Goal: Task Accomplishment & Management: Use online tool/utility

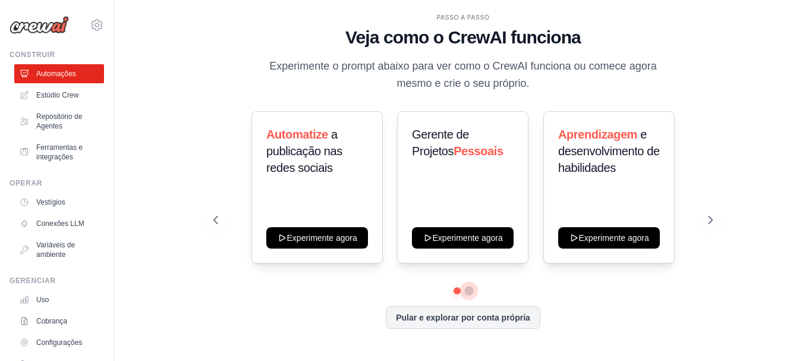
click at [470, 292] on button at bounding box center [469, 291] width 10 height 10
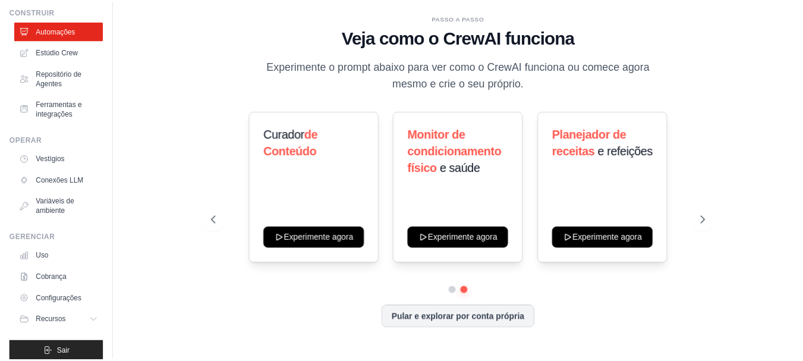
scroll to position [54, 0]
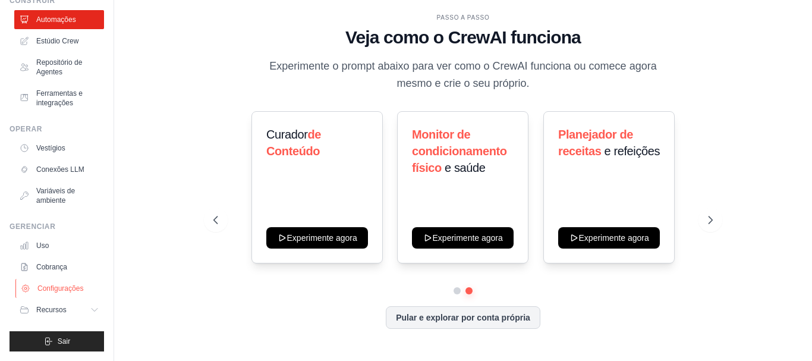
click at [67, 287] on font "Configurações" at bounding box center [60, 288] width 46 height 8
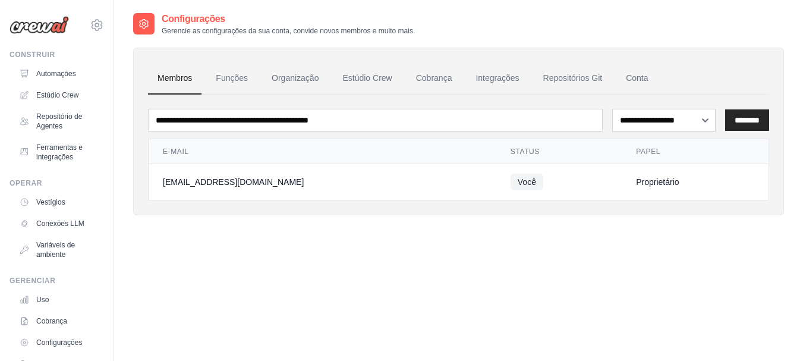
scroll to position [1, 0]
click at [437, 79] on font "Cobrança" at bounding box center [434, 78] width 36 height 10
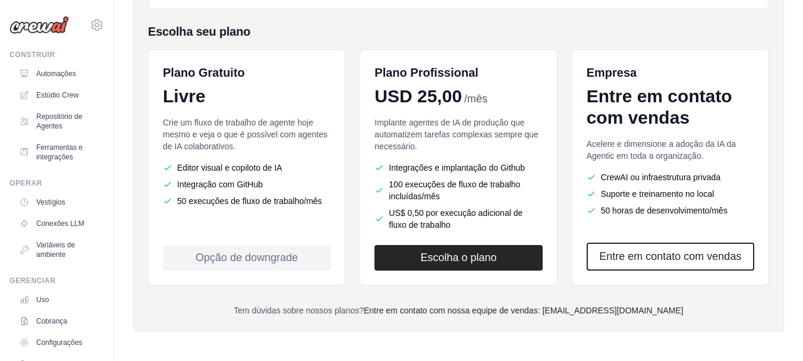
scroll to position [250, 0]
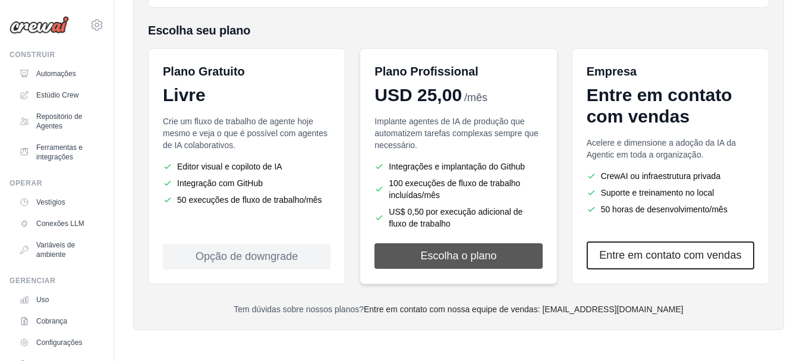
click at [498, 259] on button "Escolha o plano" at bounding box center [459, 256] width 168 height 26
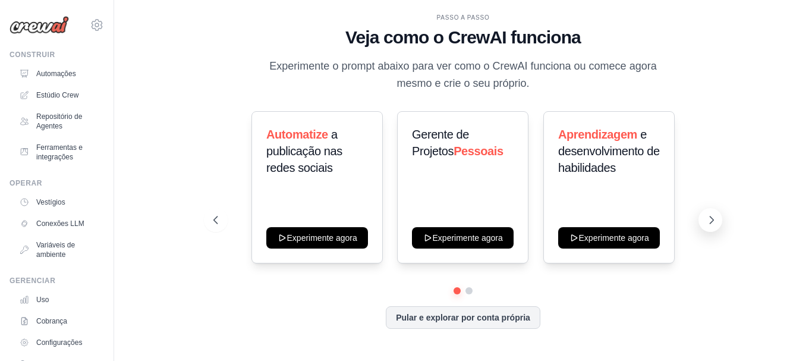
click at [708, 224] on icon at bounding box center [712, 220] width 12 height 12
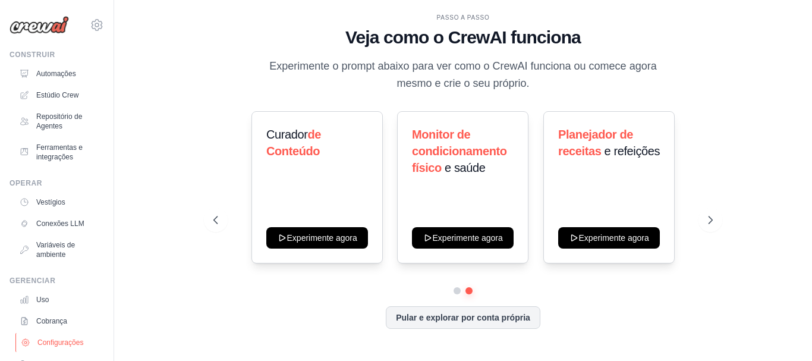
click at [64, 343] on font "Configurações" at bounding box center [60, 342] width 46 height 8
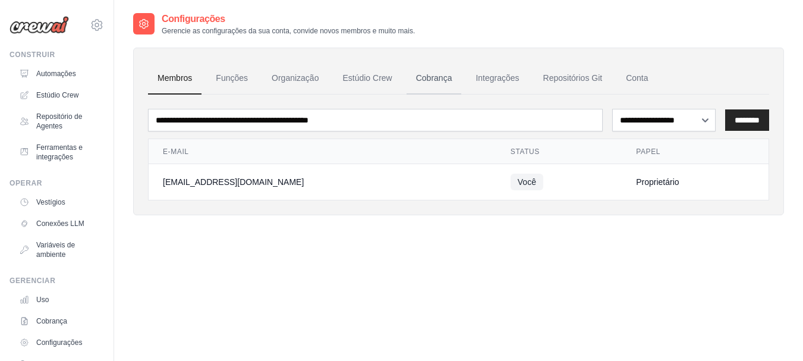
click at [438, 79] on font "Cobrança" at bounding box center [434, 78] width 36 height 10
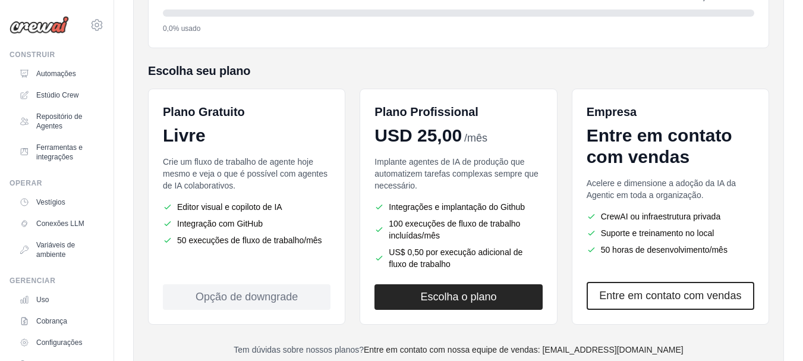
scroll to position [214, 0]
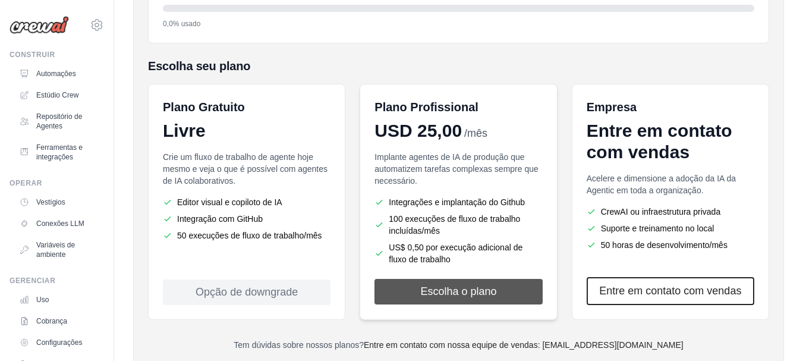
click at [508, 303] on button "Escolha o plano" at bounding box center [459, 292] width 168 height 26
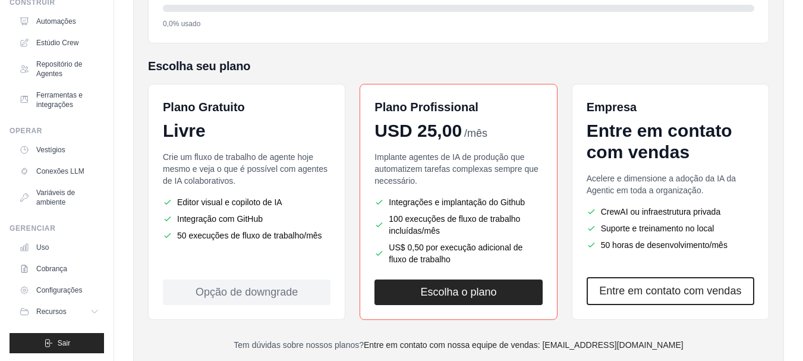
scroll to position [54, 0]
click at [54, 269] on font "Cobrança" at bounding box center [52, 267] width 31 height 8
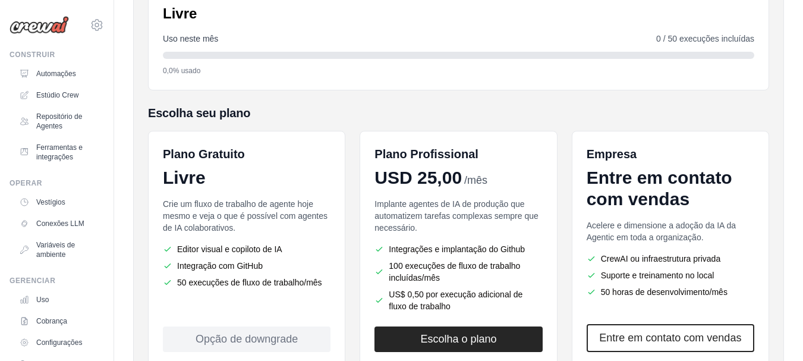
scroll to position [183, 0]
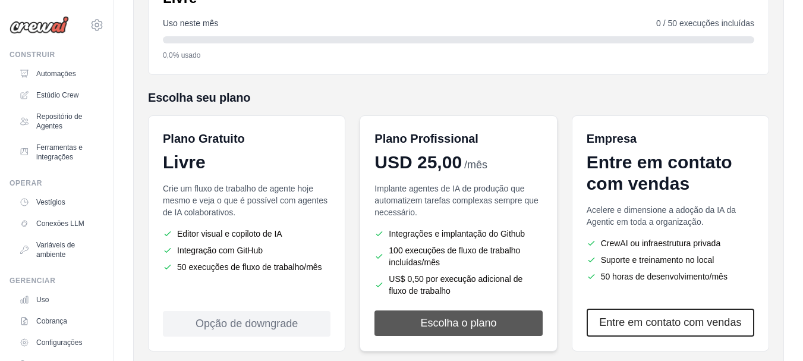
click at [479, 326] on font "Escolha o plano" at bounding box center [458, 323] width 76 height 12
click at [37, 300] on link "Uso" at bounding box center [60, 299] width 90 height 19
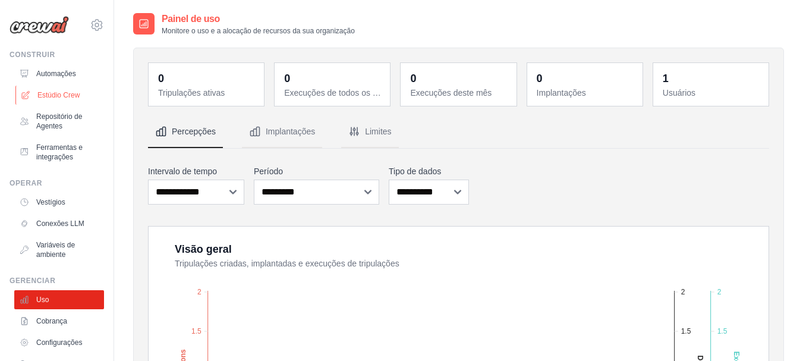
click at [70, 95] on font "Estúdio Crew" at bounding box center [58, 95] width 42 height 8
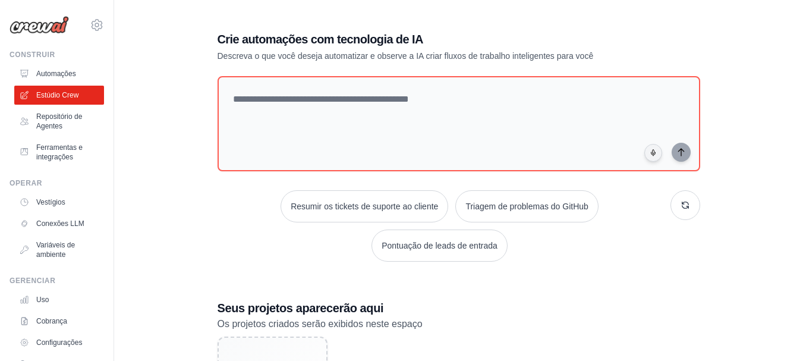
click at [70, 95] on font "Estúdio Crew" at bounding box center [57, 95] width 42 height 8
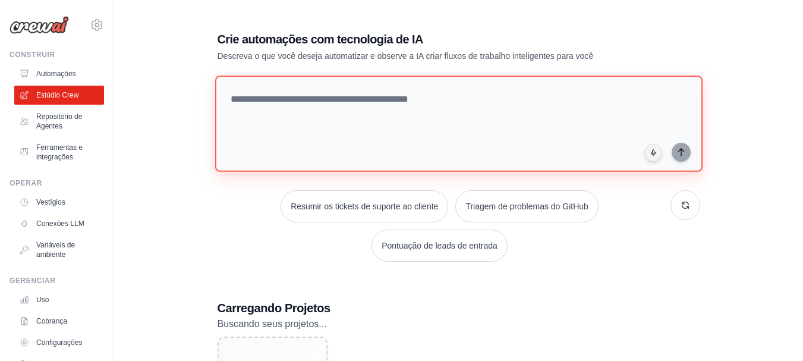
click at [441, 102] on textarea at bounding box center [458, 124] width 487 height 96
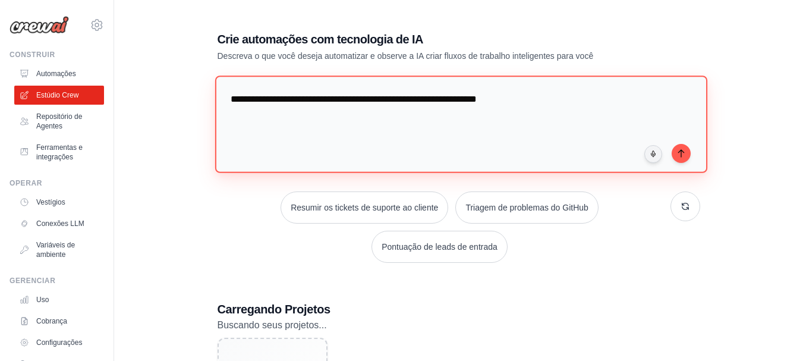
click at [441, 102] on textarea "**********" at bounding box center [461, 124] width 492 height 97
type textarea "**********"
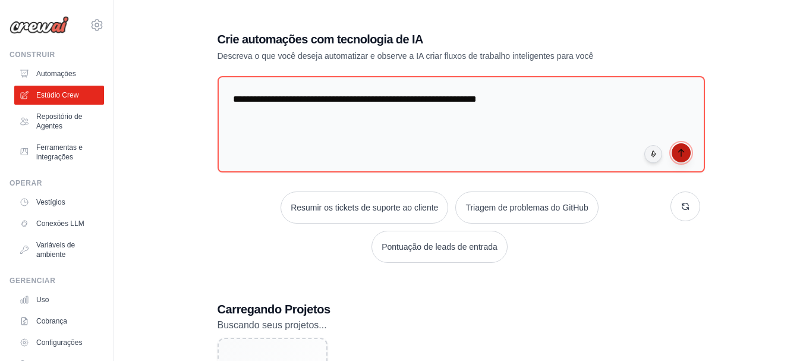
click at [690, 155] on button "submit" at bounding box center [681, 152] width 19 height 19
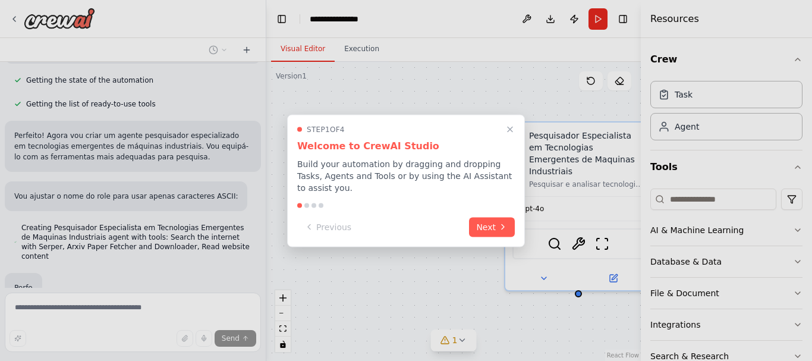
scroll to position [175, 0]
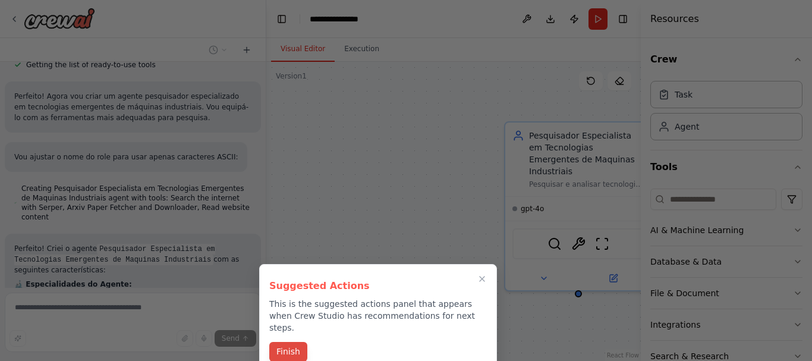
click at [295, 342] on button "Finish" at bounding box center [288, 352] width 38 height 20
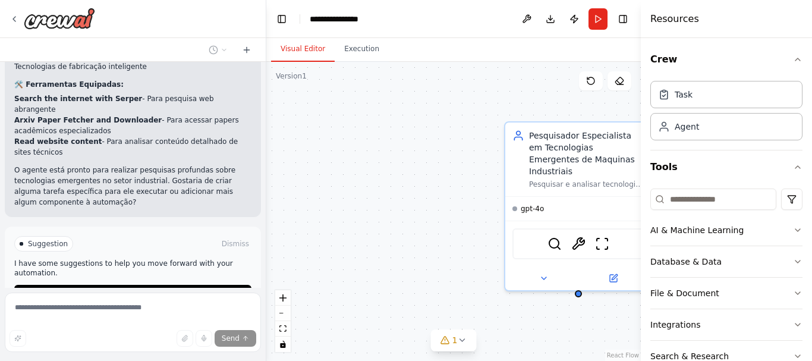
scroll to position [485, 0]
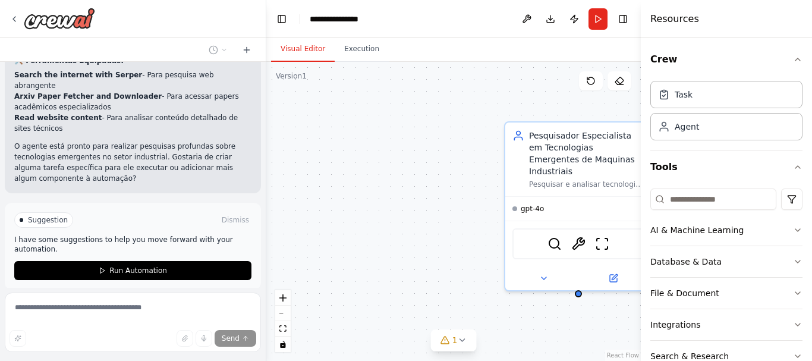
click at [52, 235] on p "I have some suggestions to help you move forward with your automation." at bounding box center [132, 244] width 237 height 19
click at [262, 286] on div at bounding box center [264, 180] width 5 height 361
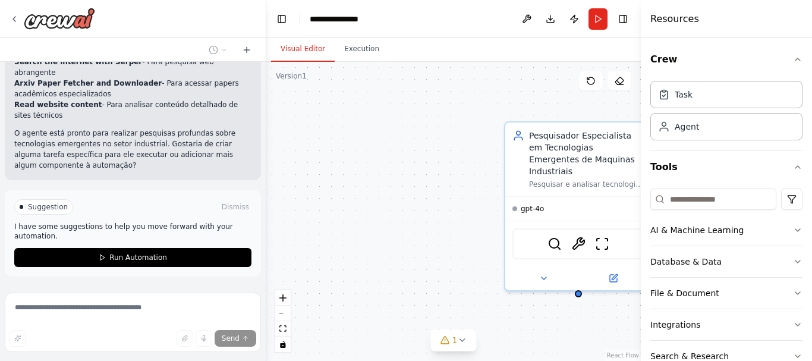
scroll to position [500, 0]
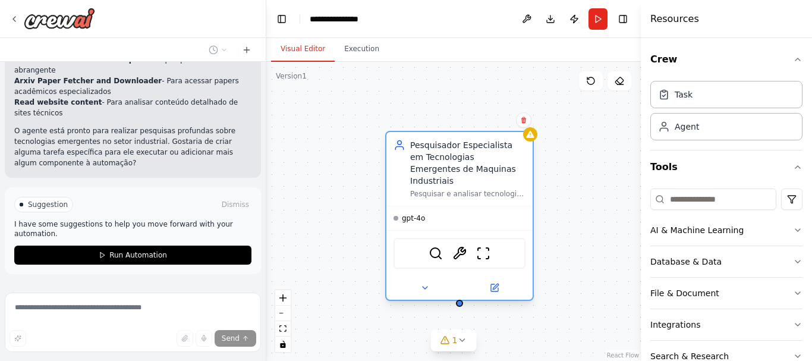
drag, startPoint x: 615, startPoint y: 196, endPoint x: 492, endPoint y: 203, distance: 123.2
click at [492, 206] on div "gpt-4o" at bounding box center [459, 218] width 146 height 24
click at [421, 283] on icon at bounding box center [425, 288] width 10 height 10
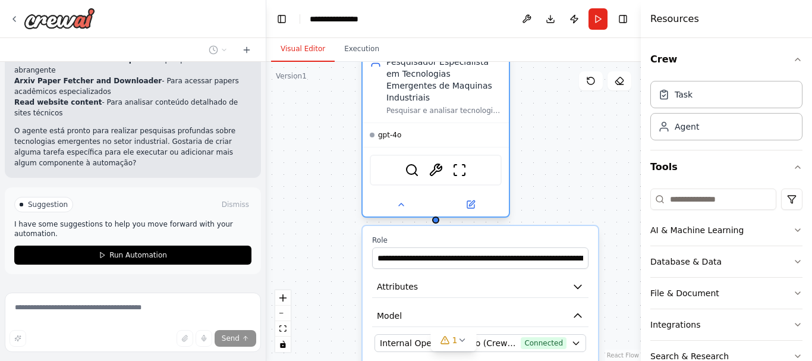
drag, startPoint x: 520, startPoint y: 205, endPoint x: 501, endPoint y: 125, distance: 81.3
click at [501, 125] on div "gpt-4o" at bounding box center [436, 135] width 146 height 24
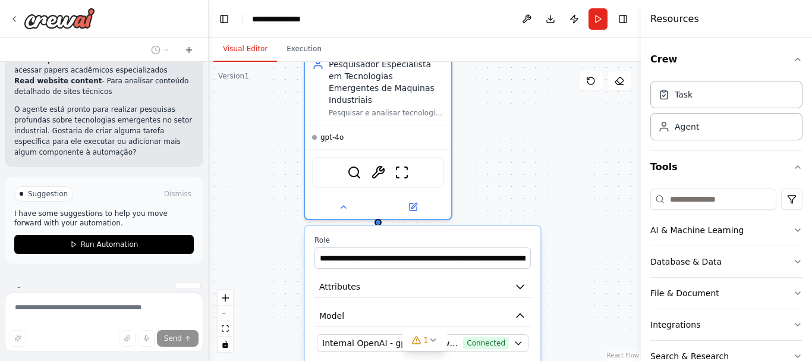
scroll to position [584, 0]
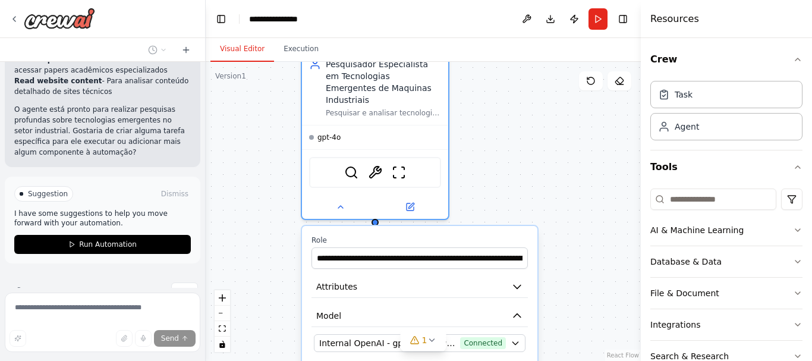
drag, startPoint x: 265, startPoint y: 180, endPoint x: 205, endPoint y: 189, distance: 61.4
click at [205, 189] on div "Agente pesquisador de tecnologias emergentes de máquinas industriais ▶ Thought …" at bounding box center [406, 180] width 812 height 361
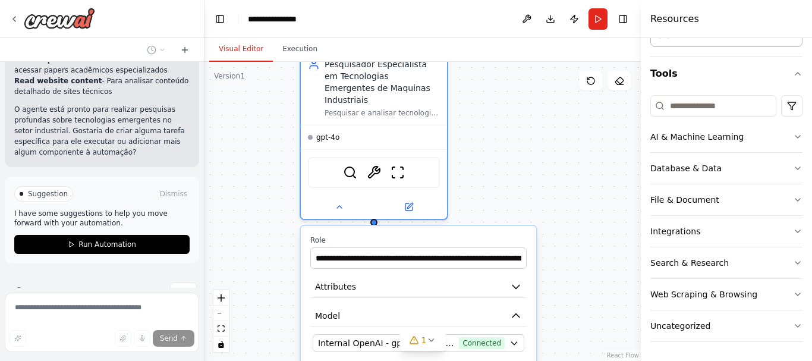
scroll to position [0, 0]
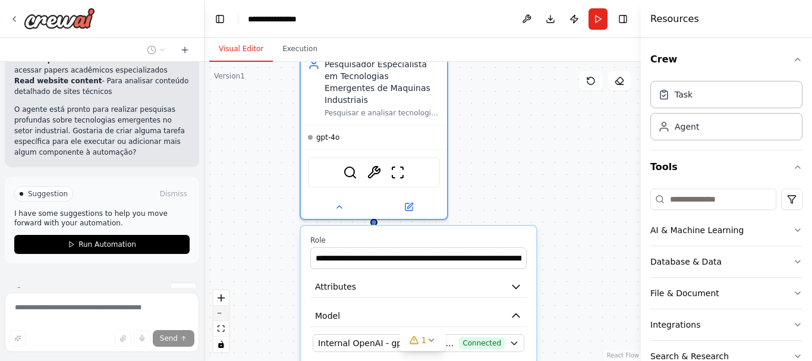
click at [219, 313] on icon "zoom out" at bounding box center [221, 313] width 7 height 1
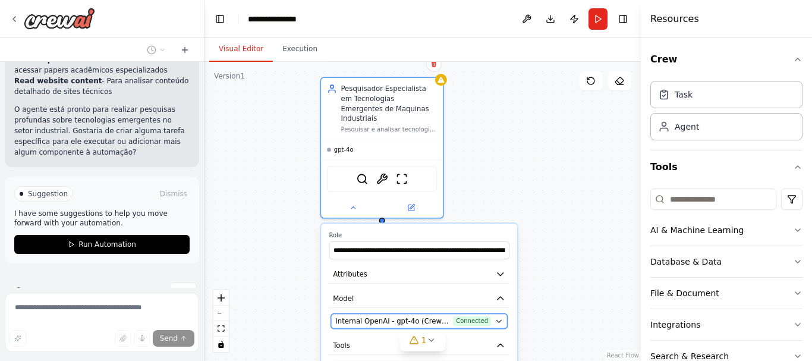
click at [500, 320] on icon "button" at bounding box center [498, 321] width 5 height 2
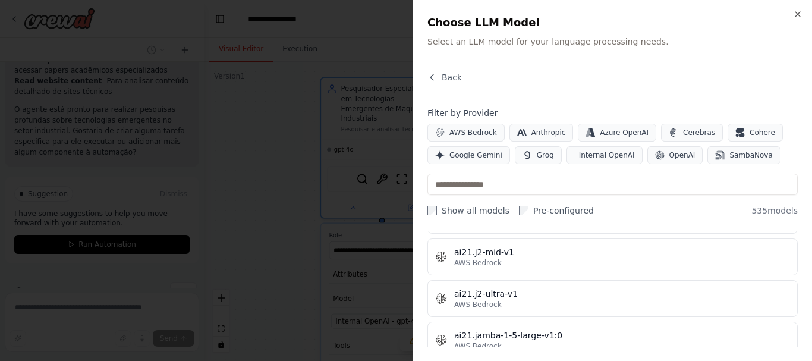
scroll to position [690, 0]
click at [796, 14] on icon "button" at bounding box center [798, 15] width 10 height 10
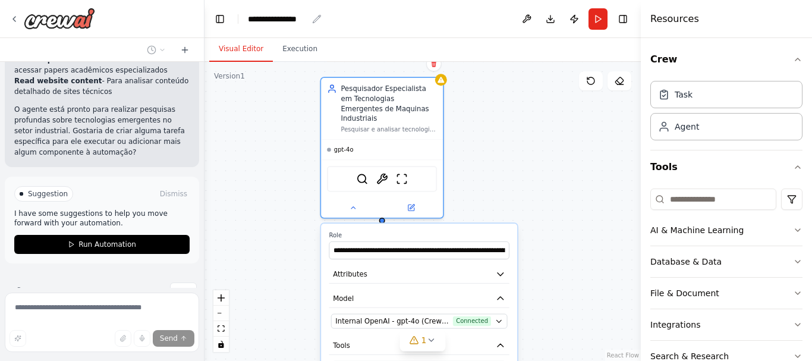
click at [307, 20] on div "**********" at bounding box center [277, 19] width 59 height 12
click at [251, 19] on div "*******" at bounding box center [292, 19] width 89 height 12
click at [486, 171] on div "**********" at bounding box center [423, 211] width 436 height 299
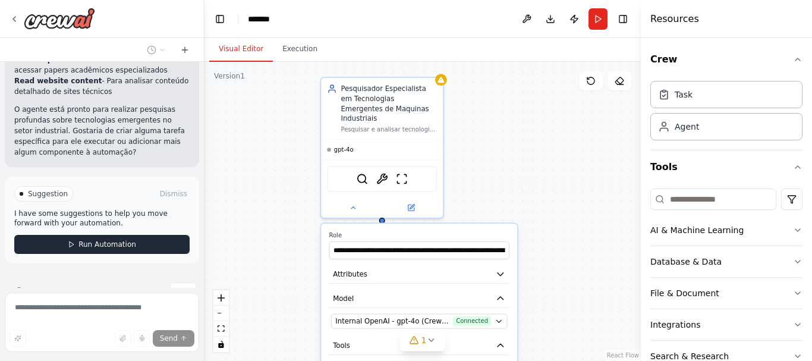
click at [106, 240] on span "Run Automation" at bounding box center [107, 245] width 58 height 10
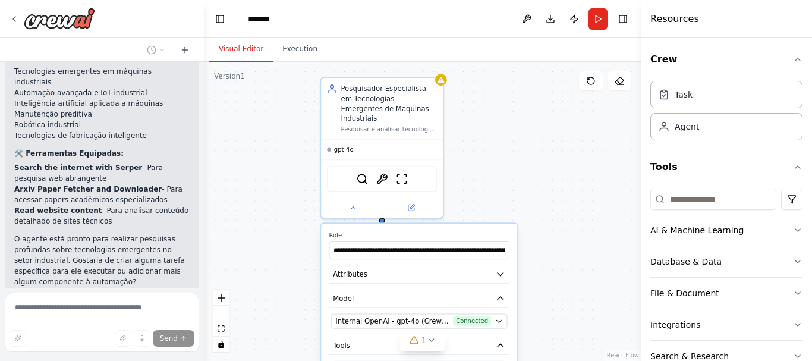
scroll to position [499, 0]
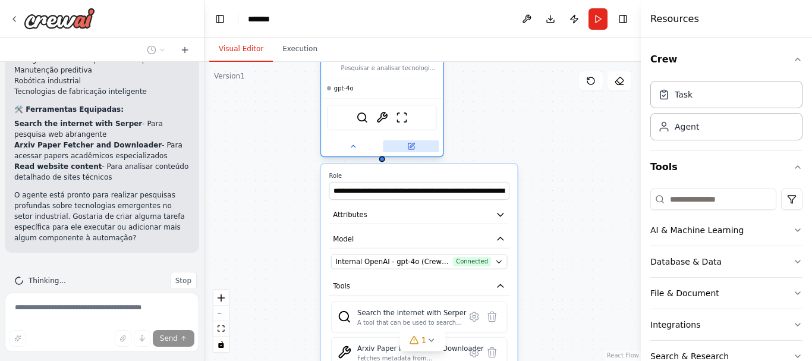
drag, startPoint x: 431, startPoint y: 196, endPoint x: 426, endPoint y: 133, distance: 63.8
click at [426, 140] on button at bounding box center [411, 146] width 56 height 12
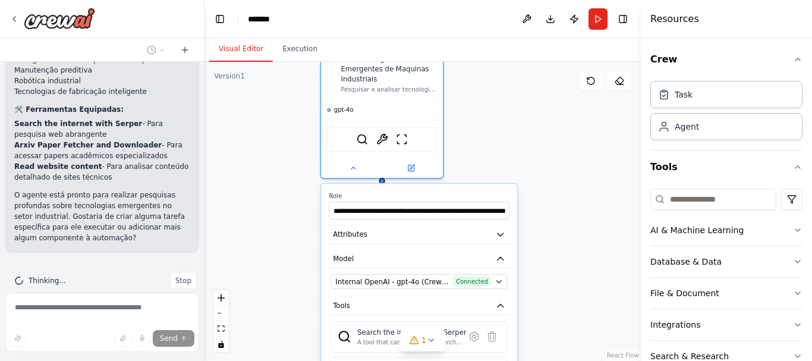
drag, startPoint x: 424, startPoint y: 168, endPoint x: 423, endPoint y: 196, distance: 28.0
click at [423, 196] on label "Role" at bounding box center [419, 196] width 180 height 8
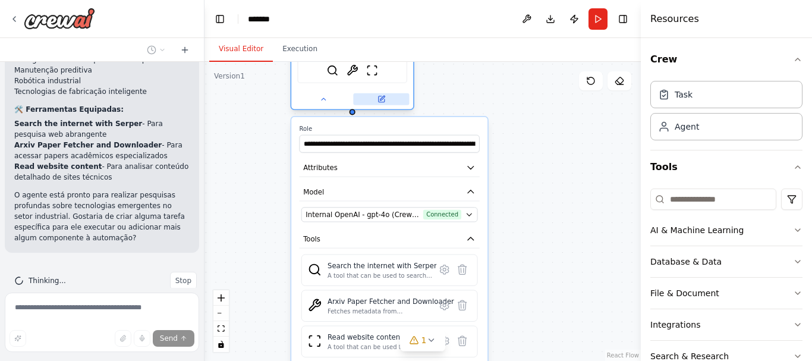
drag, startPoint x: 433, startPoint y: 168, endPoint x: 401, endPoint y: 84, distance: 90.3
click at [401, 93] on button at bounding box center [381, 99] width 56 height 12
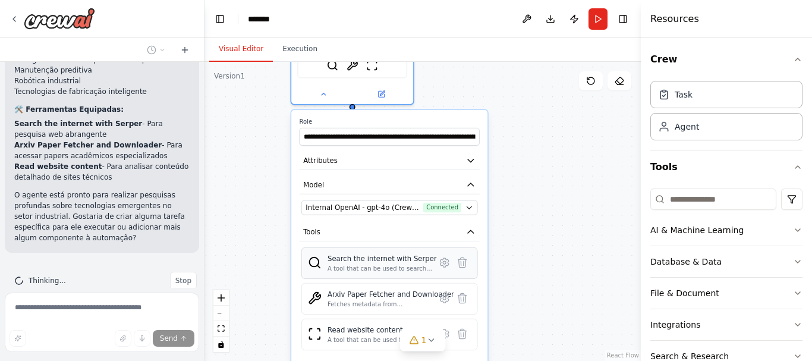
click at [394, 254] on div "Search the internet with Serper A tool that can be used to search the internet …" at bounding box center [382, 263] width 109 height 19
click at [402, 300] on div "Fetches metadata from Arxiv based on a search query and optionally downloads PD…" at bounding box center [391, 304] width 127 height 8
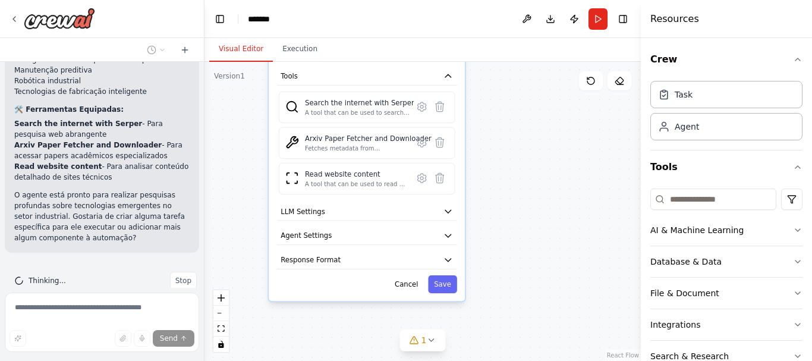
drag, startPoint x: 540, startPoint y: 320, endPoint x: 517, endPoint y: 163, distance: 159.2
click at [517, 163] on div "**********" at bounding box center [423, 211] width 436 height 299
click at [448, 206] on button "LLM Settings" at bounding box center [367, 209] width 180 height 18
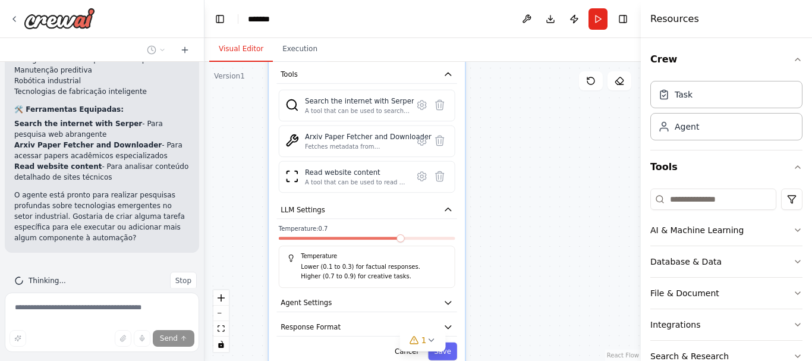
click at [388, 225] on label "Temperature: 0.7" at bounding box center [367, 229] width 177 height 8
click at [355, 206] on button "LLM Settings" at bounding box center [367, 209] width 180 height 18
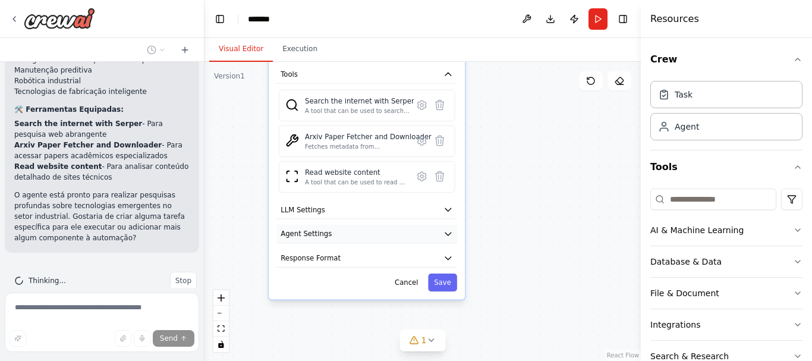
click at [447, 232] on icon "button" at bounding box center [448, 233] width 6 height 3
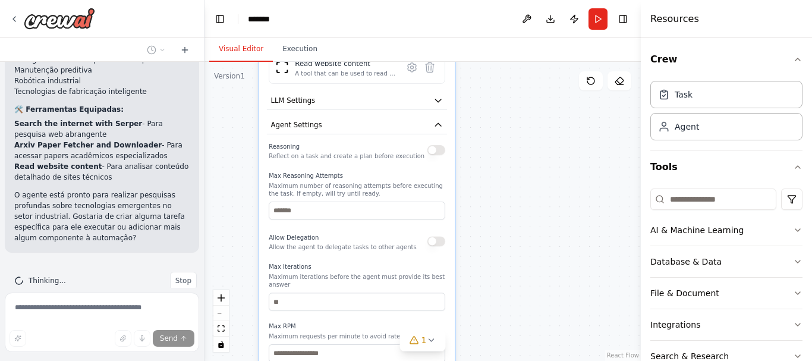
drag, startPoint x: 419, startPoint y: 294, endPoint x: 405, endPoint y: 181, distance: 114.4
click at [405, 182] on p "Maximum number of reasoning attempts before executing the task. If empty, will …" at bounding box center [357, 190] width 177 height 16
click at [435, 145] on button "button" at bounding box center [436, 150] width 18 height 10
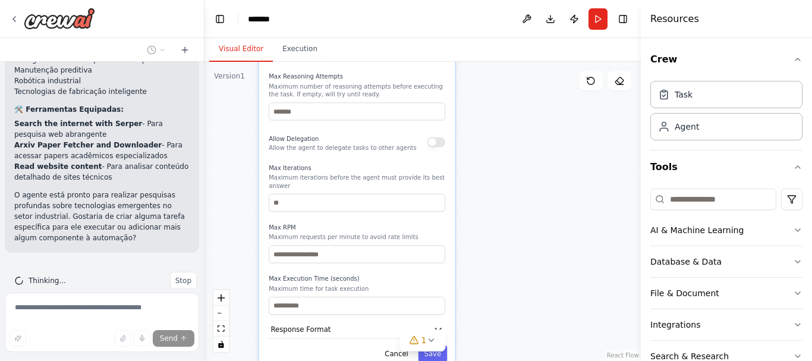
drag, startPoint x: 437, startPoint y: 317, endPoint x: 439, endPoint y: 213, distance: 103.5
click at [439, 224] on div "Max RPM Maximum requests per minute to avoid rate limits" at bounding box center [357, 244] width 177 height 40
click at [436, 320] on button "Response Format" at bounding box center [357, 329] width 180 height 18
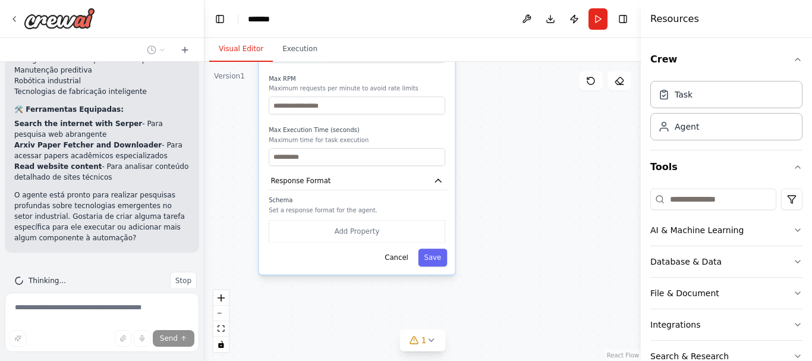
drag, startPoint x: 435, startPoint y: 306, endPoint x: 432, endPoint y: 148, distance: 157.6
click at [363, 206] on p "Set a response format for the agent." at bounding box center [357, 210] width 177 height 8
click at [291, 206] on p "Set a response format for the agent." at bounding box center [357, 210] width 177 height 8
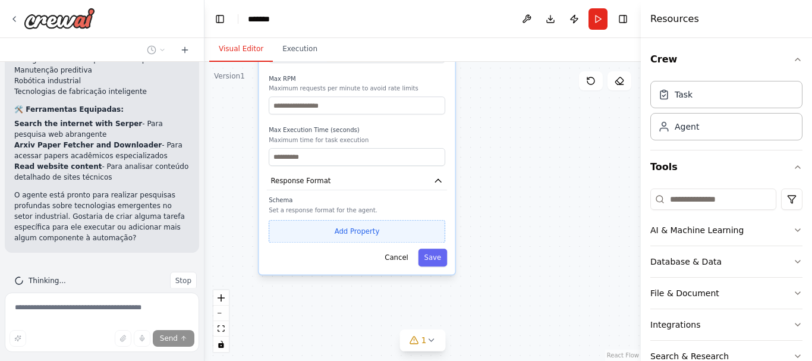
click at [341, 220] on button "Add Property" at bounding box center [357, 231] width 177 height 23
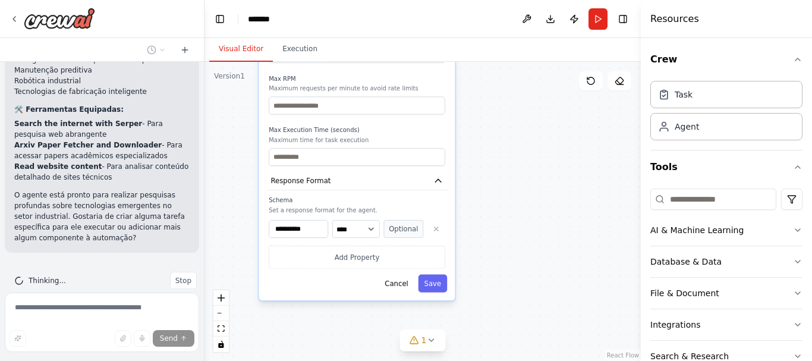
click at [341, 220] on select "**** ******* ******* **** ******" at bounding box center [356, 229] width 48 height 18
click at [375, 220] on select "**** ******* ******* **** ******" at bounding box center [356, 229] width 48 height 18
click at [332, 220] on select "**** ******* ******* **** ******" at bounding box center [356, 229] width 48 height 18
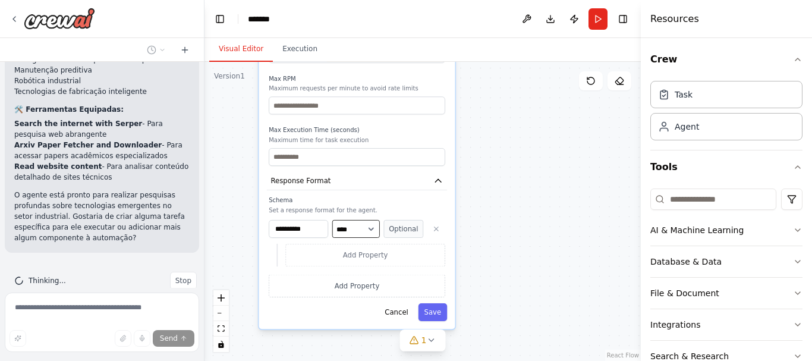
click at [371, 220] on select "**** ******* ******* **** ******" at bounding box center [356, 229] width 48 height 18
select select "******"
click at [332, 220] on select "**** ******* ******* **** ******" at bounding box center [356, 229] width 48 height 18
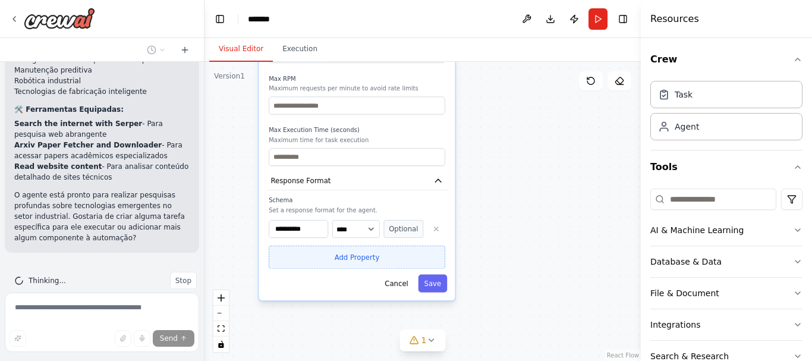
click at [357, 246] on button "Add Property" at bounding box center [357, 257] width 177 height 23
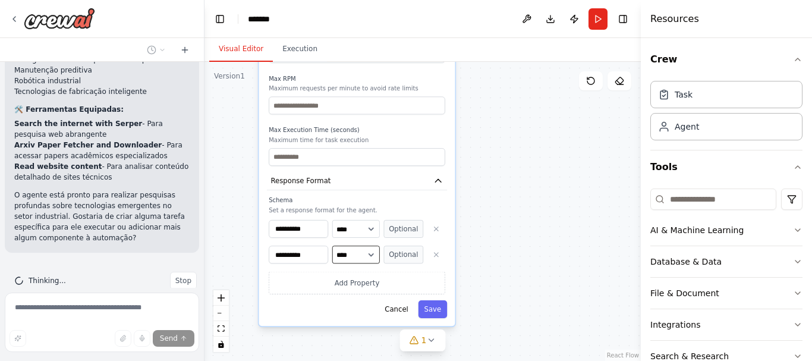
click at [376, 246] on select "**** ******* ******* **** ******" at bounding box center [356, 255] width 48 height 18
click at [364, 246] on select "**** ******* ******* **** ******" at bounding box center [356, 255] width 48 height 18
click at [436, 251] on icon "button" at bounding box center [436, 255] width 8 height 8
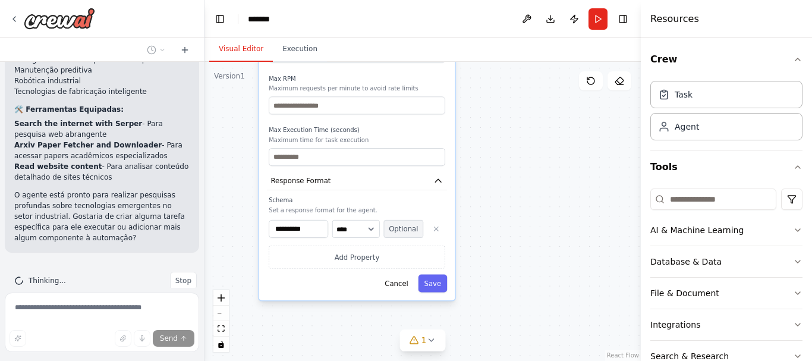
click at [411, 220] on button "Optional" at bounding box center [403, 229] width 40 height 18
click at [411, 220] on button "Required" at bounding box center [403, 229] width 40 height 18
click at [373, 220] on select "**** ******* ******* **** ******" at bounding box center [356, 229] width 48 height 18
click at [332, 220] on select "**** ******* ******* **** ******" at bounding box center [356, 229] width 48 height 18
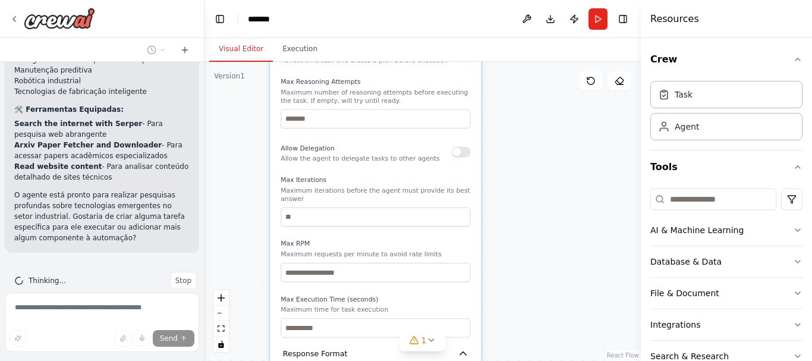
drag, startPoint x: 427, startPoint y: 111, endPoint x: 446, endPoint y: 286, distance: 175.8
click at [446, 295] on div "Max Execution Time (seconds) Maximum time for task execution" at bounding box center [376, 316] width 190 height 43
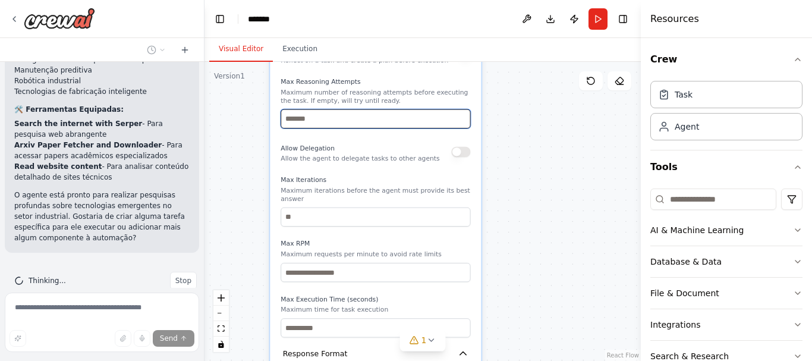
click at [407, 109] on input "number" at bounding box center [376, 118] width 190 height 19
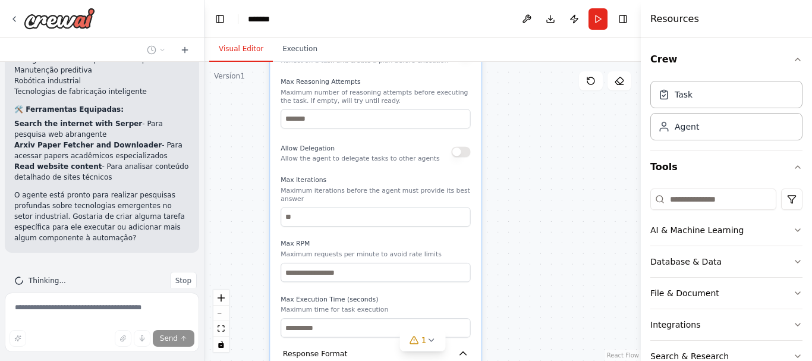
click at [501, 87] on div "**********" at bounding box center [423, 211] width 436 height 299
click at [525, 20] on button at bounding box center [526, 18] width 19 height 21
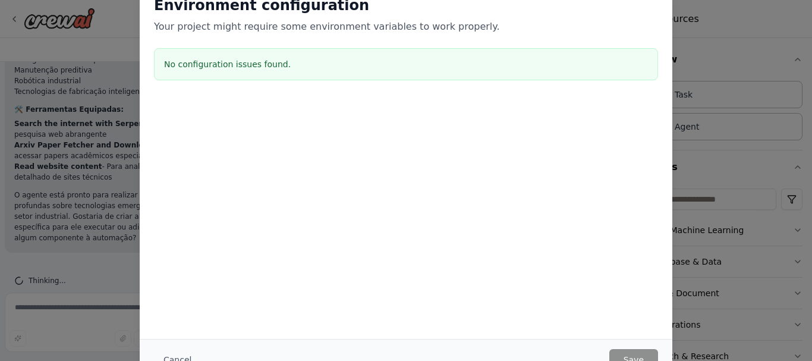
click at [323, 72] on div "No configuration issues found." at bounding box center [406, 64] width 504 height 32
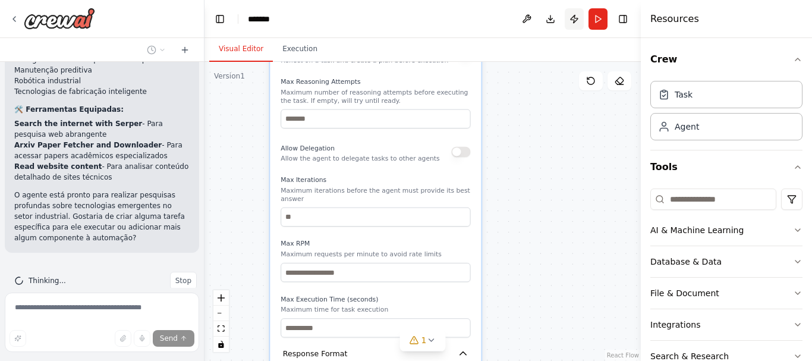
click at [575, 20] on button "Publish" at bounding box center [574, 18] width 19 height 21
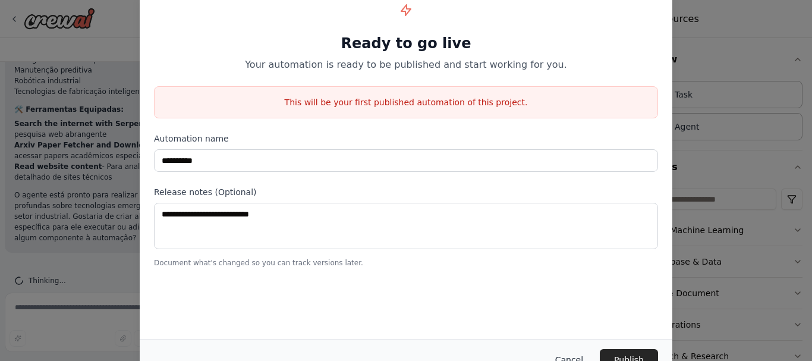
click at [576, 357] on button "Cancel" at bounding box center [569, 359] width 47 height 21
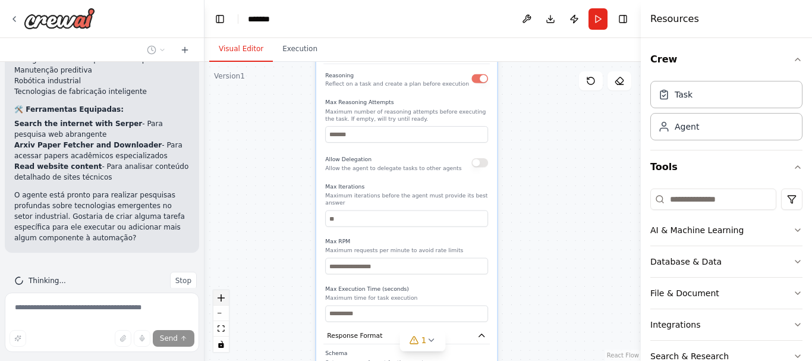
click at [224, 304] on button "zoom in" at bounding box center [220, 297] width 15 height 15
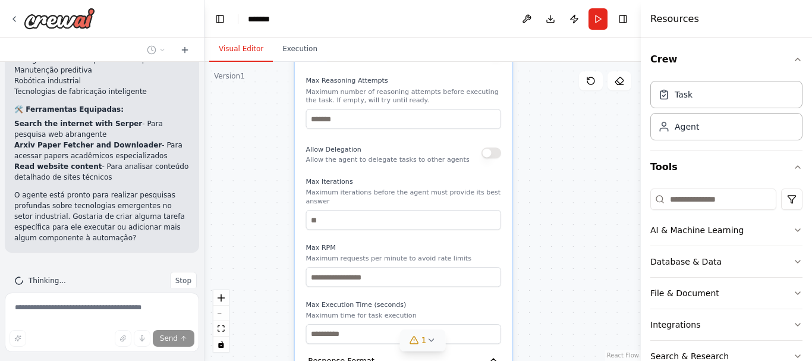
click at [431, 339] on icon at bounding box center [431, 340] width 10 height 10
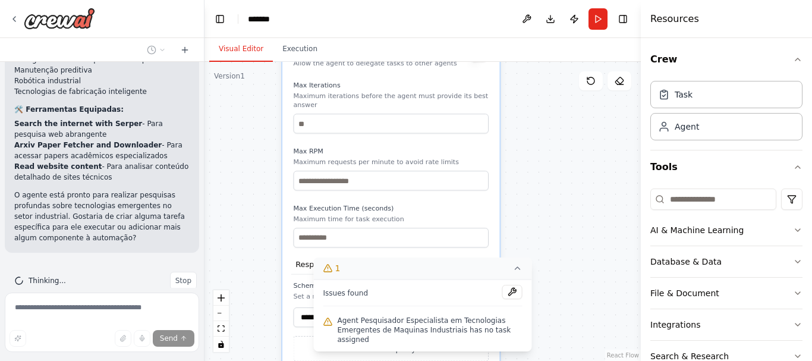
drag, startPoint x: 571, startPoint y: 292, endPoint x: 558, endPoint y: 193, distance: 100.1
click at [558, 193] on div "**********" at bounding box center [423, 211] width 436 height 299
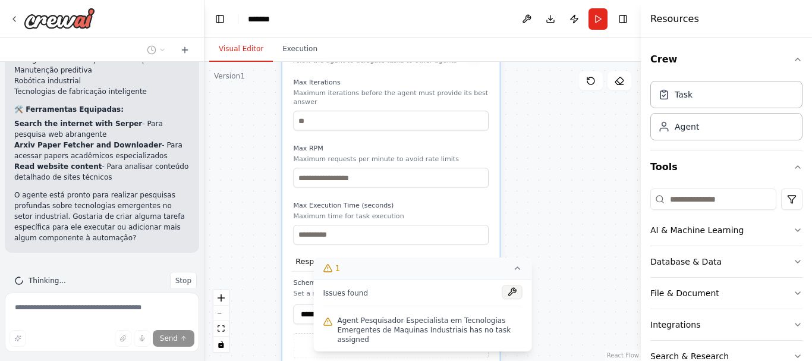
click at [518, 299] on button at bounding box center [512, 292] width 20 height 14
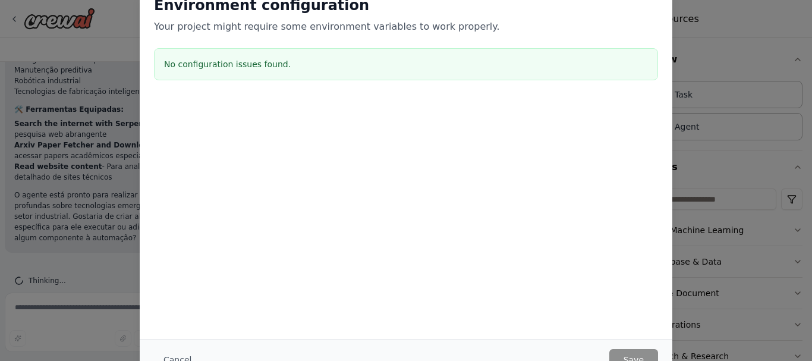
click at [310, 70] on h3 "No configuration issues found." at bounding box center [406, 64] width 484 height 12
click at [176, 358] on button "Cancel" at bounding box center [177, 359] width 47 height 21
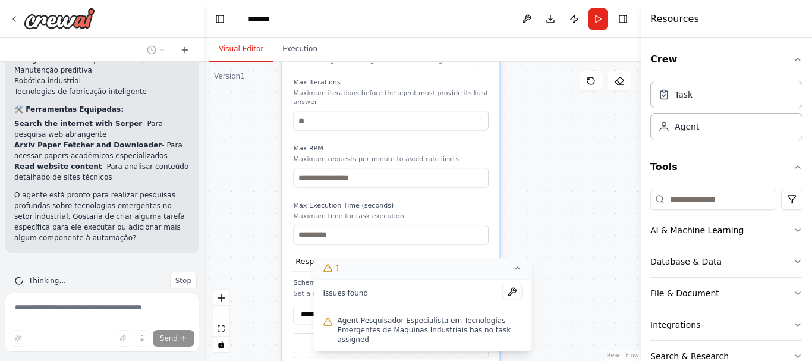
click at [545, 320] on div "**********" at bounding box center [423, 211] width 436 height 299
click at [517, 279] on button "1" at bounding box center [423, 268] width 218 height 22
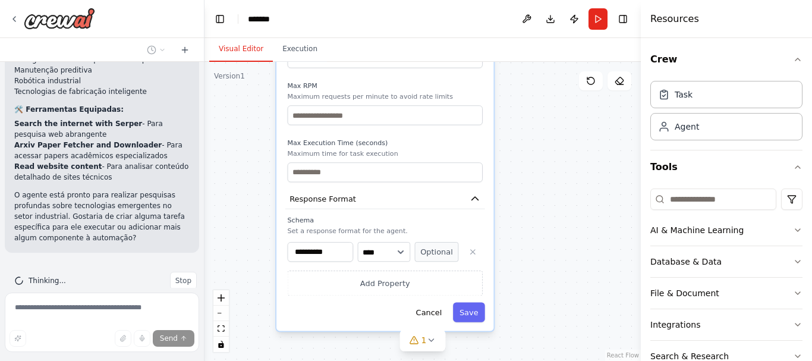
drag, startPoint x: 534, startPoint y: 300, endPoint x: 529, endPoint y: 238, distance: 62.7
click at [529, 238] on div "**********" at bounding box center [423, 211] width 436 height 299
click at [436, 342] on button "1" at bounding box center [423, 340] width 46 height 22
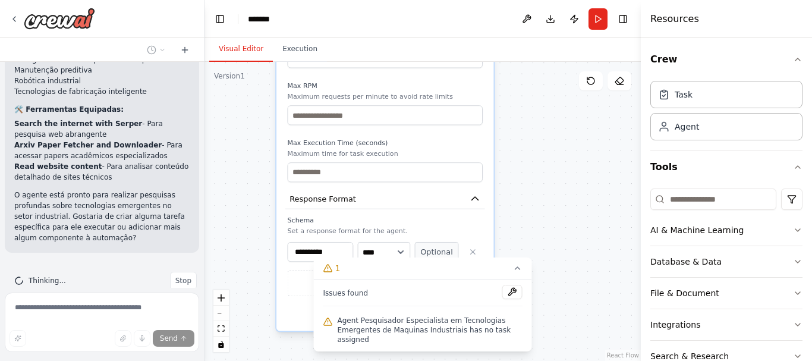
click at [324, 325] on icon at bounding box center [328, 321] width 8 height 7
click at [587, 219] on div "**********" at bounding box center [423, 211] width 436 height 299
click at [696, 130] on div "Agent" at bounding box center [687, 126] width 24 height 12
click at [702, 97] on div "Task" at bounding box center [726, 93] width 152 height 27
click at [689, 97] on div "Task" at bounding box center [684, 94] width 18 height 12
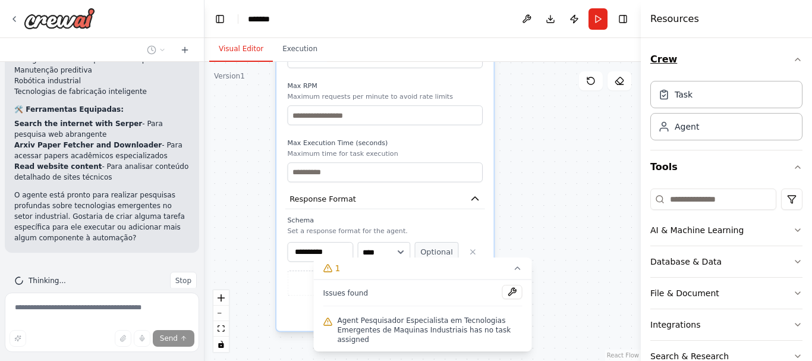
click at [793, 61] on icon "button" at bounding box center [798, 60] width 10 height 10
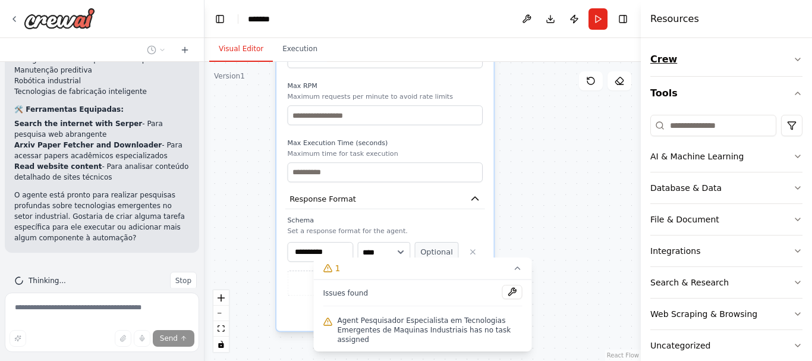
click at [793, 61] on icon "button" at bounding box center [798, 60] width 10 height 10
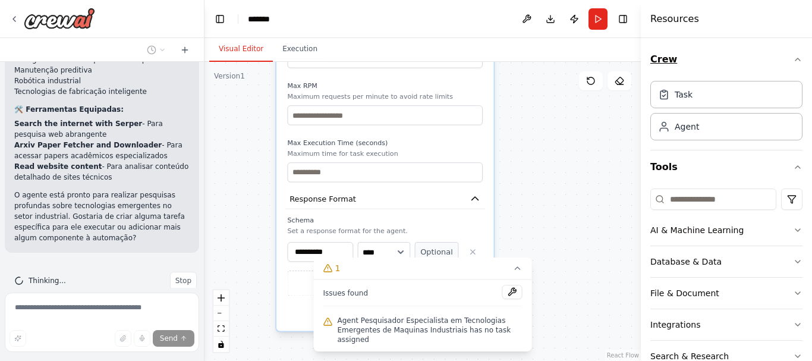
click at [793, 61] on icon "button" at bounding box center [798, 60] width 10 height 10
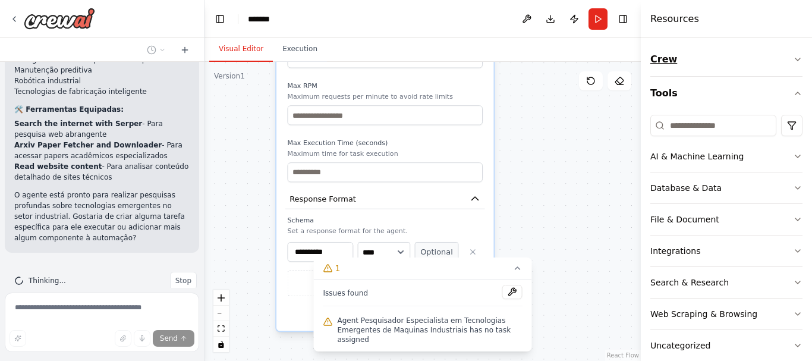
click at [793, 61] on icon "button" at bounding box center [798, 60] width 10 height 10
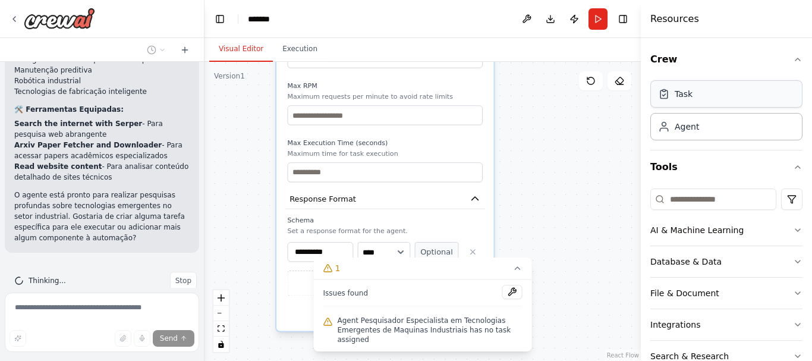
click at [727, 96] on div "Task" at bounding box center [726, 93] width 152 height 27
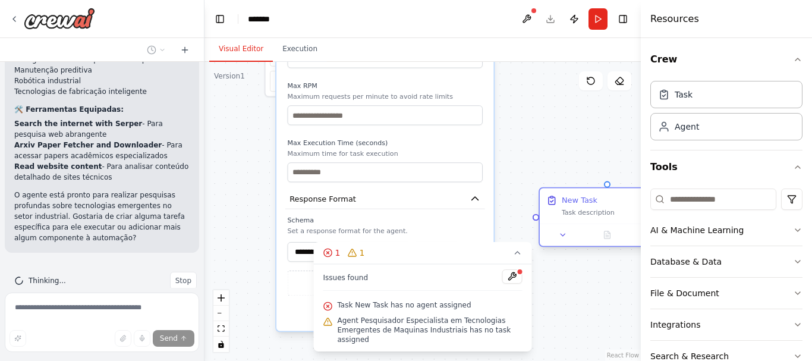
drag, startPoint x: 618, startPoint y: 204, endPoint x: 554, endPoint y: 216, distance: 65.3
click at [562, 216] on div "Task description" at bounding box center [615, 212] width 106 height 9
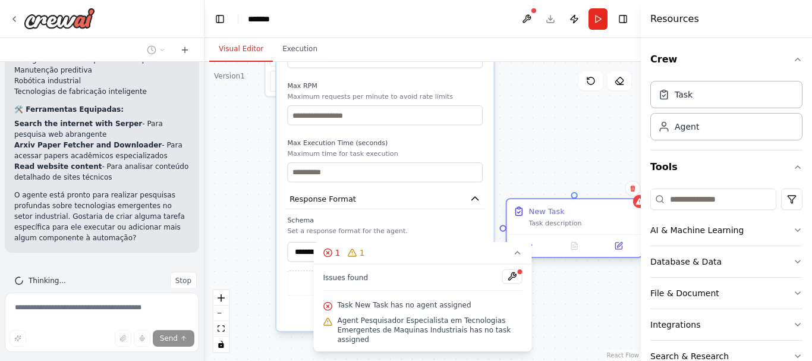
drag, startPoint x: 548, startPoint y: 218, endPoint x: 520, endPoint y: 226, distance: 29.2
click at [520, 226] on div "New Task Task description" at bounding box center [574, 216] width 135 height 35
click at [516, 264] on button "1 1" at bounding box center [423, 253] width 218 height 22
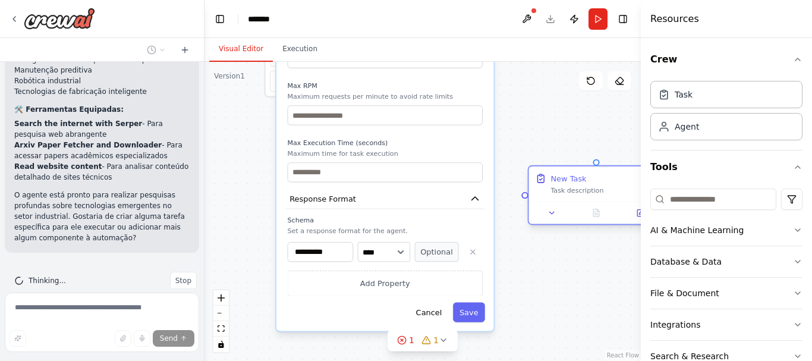
drag, startPoint x: 577, startPoint y: 221, endPoint x: 607, endPoint y: 196, distance: 38.8
click at [607, 195] on div "New Task Task description" at bounding box center [604, 184] width 106 height 22
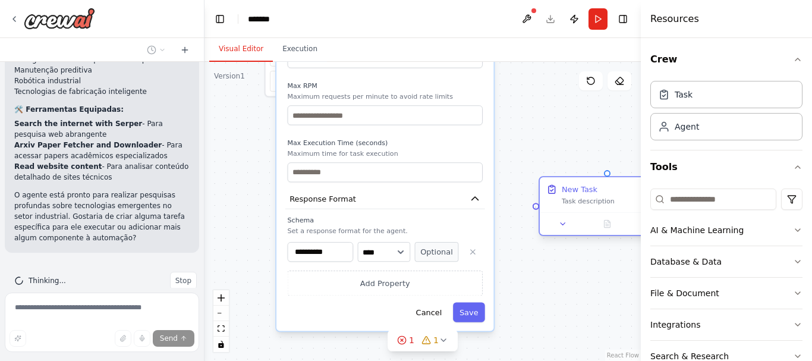
click at [536, 206] on div at bounding box center [536, 206] width 7 height 7
click at [433, 302] on button "Cancel" at bounding box center [429, 312] width 39 height 20
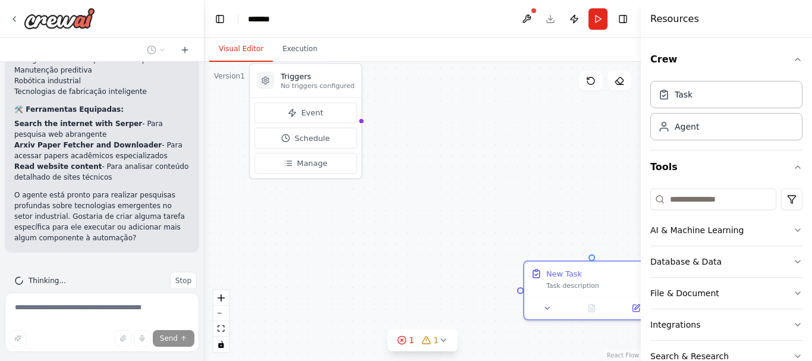
drag, startPoint x: 436, startPoint y: 127, endPoint x: 419, endPoint y: 213, distance: 88.4
click at [419, 213] on div "Triggers No triggers configured Event Schedule Manage Pesquisador Especialista …" at bounding box center [423, 211] width 436 height 299
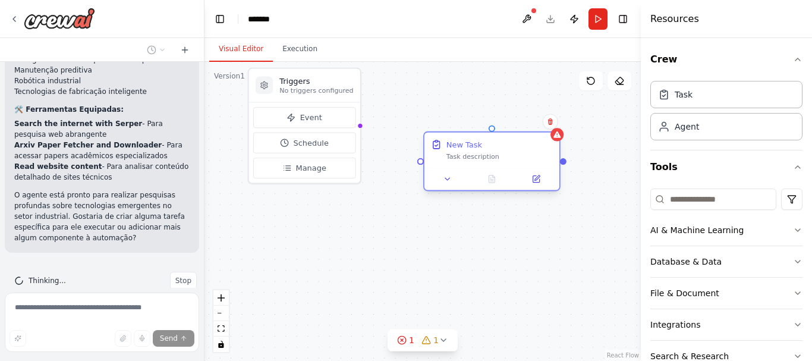
drag, startPoint x: 545, startPoint y: 279, endPoint x: 449, endPoint y: 137, distance: 170.8
click at [449, 137] on div "New Task Task description" at bounding box center [491, 150] width 135 height 35
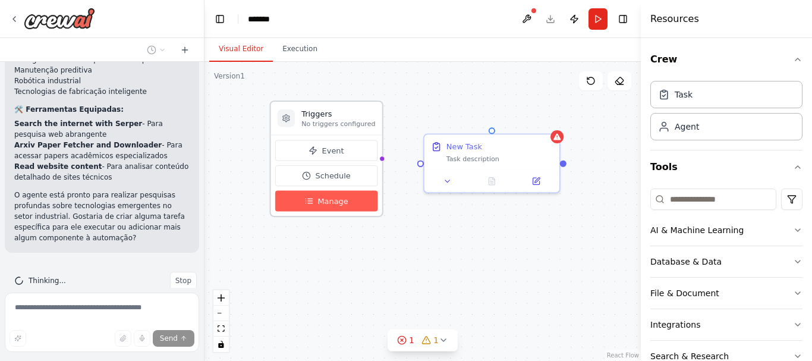
drag, startPoint x: 351, startPoint y: 179, endPoint x: 371, endPoint y: 221, distance: 46.8
click at [371, 216] on div "Event Schedule Manage" at bounding box center [326, 175] width 111 height 81
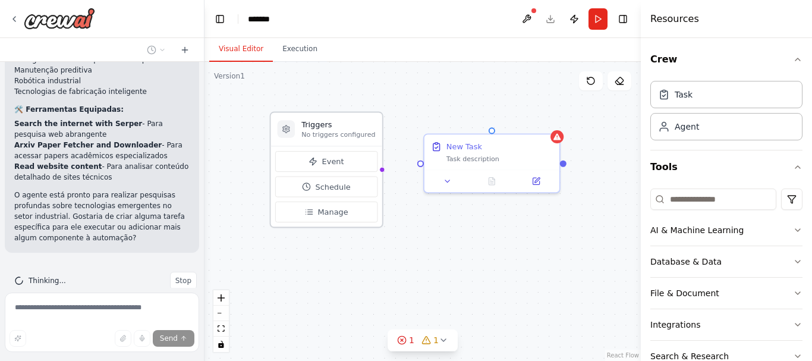
click at [365, 128] on h3 "Triggers" at bounding box center [338, 124] width 74 height 11
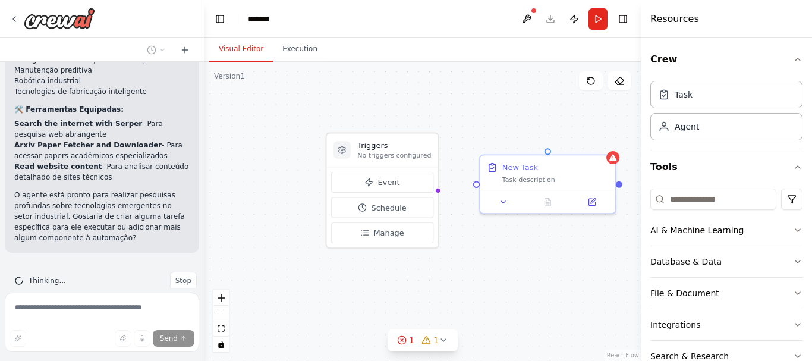
drag, startPoint x: 383, startPoint y: 92, endPoint x: 439, endPoint y: 112, distance: 59.4
click at [439, 112] on div "Triggers No triggers configured Event Schedule Manage Pesquisador Especialista …" at bounding box center [423, 211] width 436 height 299
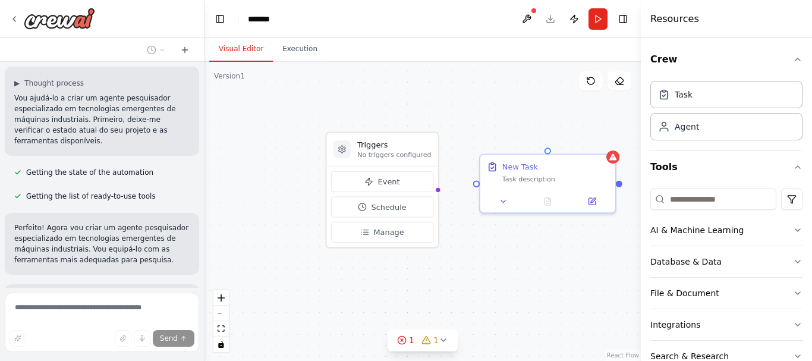
scroll to position [0, 0]
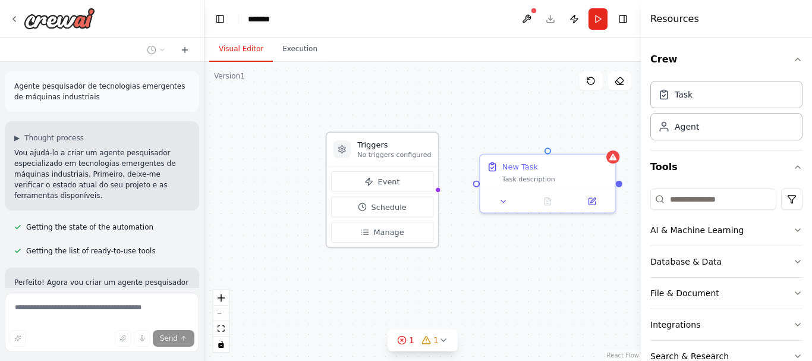
click at [433, 193] on div "Event Schedule Manage" at bounding box center [382, 206] width 111 height 81
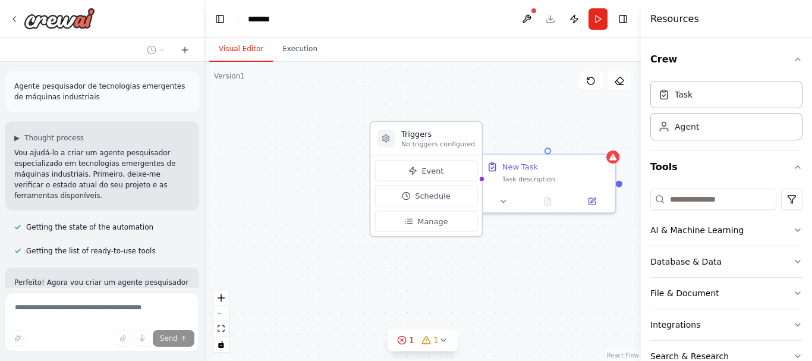
drag, startPoint x: 433, startPoint y: 193, endPoint x: 476, endPoint y: 184, distance: 43.7
click at [476, 184] on div "Event Schedule Manage" at bounding box center [425, 195] width 111 height 81
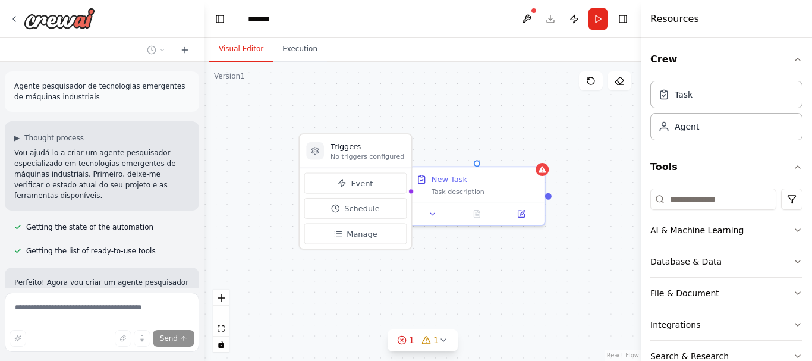
drag, startPoint x: 382, startPoint y: 238, endPoint x: 309, endPoint y: 251, distance: 73.7
click at [309, 251] on div "Triggers No triggers configured Event Schedule Manage Pesquisador Especialista …" at bounding box center [423, 211] width 436 height 299
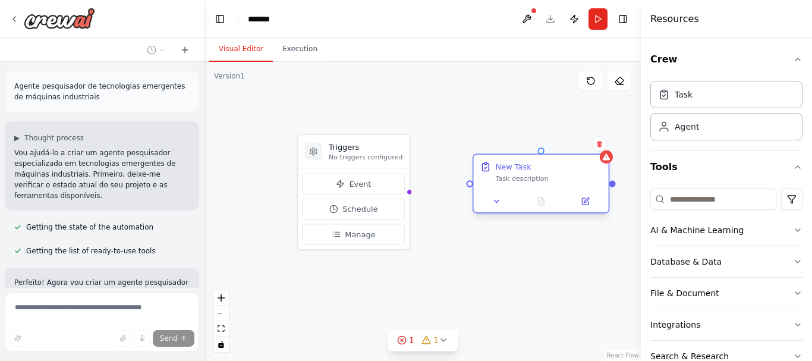
drag, startPoint x: 453, startPoint y: 199, endPoint x: 522, endPoint y: 188, distance: 69.9
click at [522, 188] on div "New Task Task description" at bounding box center [541, 172] width 135 height 35
click at [468, 185] on div at bounding box center [470, 183] width 7 height 7
drag, startPoint x: 468, startPoint y: 185, endPoint x: 403, endPoint y: 192, distance: 65.2
click at [403, 146] on div "Triggers No triggers configured Event Schedule Manage Pesquisador Especialista …" at bounding box center [377, 8] width 402 height 276
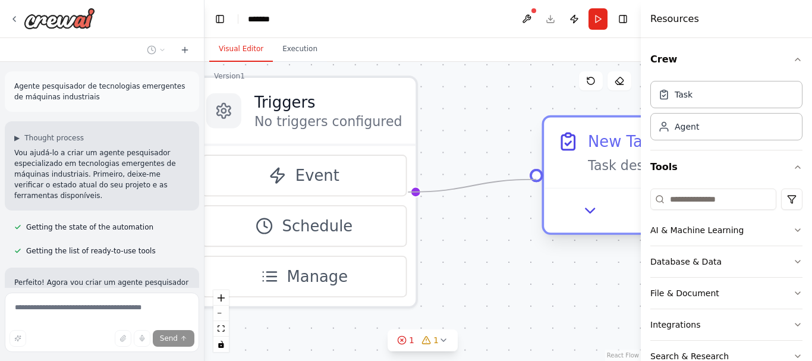
drag, startPoint x: 409, startPoint y: 193, endPoint x: 534, endPoint y: 176, distance: 126.5
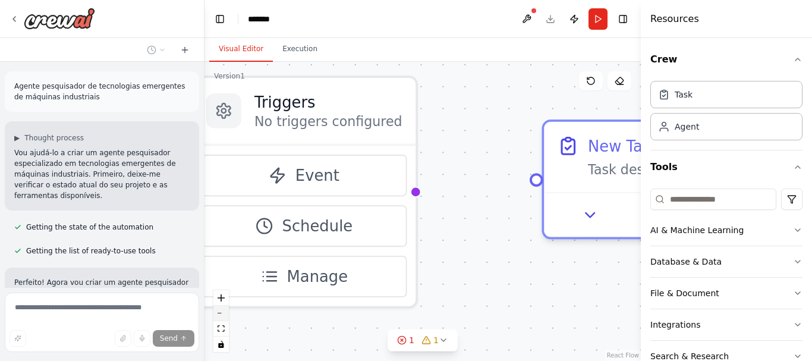
click at [218, 314] on button "zoom out" at bounding box center [220, 313] width 15 height 15
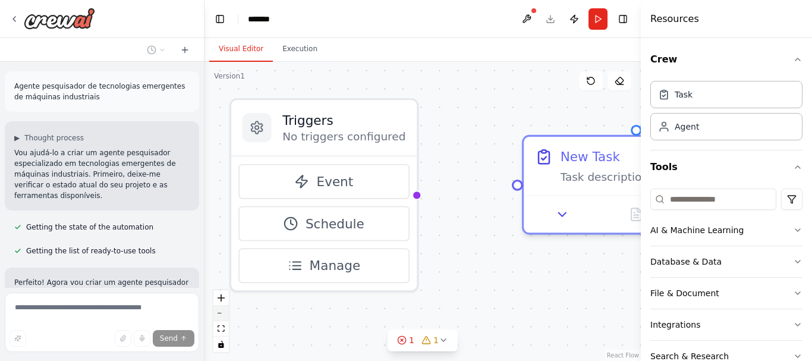
click at [218, 314] on button "zoom out" at bounding box center [220, 313] width 15 height 15
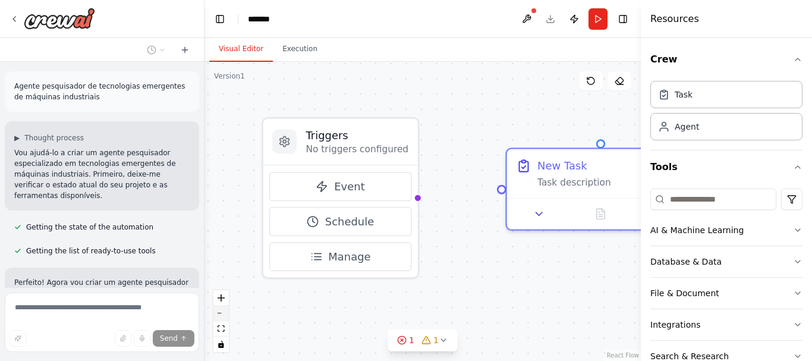
click at [218, 314] on button "zoom out" at bounding box center [220, 313] width 15 height 15
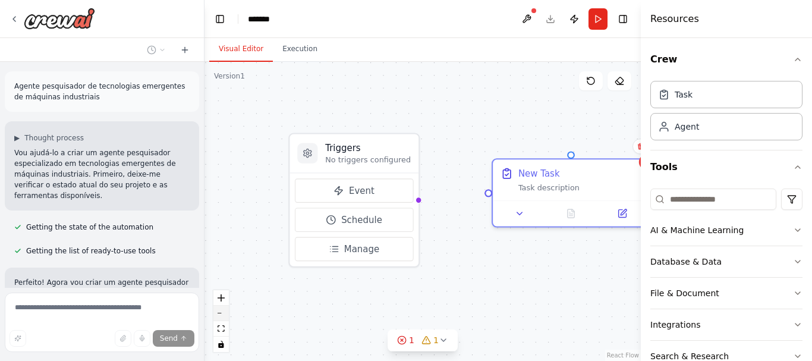
click at [218, 314] on button "zoom out" at bounding box center [220, 313] width 15 height 15
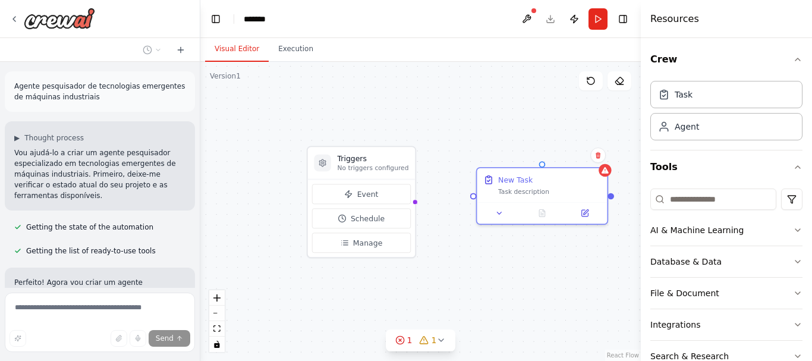
drag, startPoint x: 201, startPoint y: 125, endPoint x: 199, endPoint y: 92, distance: 33.4
click at [199, 92] on div "Agente pesquisador de tecnologias emergentes de máquinas industriais ▶ Thought …" at bounding box center [406, 180] width 812 height 361
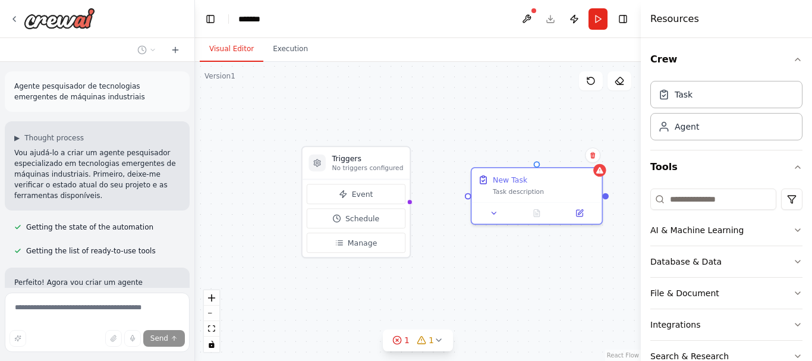
drag, startPoint x: 195, startPoint y: 128, endPoint x: 195, endPoint y: 141, distance: 12.5
click at [195, 141] on div "Agente pesquisador de tecnologias emergentes de máquinas industriais ▶ Thought …" at bounding box center [406, 180] width 812 height 361
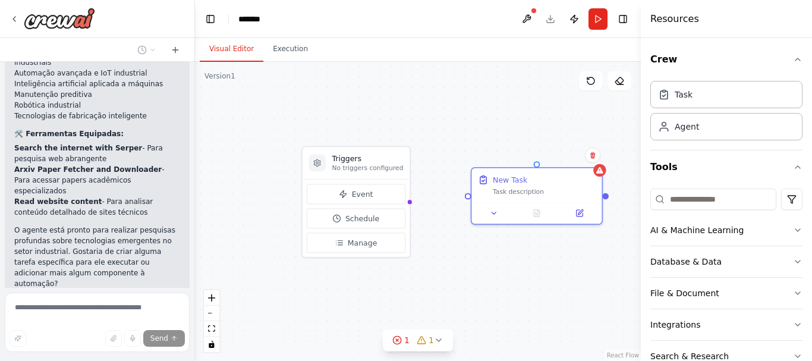
scroll to position [508, 0]
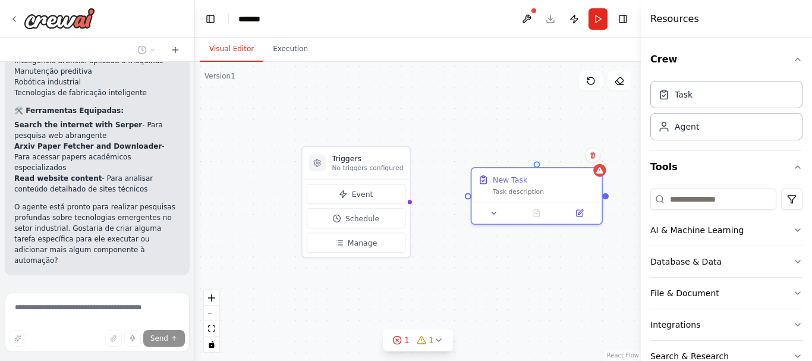
click at [168, 298] on span "Stop" at bounding box center [174, 303] width 16 height 10
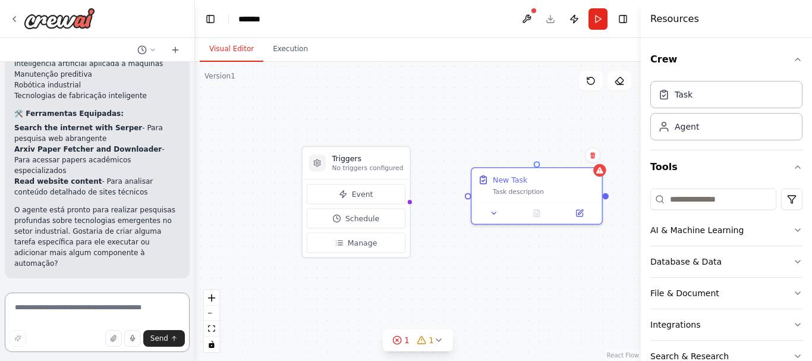
scroll to position [462, 0]
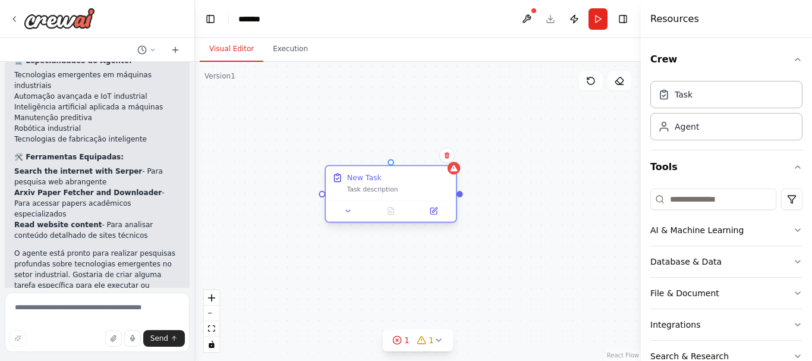
drag, startPoint x: 511, startPoint y: 182, endPoint x: 365, endPoint y: 174, distance: 145.9
click at [365, 174] on div "New Task Task description" at bounding box center [398, 182] width 103 height 21
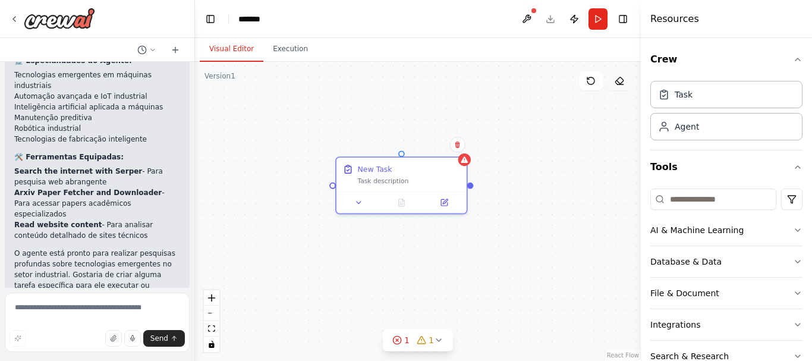
click at [615, 83] on icon at bounding box center [620, 81] width 10 height 10
click at [619, 81] on icon at bounding box center [620, 81] width 10 height 10
click at [589, 84] on icon at bounding box center [590, 80] width 7 height 7
click at [589, 84] on icon at bounding box center [591, 81] width 10 height 10
drag, startPoint x: 538, startPoint y: 187, endPoint x: 463, endPoint y: 221, distance: 82.2
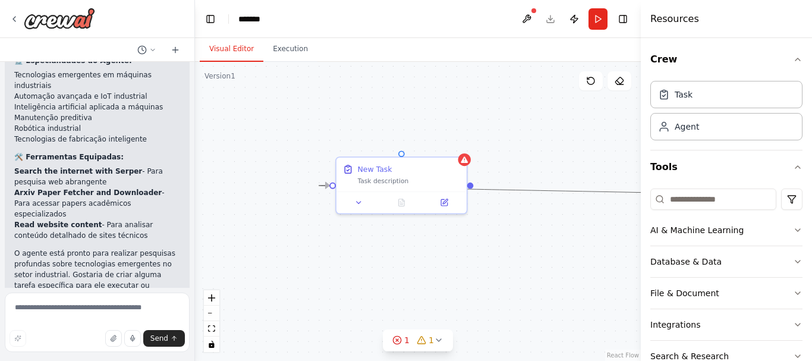
click at [463, 221] on div "Triggers No triggers configured Event Schedule Manage Pesquisador Especialista …" at bounding box center [418, 211] width 446 height 299
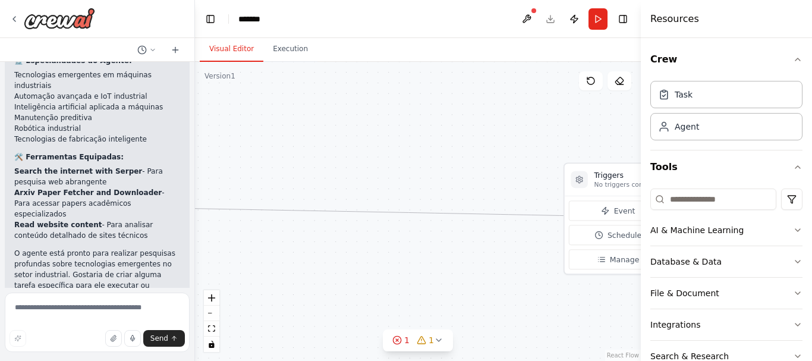
drag, startPoint x: 448, startPoint y: 221, endPoint x: 30, endPoint y: 238, distance: 417.7
click at [30, 238] on div "Agente pesquisador de tecnologias emergentes de máquinas industriais ▶ Thought …" at bounding box center [406, 180] width 812 height 361
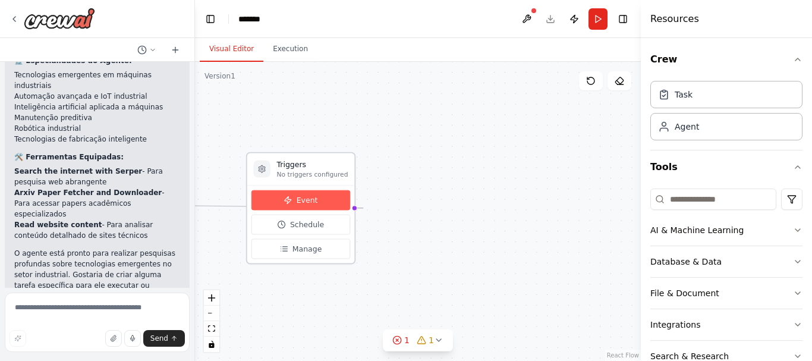
drag, startPoint x: 590, startPoint y: 210, endPoint x: 259, endPoint y: 197, distance: 331.4
click at [259, 197] on button "Event" at bounding box center [300, 200] width 99 height 20
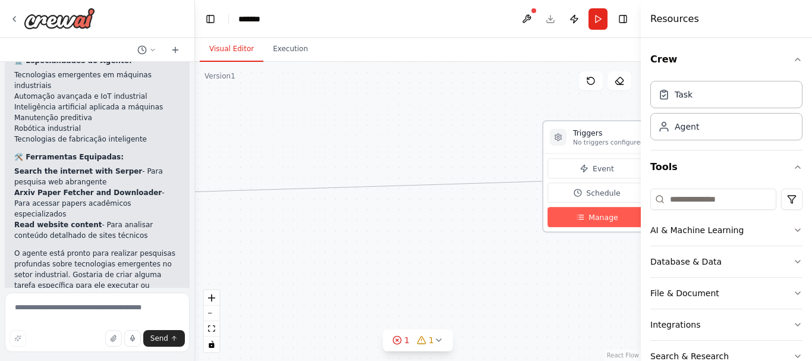
drag, startPoint x: 238, startPoint y: 250, endPoint x: 550, endPoint y: 220, distance: 313.6
click at [550, 220] on div "Event Schedule Manage" at bounding box center [596, 192] width 107 height 78
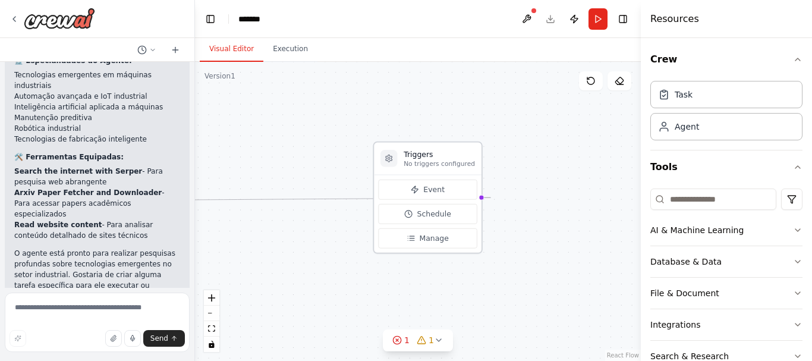
drag, startPoint x: 549, startPoint y: 191, endPoint x: 376, endPoint y: 208, distance: 173.8
click at [376, 208] on div "Event Schedule Manage" at bounding box center [427, 214] width 107 height 78
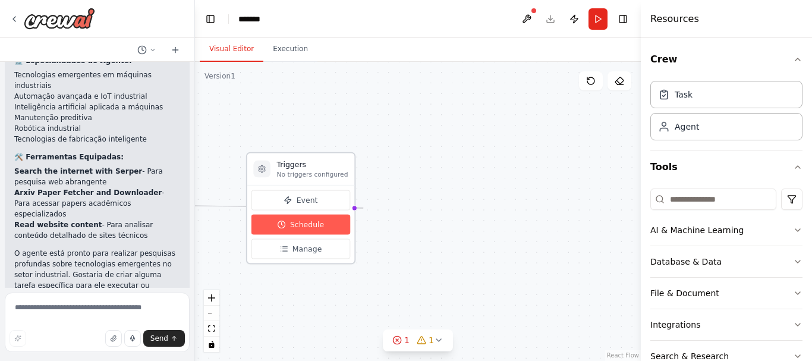
drag, startPoint x: 407, startPoint y: 207, endPoint x: 288, endPoint y: 215, distance: 118.5
click at [288, 215] on button "Schedule" at bounding box center [300, 225] width 99 height 20
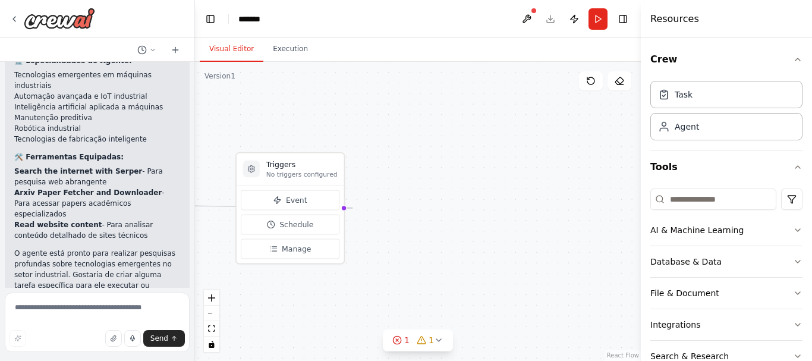
click at [256, 338] on div "Triggers No triggers configured Event Schedule Manage Pesquisador Especialista …" at bounding box center [418, 211] width 446 height 299
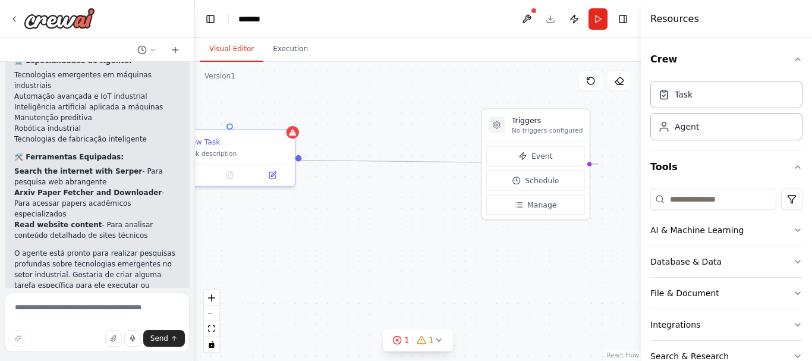
drag, startPoint x: 211, startPoint y: 219, endPoint x: 458, endPoint y: 174, distance: 250.7
click at [458, 174] on div "Triggers No triggers configured Event Schedule Manage Pesquisador Especialista …" at bounding box center [418, 211] width 446 height 299
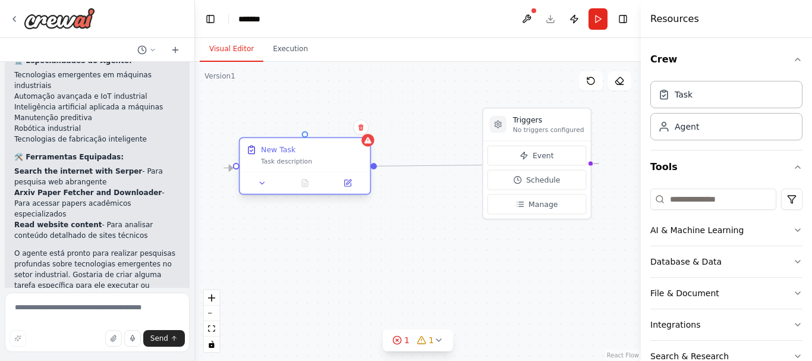
drag, startPoint x: 287, startPoint y: 168, endPoint x: 370, endPoint y: 184, distance: 84.7
click at [370, 184] on div at bounding box center [305, 182] width 130 height 21
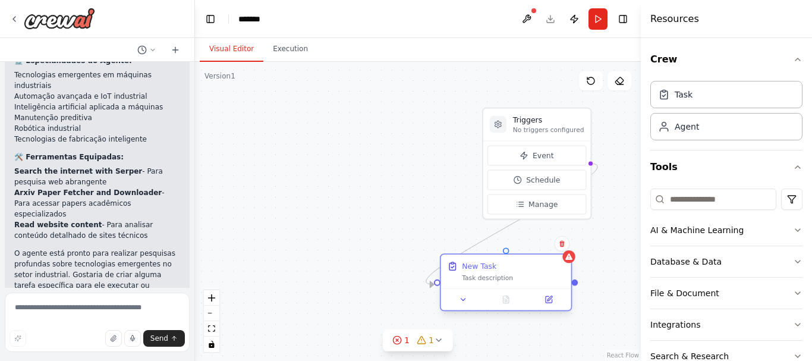
drag, startPoint x: 329, startPoint y: 161, endPoint x: 543, endPoint y: 286, distance: 247.3
click at [543, 286] on div "New Task Task description" at bounding box center [506, 271] width 130 height 34
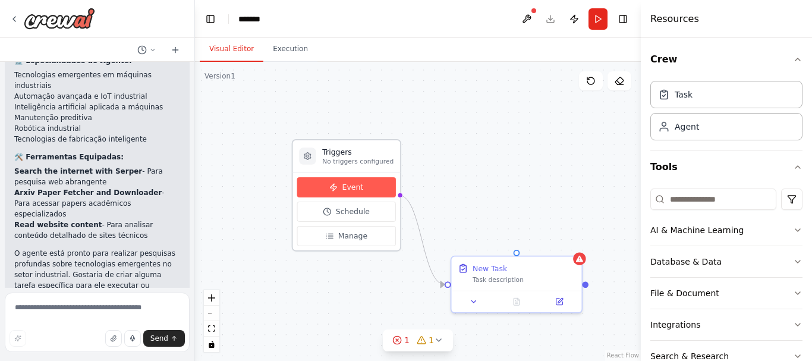
drag, startPoint x: 531, startPoint y: 166, endPoint x: 333, endPoint y: 197, distance: 200.9
click at [333, 197] on div "Event Schedule Manage" at bounding box center [346, 211] width 99 height 69
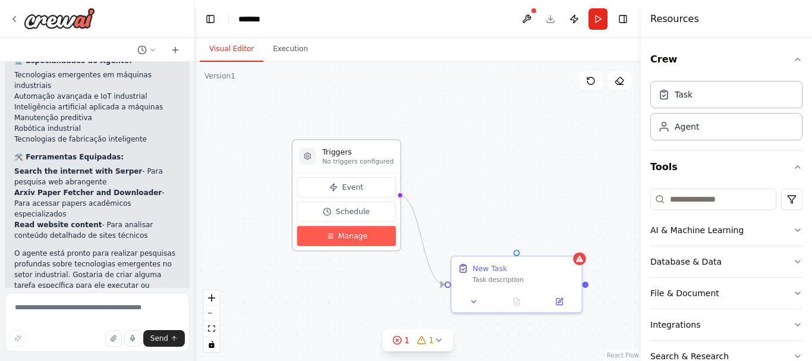
click at [367, 245] on button "Manage" at bounding box center [346, 236] width 99 height 20
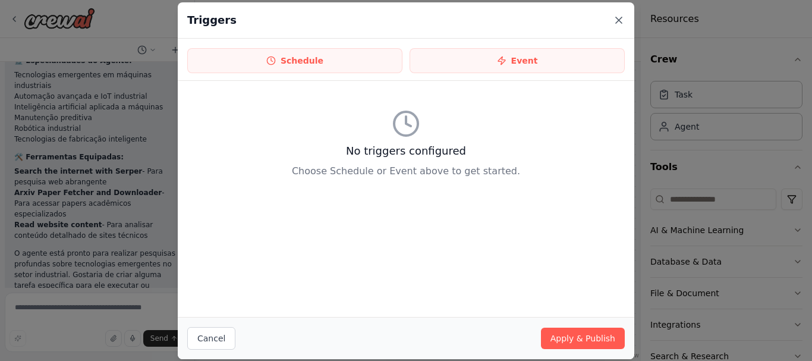
click at [618, 17] on icon at bounding box center [619, 20] width 12 height 12
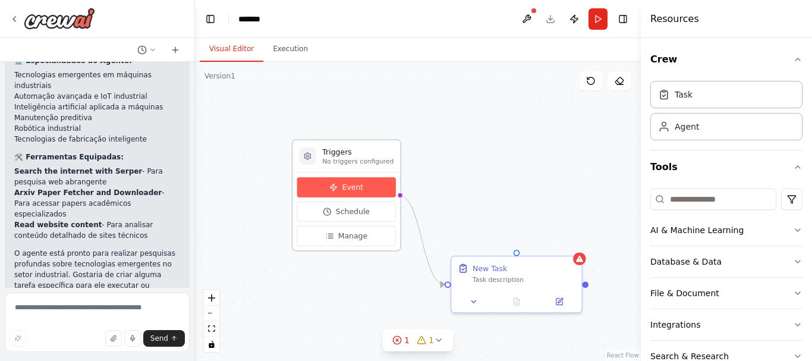
click at [364, 189] on button "Event" at bounding box center [346, 187] width 99 height 20
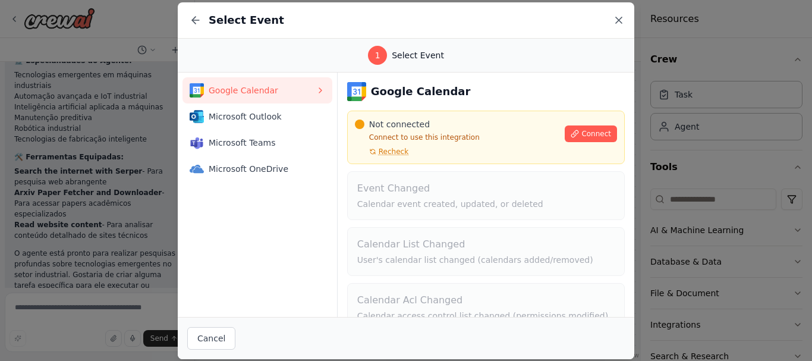
click at [618, 20] on icon at bounding box center [619, 20] width 12 height 12
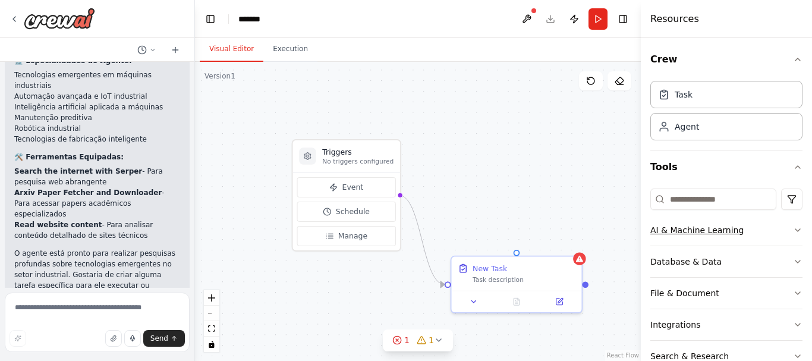
click at [793, 227] on icon "button" at bounding box center [798, 230] width 10 height 10
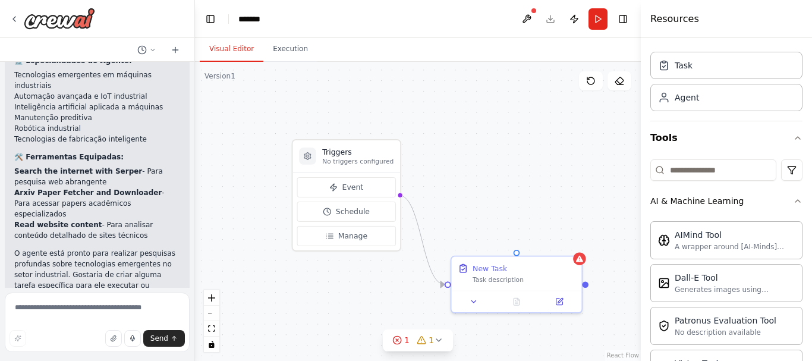
scroll to position [36, 0]
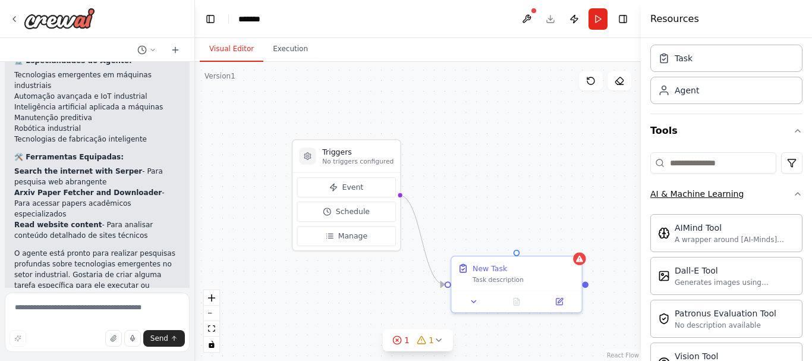
click at [793, 193] on icon "button" at bounding box center [798, 194] width 10 height 10
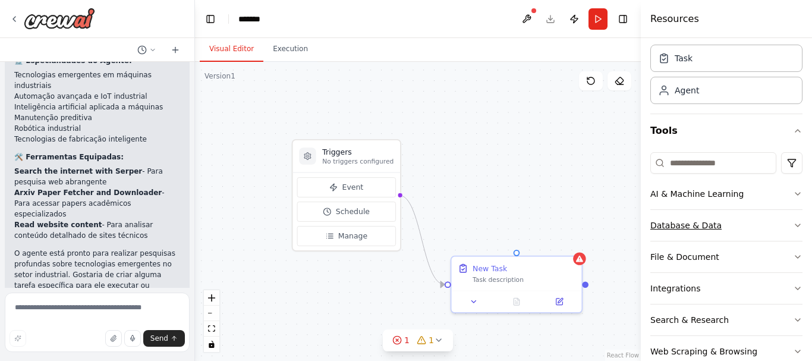
click at [793, 221] on icon "button" at bounding box center [798, 226] width 10 height 10
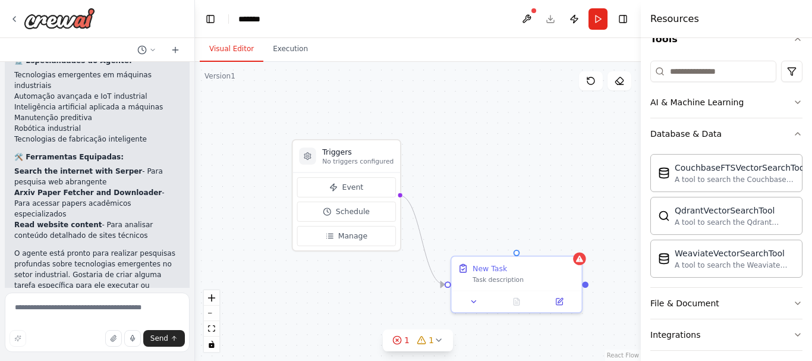
scroll to position [129, 0]
click at [793, 133] on icon "button" at bounding box center [798, 133] width 10 height 10
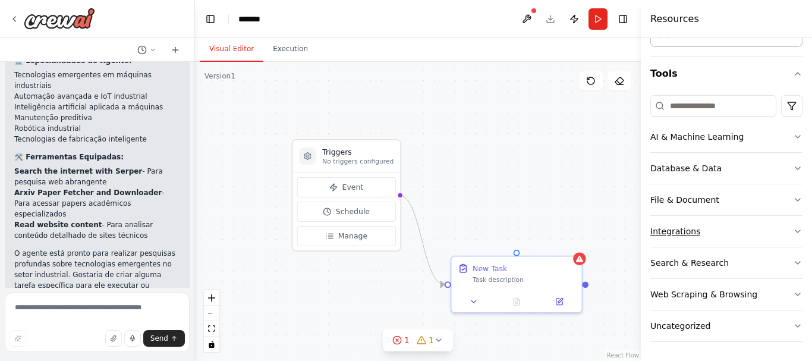
click at [787, 224] on button "Integrations" at bounding box center [726, 231] width 152 height 31
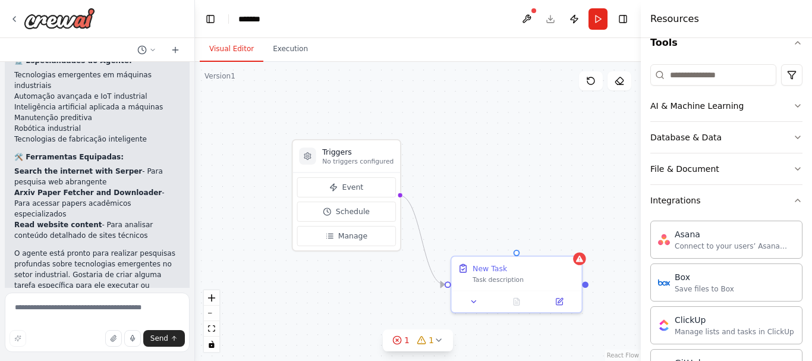
scroll to position [106, 0]
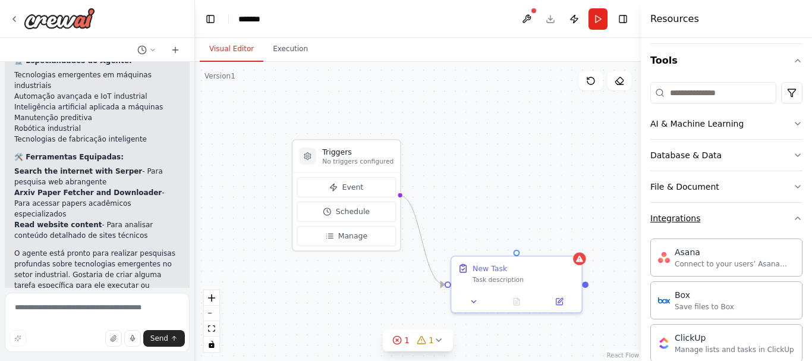
click at [787, 223] on button "Integrations" at bounding box center [726, 218] width 152 height 31
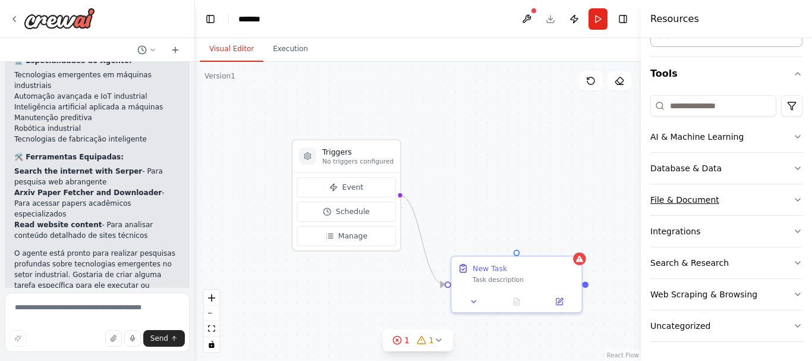
click at [793, 199] on icon "button" at bounding box center [798, 200] width 10 height 10
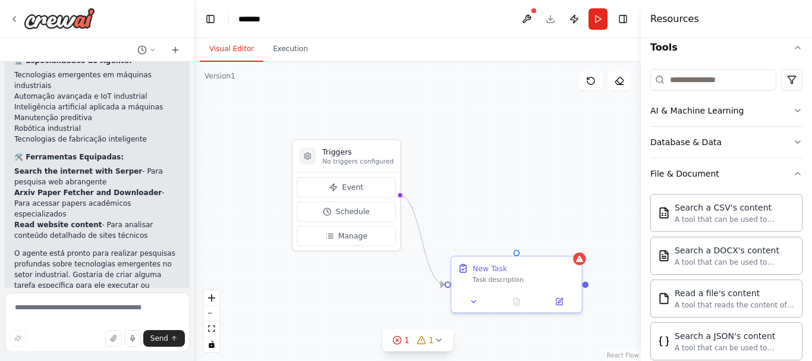
scroll to position [117, 0]
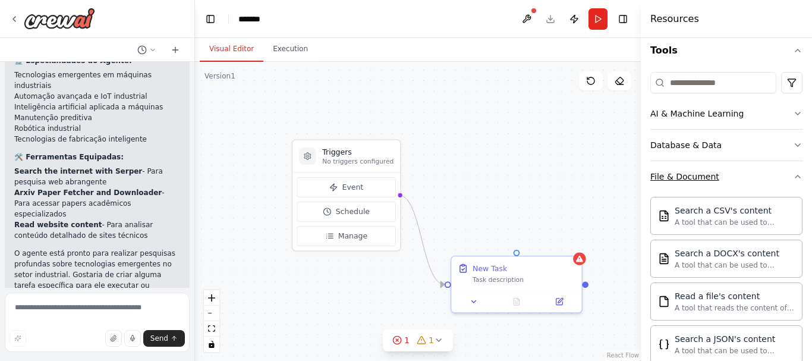
click at [795, 176] on icon "button" at bounding box center [797, 176] width 5 height 2
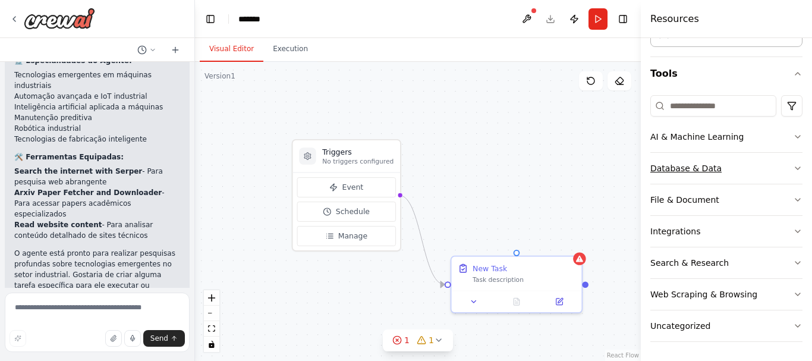
click at [793, 168] on icon "button" at bounding box center [798, 168] width 10 height 10
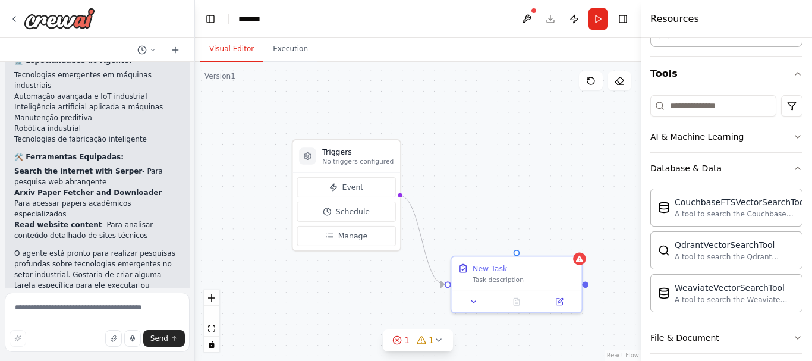
click at [793, 166] on icon "button" at bounding box center [798, 168] width 10 height 10
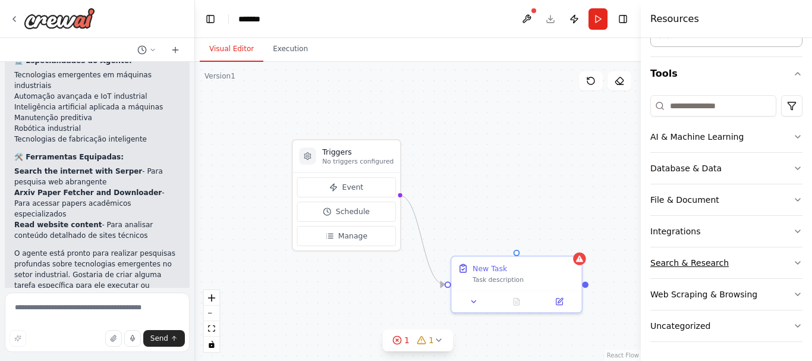
click at [793, 266] on icon "button" at bounding box center [798, 263] width 10 height 10
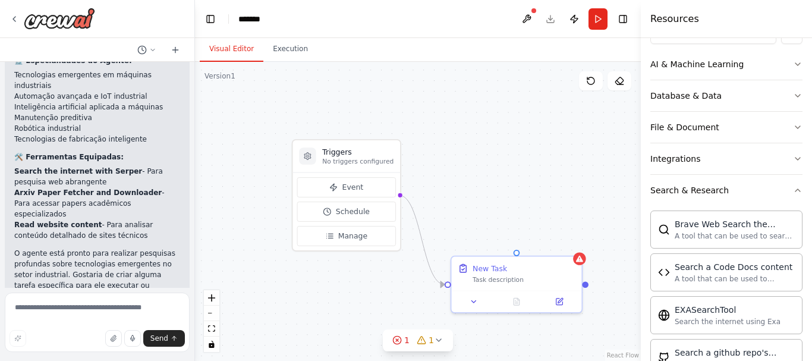
scroll to position [162, 0]
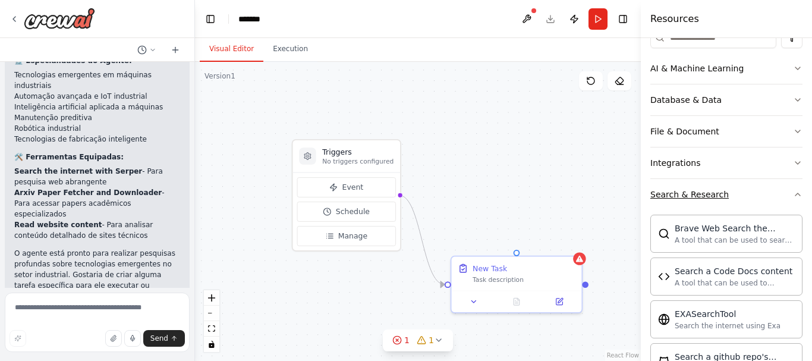
click at [793, 197] on icon "button" at bounding box center [798, 195] width 10 height 10
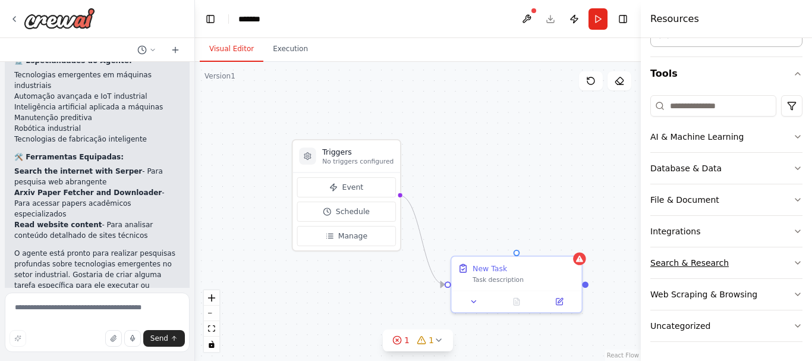
scroll to position [93, 0]
click at [793, 327] on icon "button" at bounding box center [798, 326] width 10 height 10
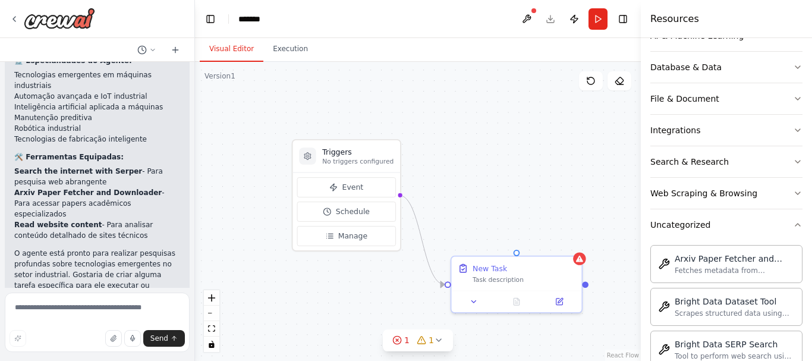
scroll to position [190, 0]
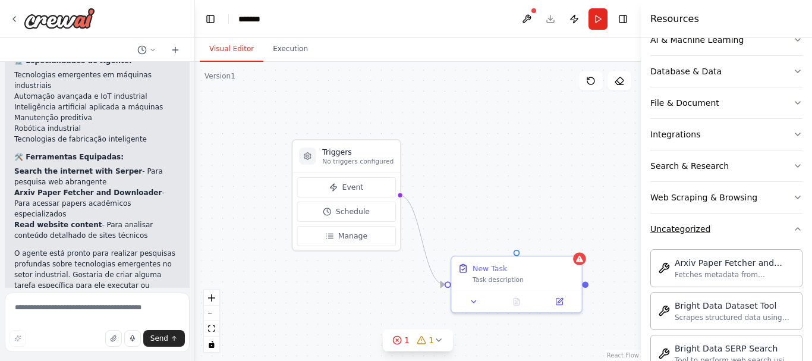
click at [793, 231] on icon "button" at bounding box center [798, 229] width 10 height 10
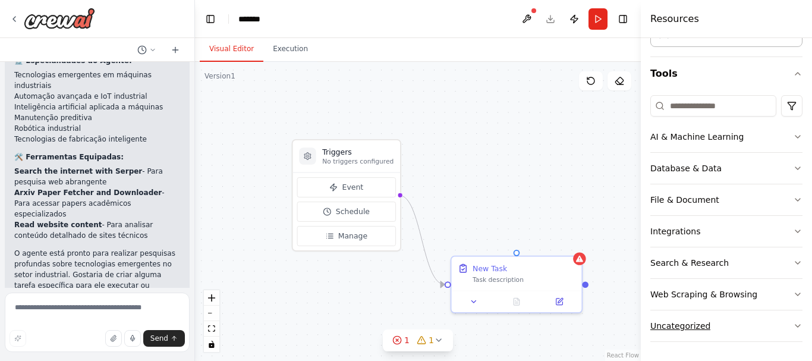
scroll to position [93, 0]
click at [194, 240] on div "Agente pesquisador de tecnologias emergentes de máquinas industriais ▶ Thought …" at bounding box center [406, 180] width 812 height 361
click at [106, 309] on textarea at bounding box center [97, 321] width 184 height 59
type textarea "**********"
click at [149, 341] on button "Send" at bounding box center [163, 338] width 42 height 17
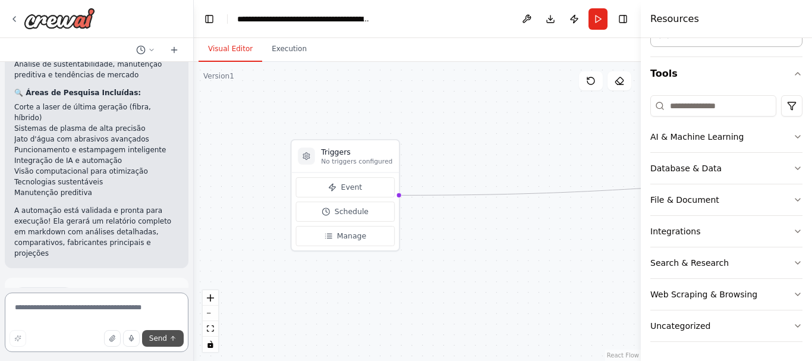
scroll to position [1337, 0]
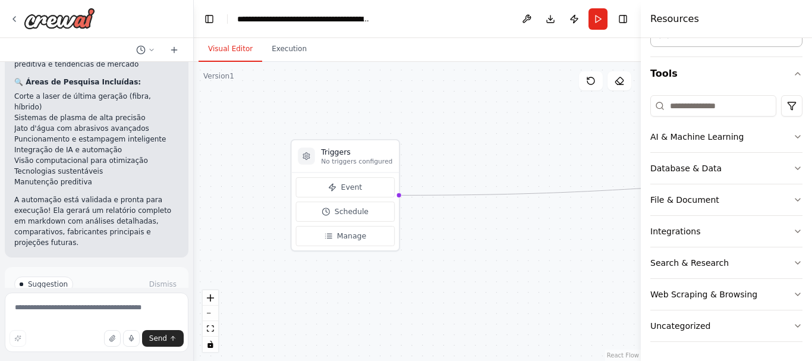
click at [132, 194] on p "A automação está validada e pronta para execução! Ela gerará um relatório compl…" at bounding box center [96, 221] width 165 height 54
click at [109, 330] on span "Run Automation" at bounding box center [102, 335] width 58 height 10
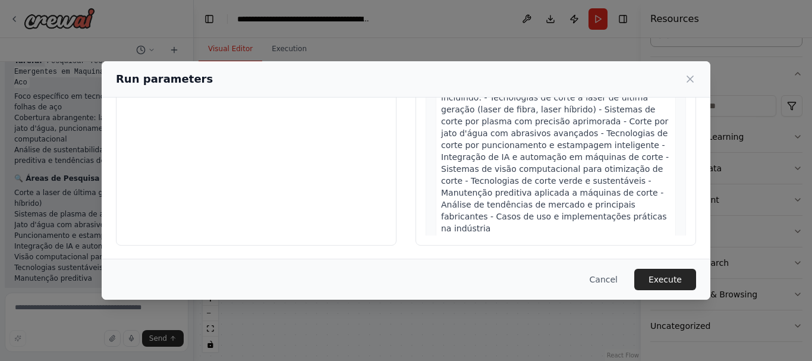
scroll to position [149, 0]
click at [675, 275] on button "Execute" at bounding box center [665, 279] width 62 height 21
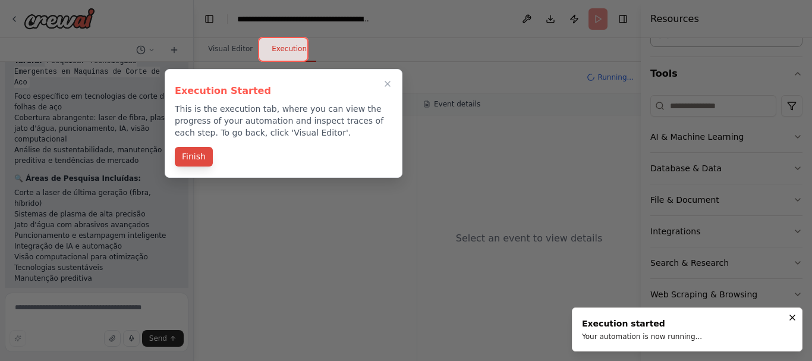
click at [193, 157] on button "Finish" at bounding box center [194, 157] width 38 height 20
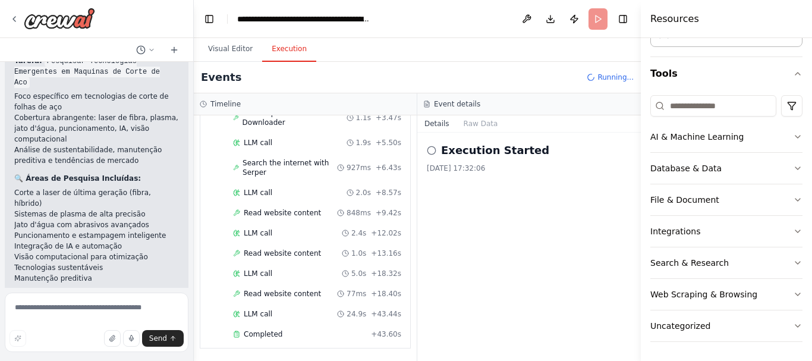
scroll to position [1337, 0]
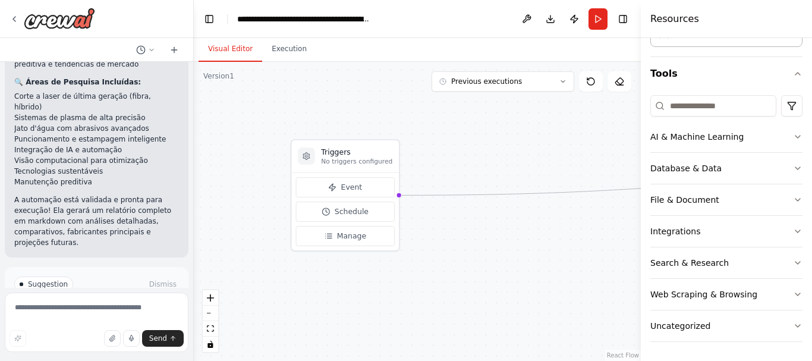
click at [231, 51] on button "Visual Editor" at bounding box center [231, 49] width 64 height 25
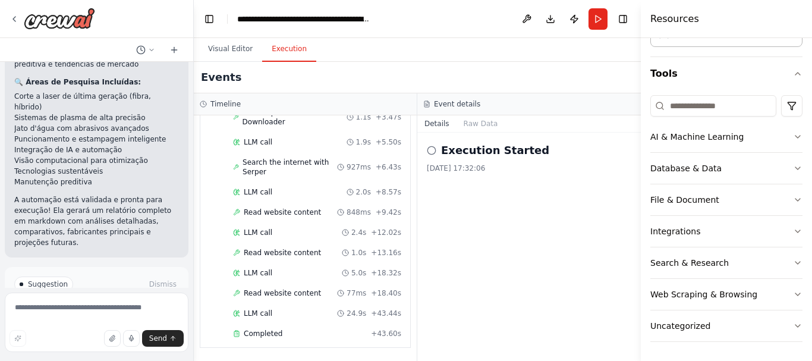
click at [273, 48] on button "Execution" at bounding box center [289, 49] width 54 height 25
click at [406, 275] on div "▼ Pesquisador Especialista em Tecnologias Emergentes de Maquinas Industriais 9.…" at bounding box center [305, 238] width 223 height 246
click at [430, 152] on icon at bounding box center [432, 151] width 10 height 10
click at [485, 120] on button "Raw Data" at bounding box center [481, 123] width 49 height 17
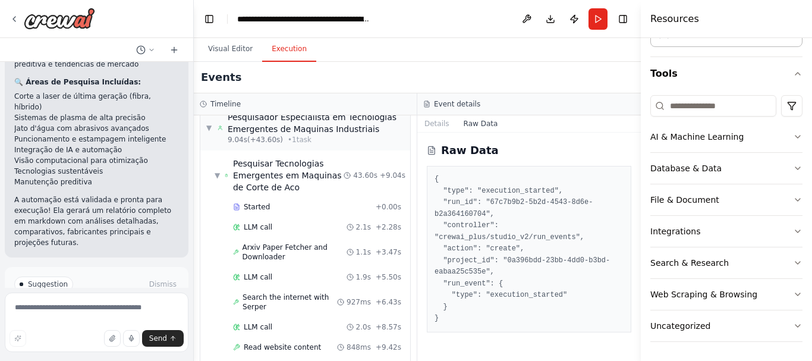
scroll to position [0, 0]
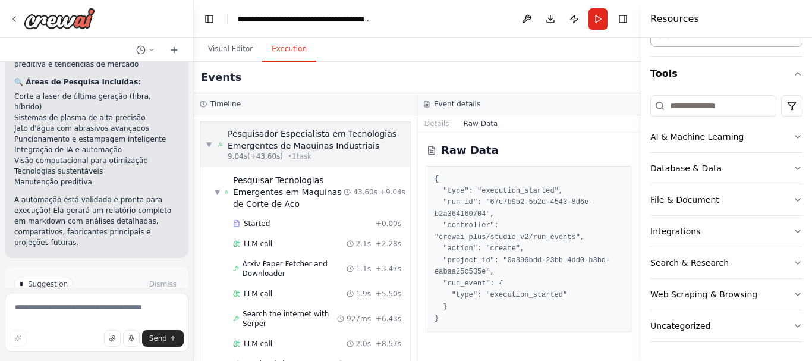
click at [300, 155] on span "• 1 task" at bounding box center [300, 157] width 24 height 10
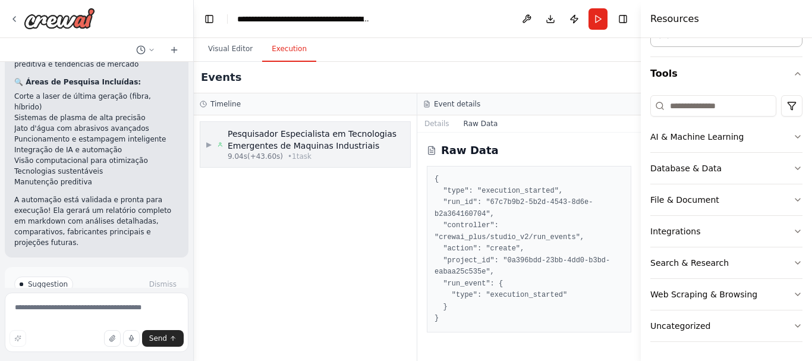
click at [300, 155] on span "• 1 task" at bounding box center [300, 157] width 24 height 10
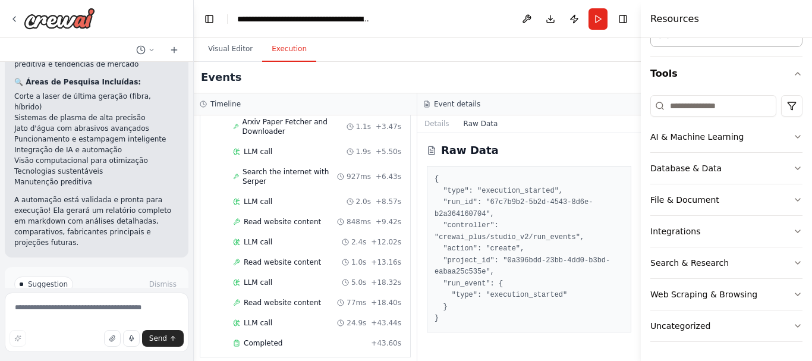
scroll to position [152, 0]
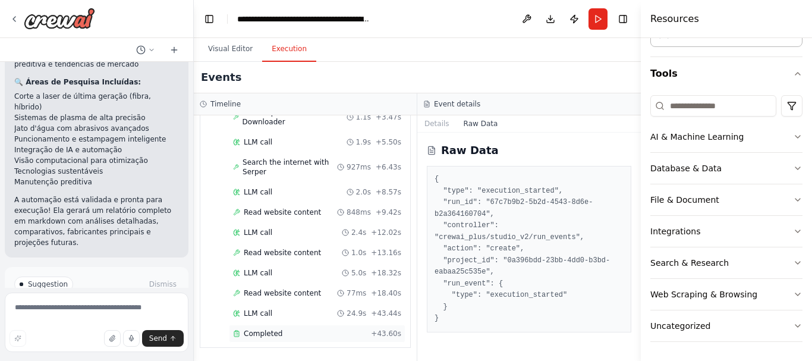
click at [261, 328] on div "Completed + 43.60s" at bounding box center [317, 334] width 177 height 18
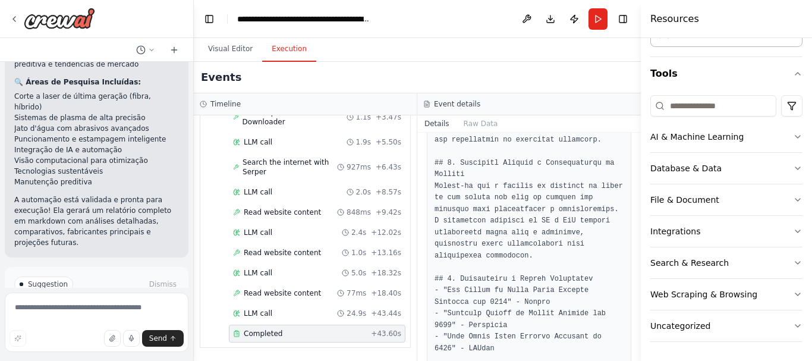
scroll to position [1501, 0]
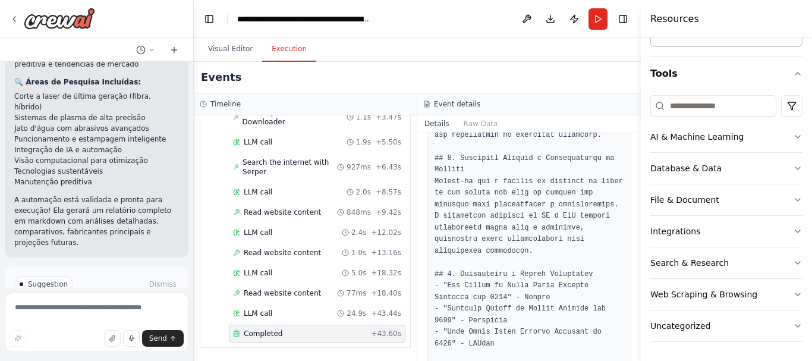
click at [637, 354] on button "Toggle Sidebar" at bounding box center [641, 180] width 10 height 361
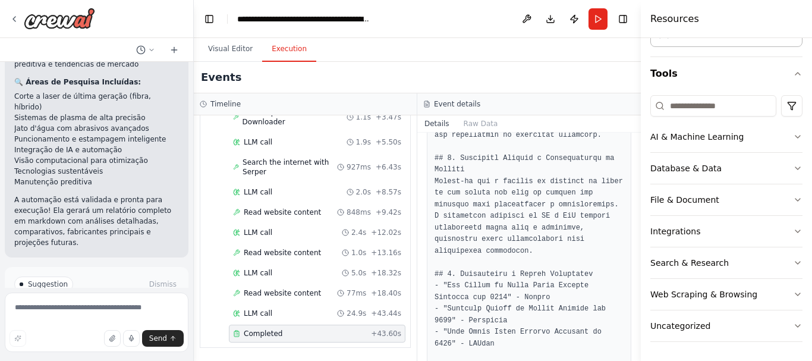
click at [637, 354] on button "Toggle Sidebar" at bounding box center [641, 180] width 10 height 361
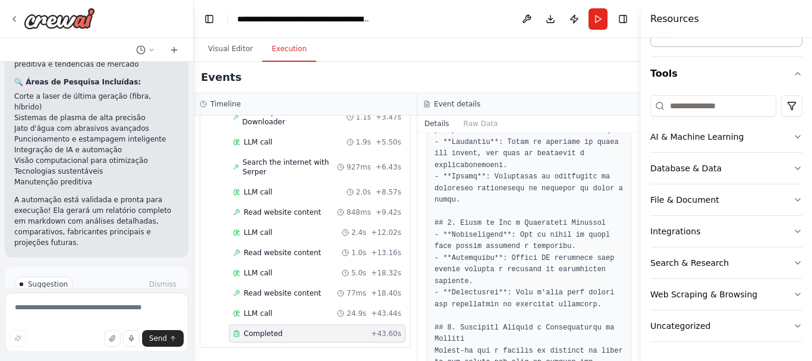
scroll to position [1336, 0]
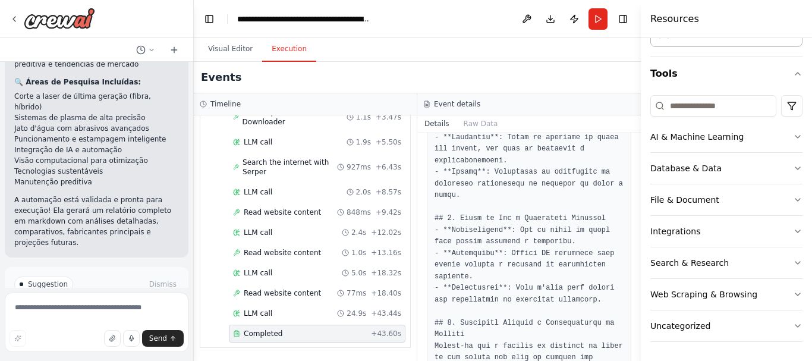
drag, startPoint x: 637, startPoint y: 314, endPoint x: 641, endPoint y: 296, distance: 18.8
click at [641, 296] on div "Resources Crew Task Agent Tools AI & Machine Learning Database & Data File & Do…" at bounding box center [726, 180] width 171 height 361
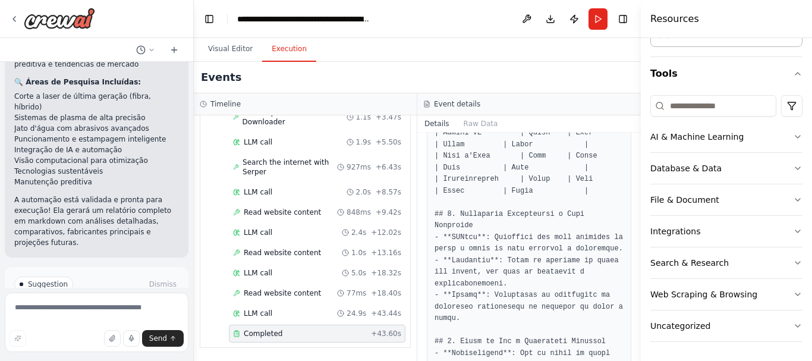
scroll to position [1208, 0]
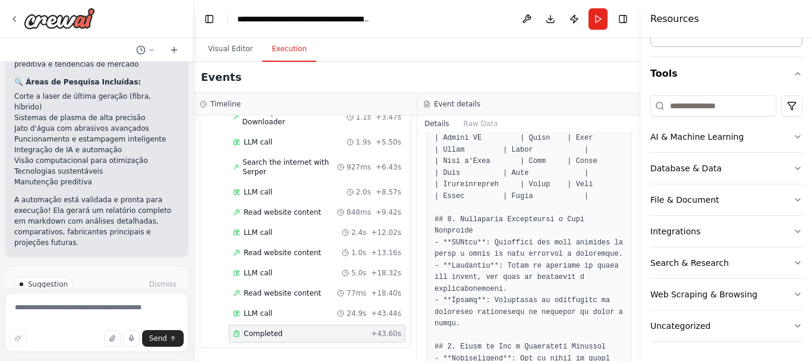
drag, startPoint x: 637, startPoint y: 300, endPoint x: 635, endPoint y: 276, distance: 23.9
click at [635, 276] on div "Agente pesquisador de tecnologias emergentes de máquinas industriais ▶ Thought …" at bounding box center [406, 180] width 812 height 361
click at [637, 292] on button "Toggle Sidebar" at bounding box center [641, 180] width 10 height 361
click at [639, 296] on button "Toggle Sidebar" at bounding box center [641, 180] width 10 height 361
drag, startPoint x: 636, startPoint y: 296, endPoint x: 633, endPoint y: 273, distance: 23.5
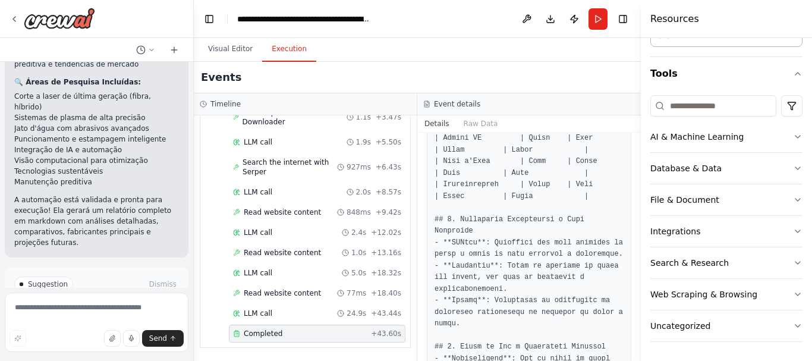
click at [633, 273] on div "Agente pesquisador de tecnologias emergentes de máquinas industriais ▶ Thought …" at bounding box center [406, 180] width 812 height 361
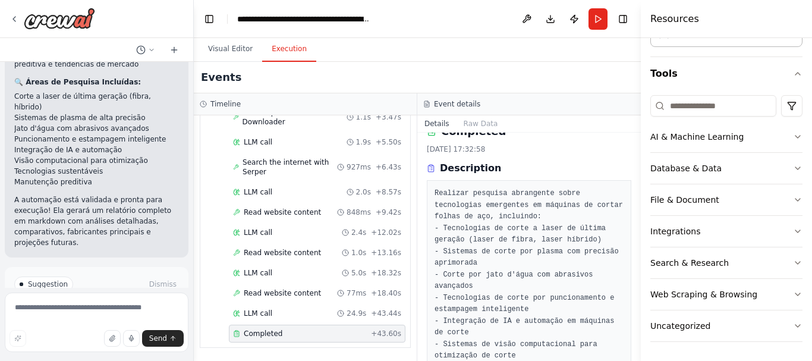
scroll to position [0, 0]
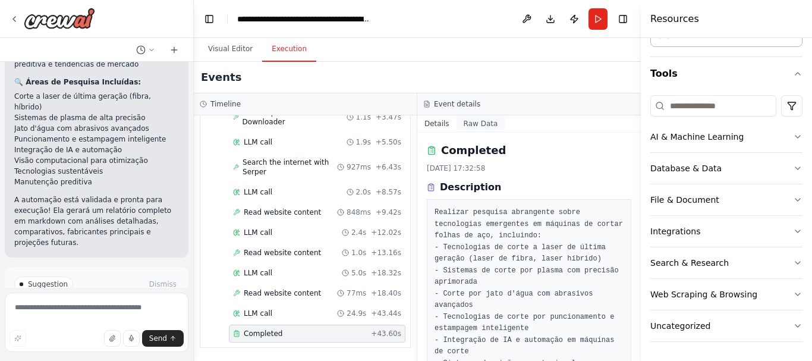
click at [467, 125] on button "Raw Data" at bounding box center [481, 123] width 49 height 17
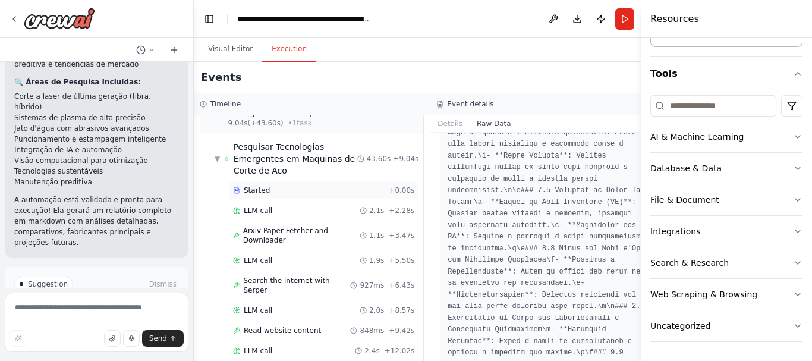
scroll to position [33, 0]
click at [264, 235] on span "Arxiv Paper Fetcher and Downloader" at bounding box center [301, 236] width 117 height 19
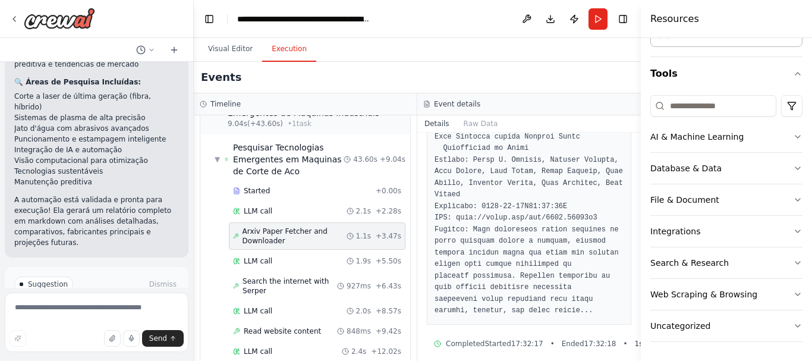
scroll to position [2030, 0]
click at [257, 214] on span "LLM call" at bounding box center [258, 211] width 29 height 10
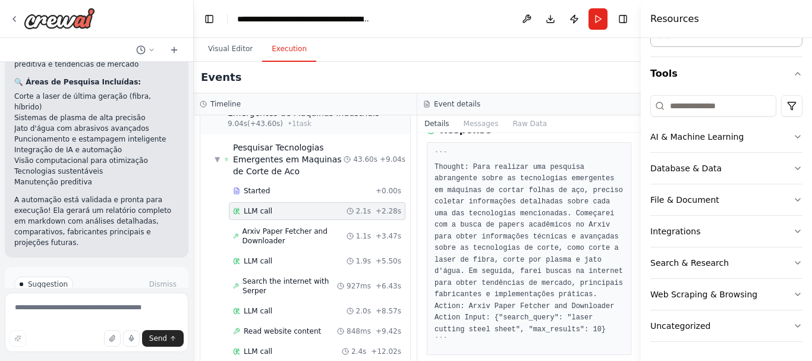
scroll to position [108, 0]
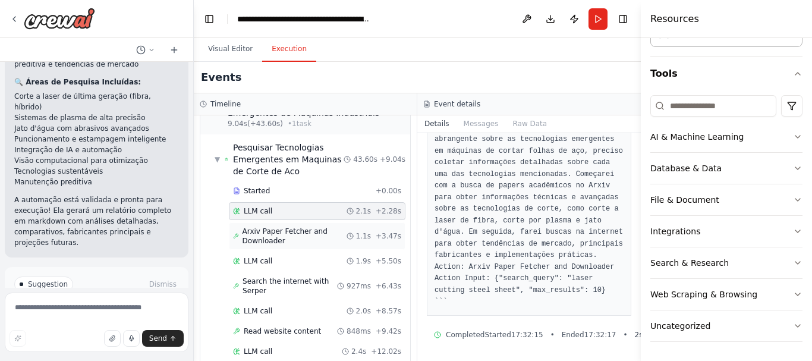
click at [280, 229] on span "Arxiv Paper Fetcher and Downloader" at bounding box center [295, 236] width 104 height 19
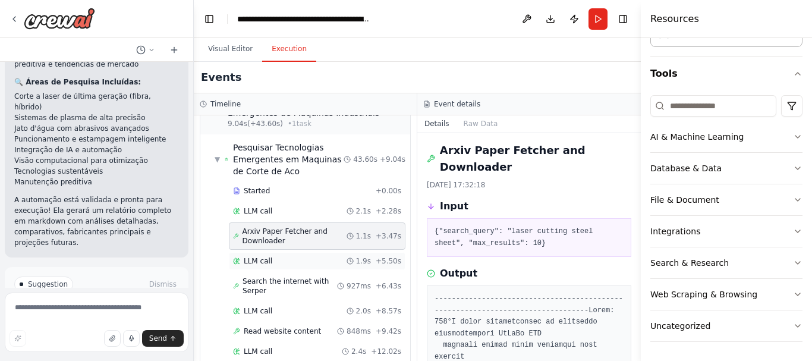
click at [263, 263] on span "LLM call" at bounding box center [258, 261] width 29 height 10
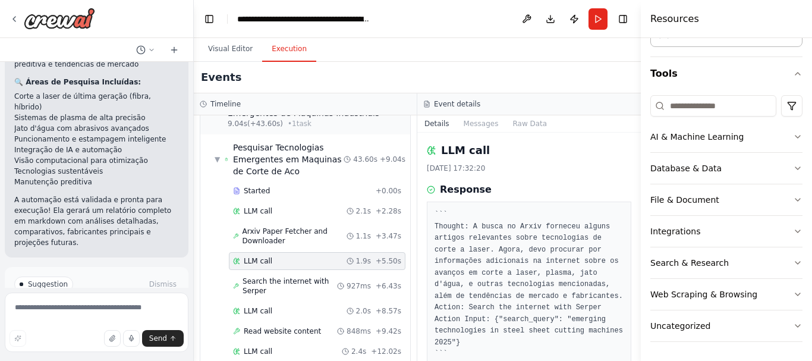
scroll to position [62, 0]
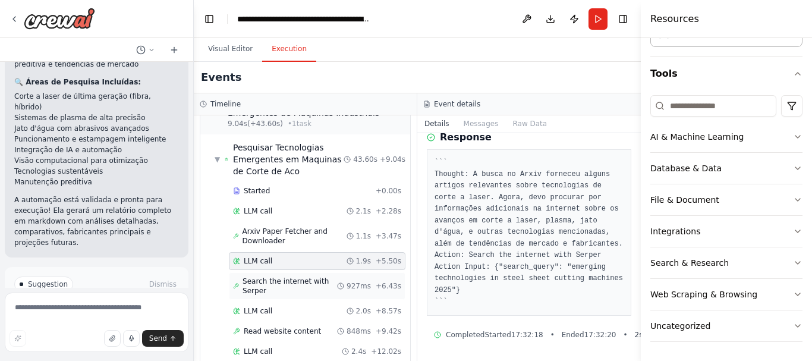
click at [266, 283] on span "Search the internet with Serper" at bounding box center [290, 285] width 95 height 19
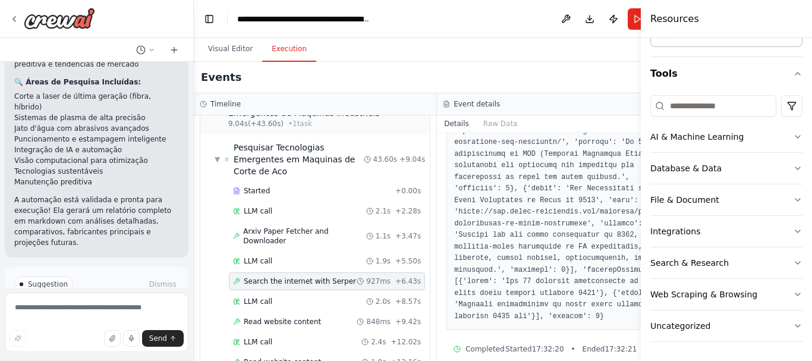
scroll to position [873, 0]
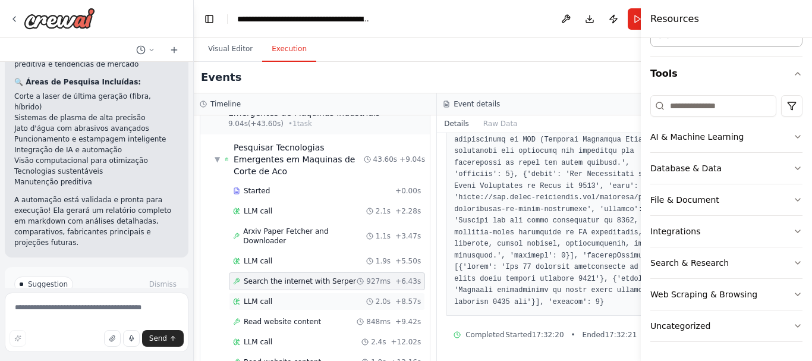
click at [244, 297] on span "LLM call" at bounding box center [258, 302] width 29 height 10
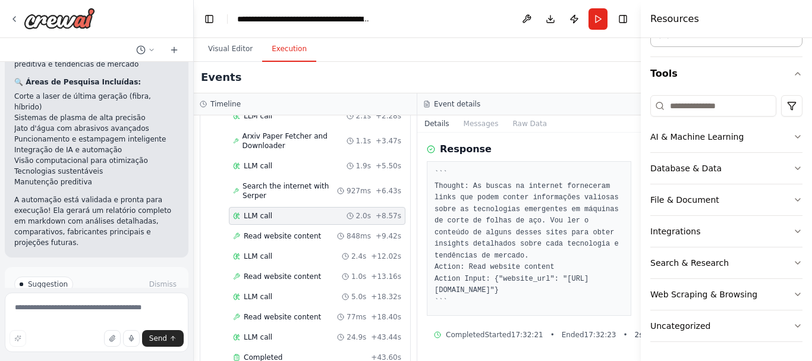
scroll to position [152, 0]
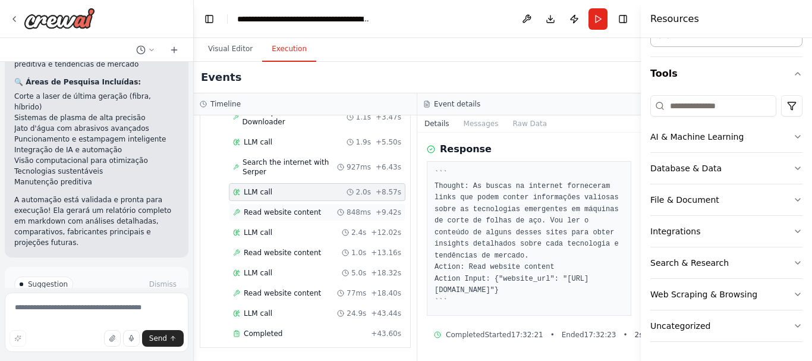
click at [290, 215] on span "Read website content" at bounding box center [282, 212] width 77 height 10
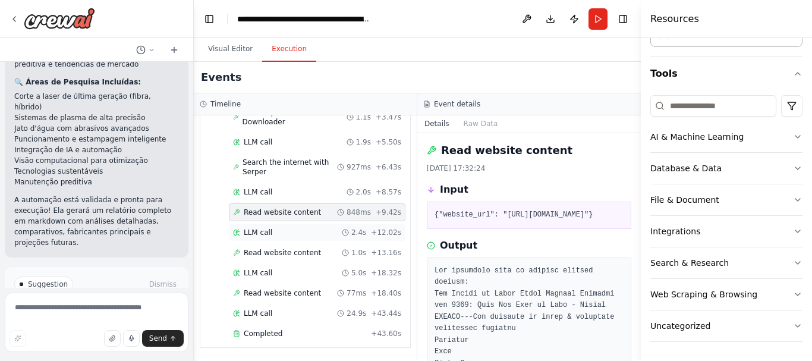
click at [260, 232] on span "LLM call" at bounding box center [258, 233] width 29 height 10
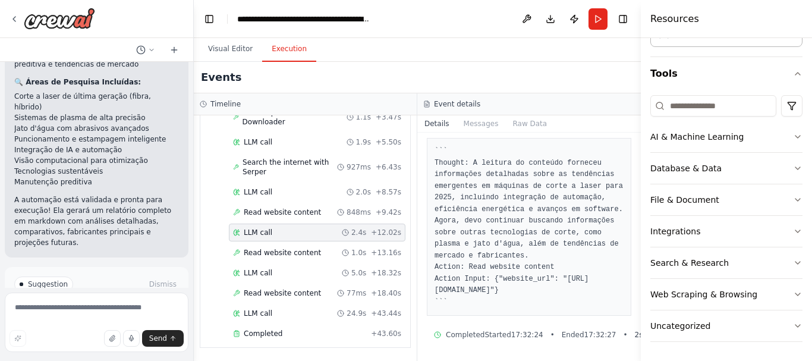
scroll to position [85, 0]
click at [269, 254] on span "Read website content" at bounding box center [282, 253] width 77 height 10
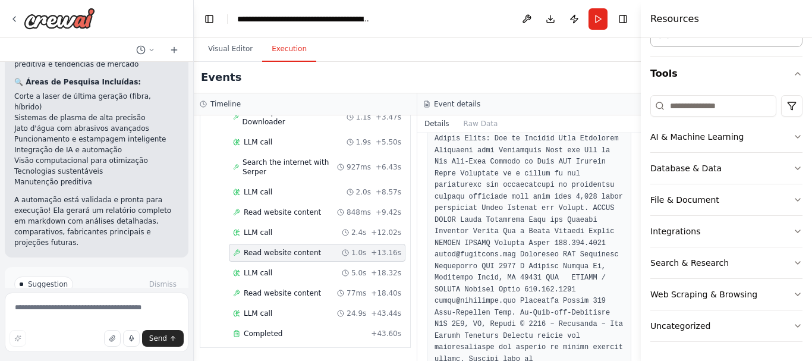
scroll to position [2563, 0]
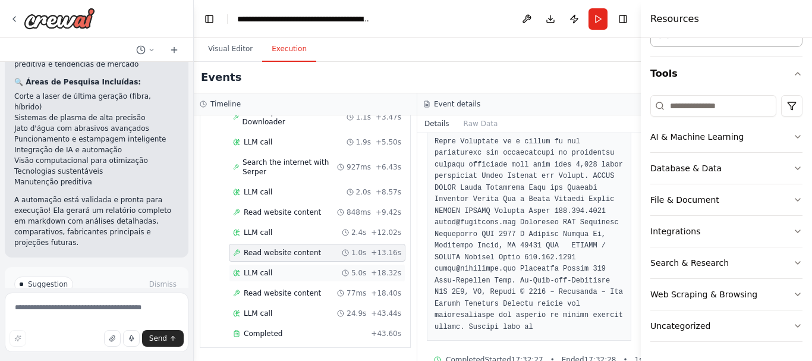
click at [266, 276] on span "LLM call" at bounding box center [258, 273] width 29 height 10
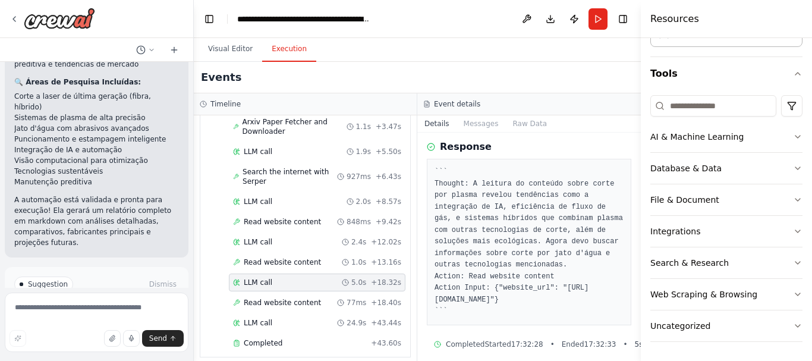
scroll to position [87, 0]
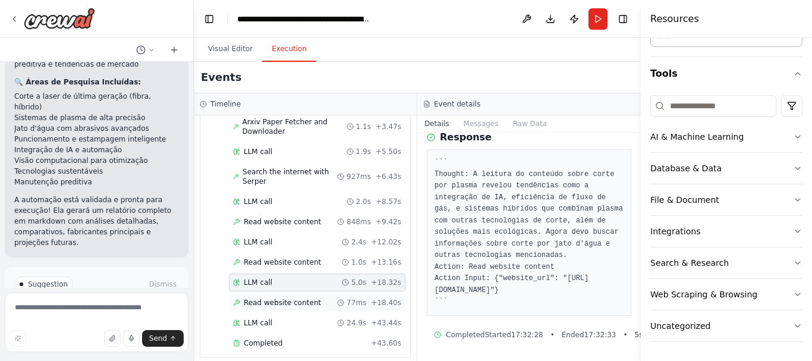
click at [295, 298] on span "Read website content" at bounding box center [282, 303] width 77 height 10
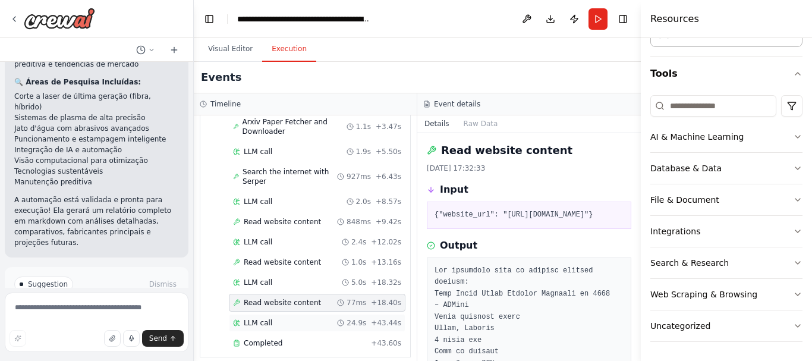
click at [266, 318] on span "LLM call" at bounding box center [258, 323] width 29 height 10
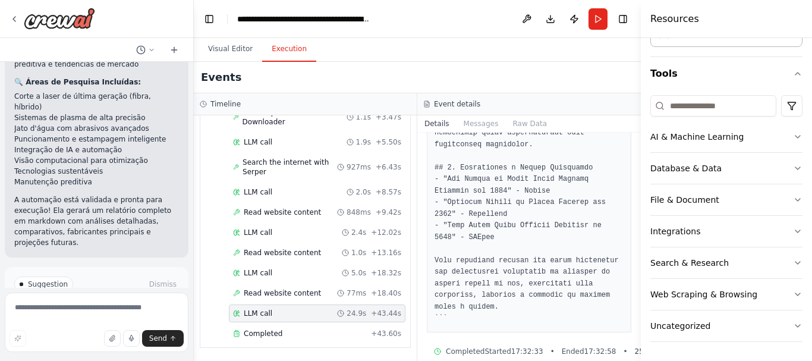
scroll to position [1430, 0]
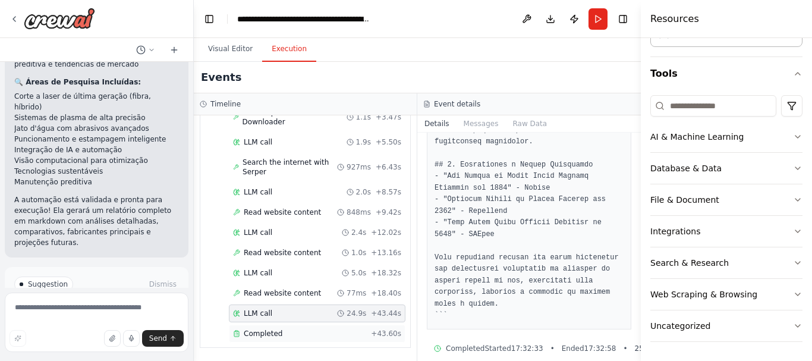
click at [267, 331] on span "Completed" at bounding box center [263, 334] width 39 height 10
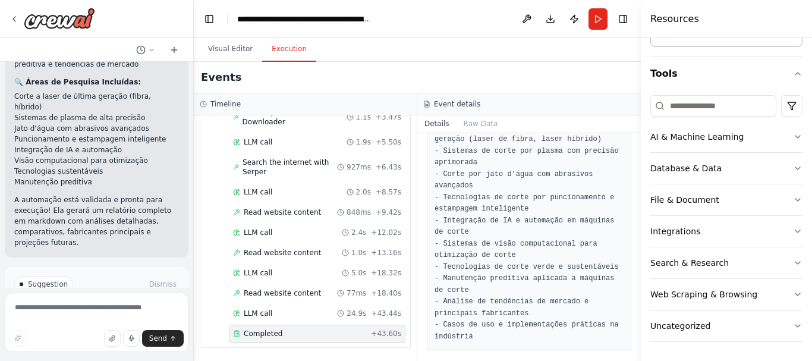
scroll to position [119, 0]
click at [114, 330] on span "Improve automation" at bounding box center [101, 335] width 73 height 10
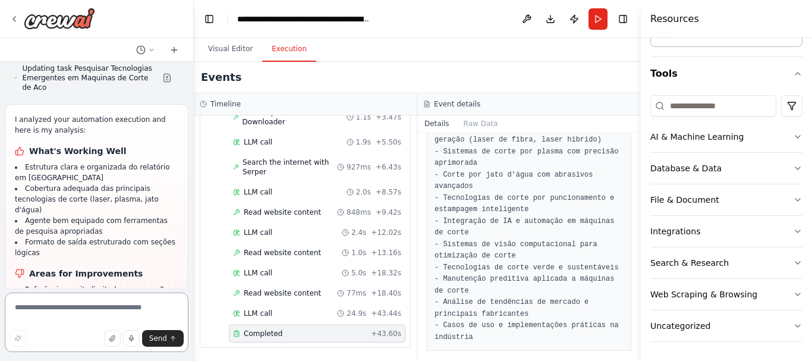
scroll to position [1914, 0]
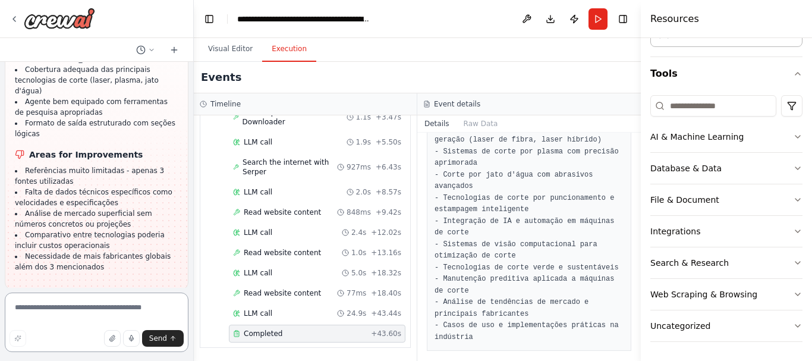
click at [37, 308] on textarea at bounding box center [97, 321] width 184 height 59
type textarea "**********"
click at [18, 337] on icon "button" at bounding box center [18, 338] width 6 height 6
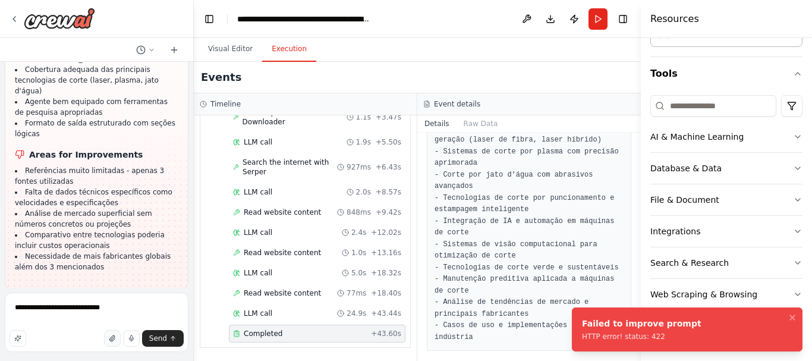
click at [115, 339] on icon "button" at bounding box center [113, 339] width 2 height 2
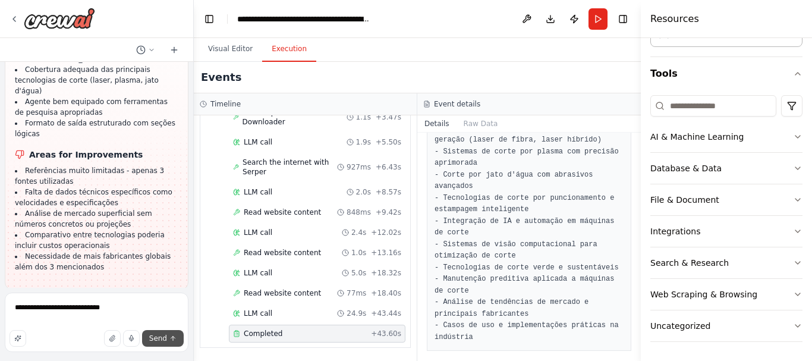
click at [155, 338] on span "Send" at bounding box center [158, 339] width 18 height 10
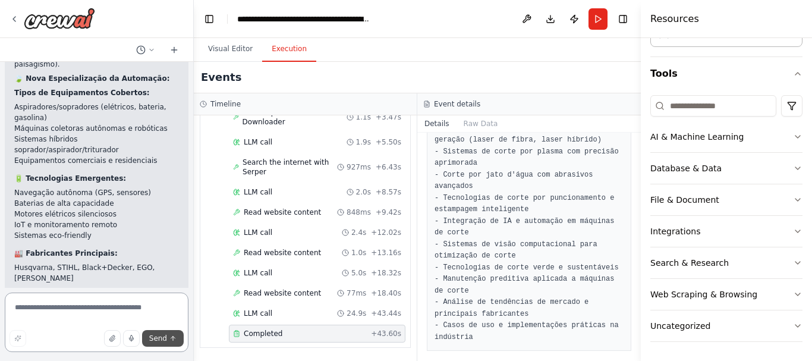
scroll to position [2439, 0]
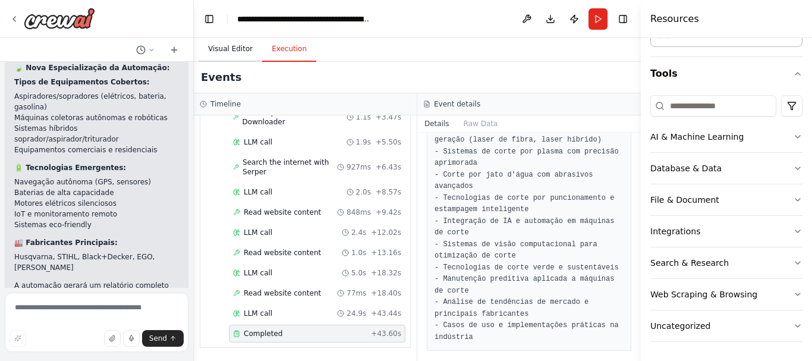
click at [231, 53] on button "Visual Editor" at bounding box center [231, 49] width 64 height 25
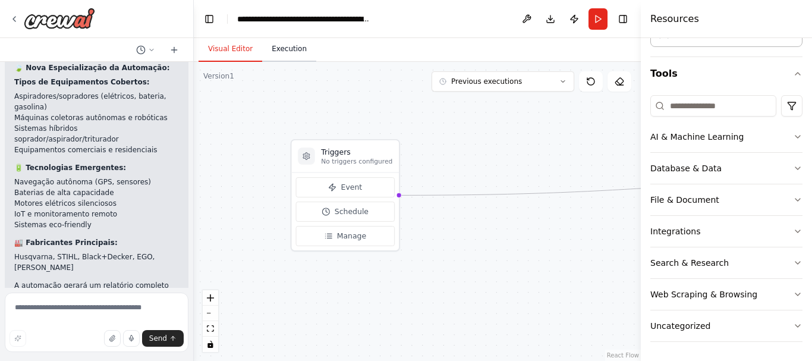
click at [285, 53] on button "Execution" at bounding box center [289, 49] width 54 height 25
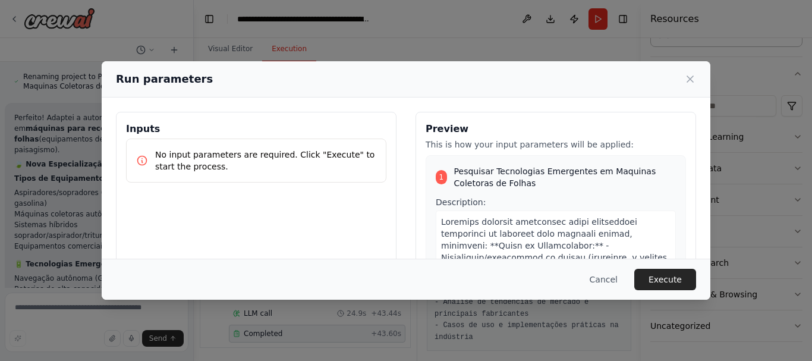
click at [231, 172] on p "No input parameters are required. Click "Execute" to start the process." at bounding box center [265, 161] width 221 height 24
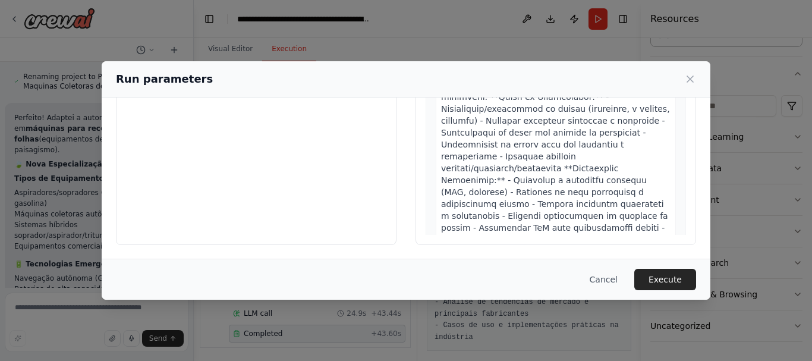
scroll to position [149, 0]
click at [675, 277] on button "Execute" at bounding box center [665, 279] width 62 height 21
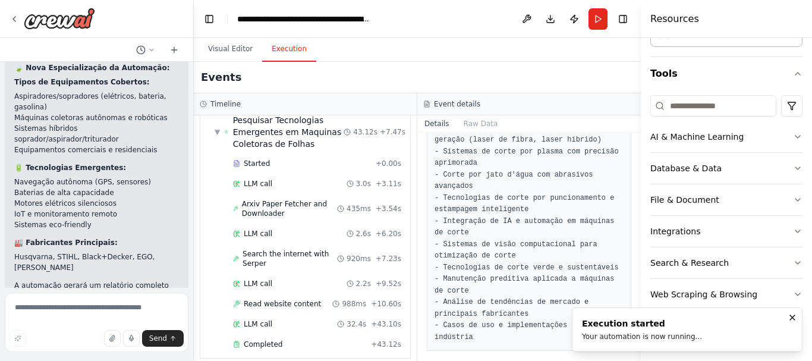
scroll to position [71, 0]
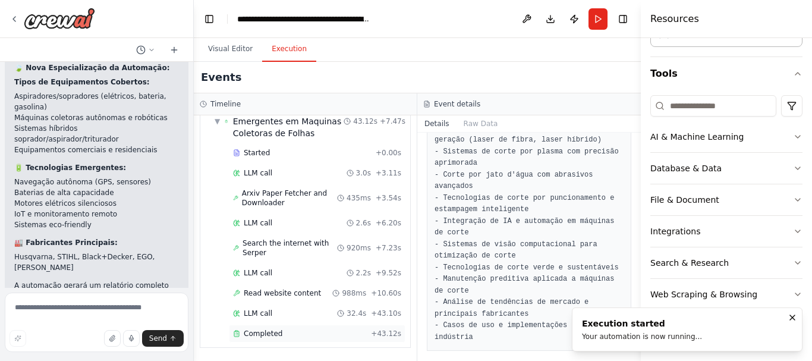
click at [266, 334] on span "Completed" at bounding box center [263, 334] width 39 height 10
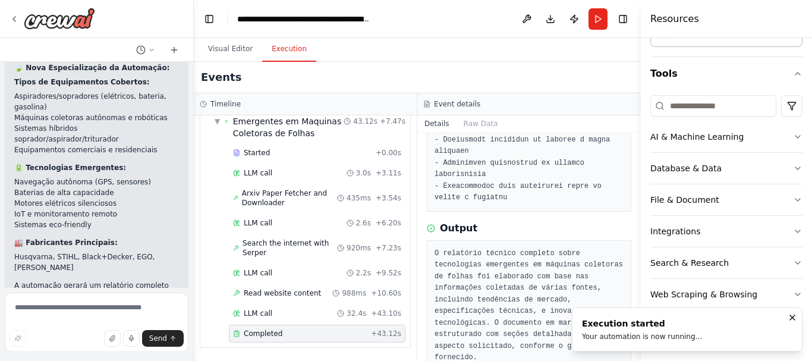
scroll to position [520, 0]
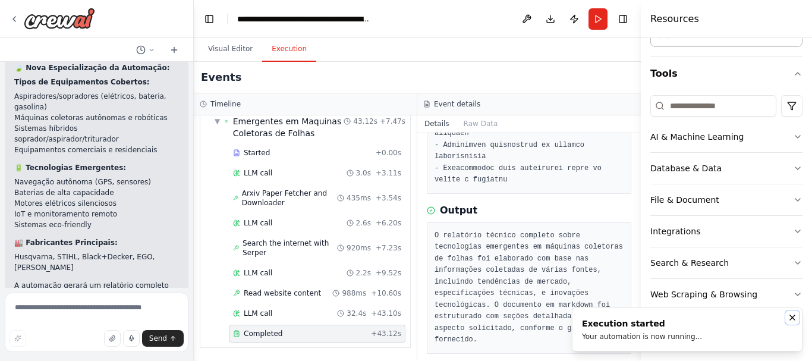
click at [795, 319] on icon "Notifications (F8)" at bounding box center [793, 318] width 10 height 10
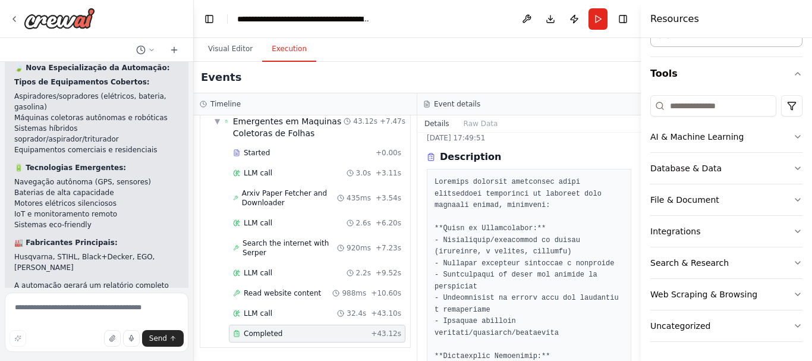
scroll to position [0, 0]
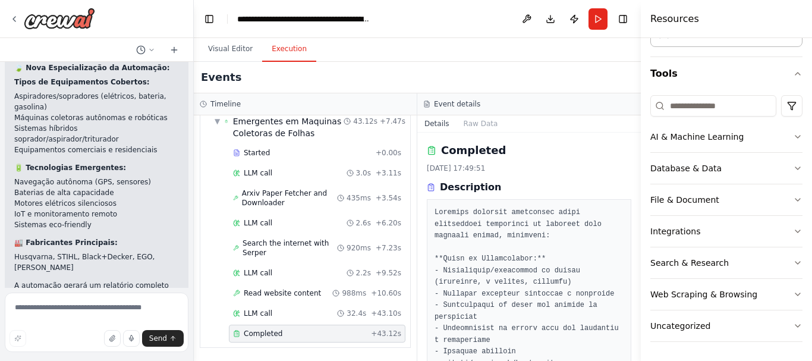
click at [438, 121] on button "Details" at bounding box center [436, 123] width 39 height 17
click at [433, 127] on button "Details" at bounding box center [436, 123] width 39 height 17
click at [476, 127] on button "Raw Data" at bounding box center [481, 123] width 49 height 17
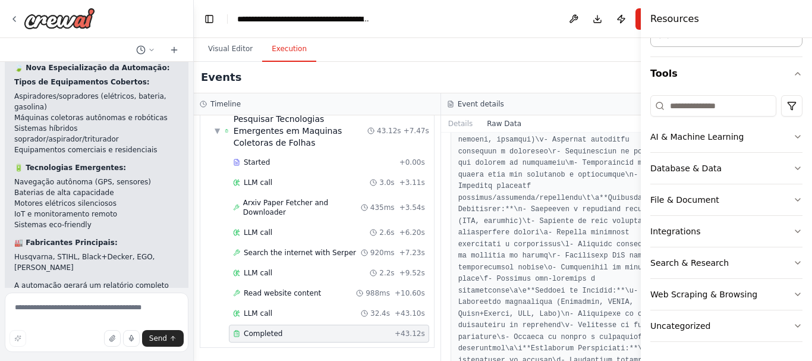
scroll to position [2635, 0]
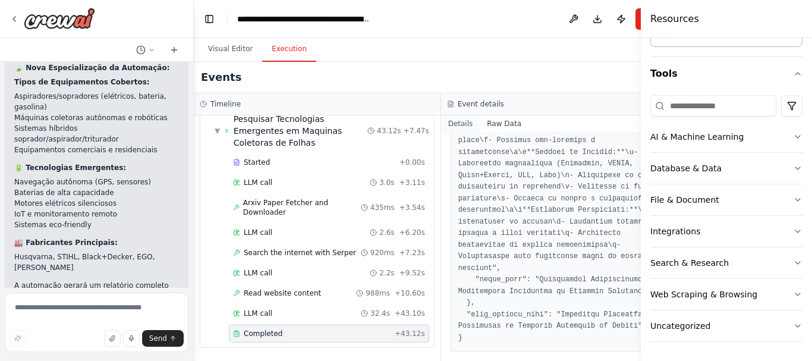
click at [448, 121] on button "Details" at bounding box center [460, 123] width 39 height 17
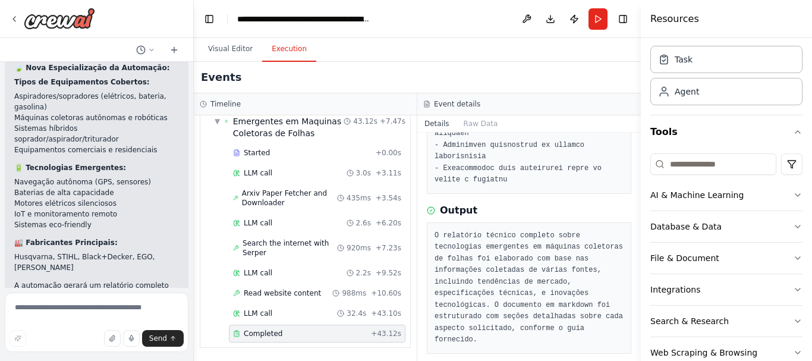
scroll to position [0, 0]
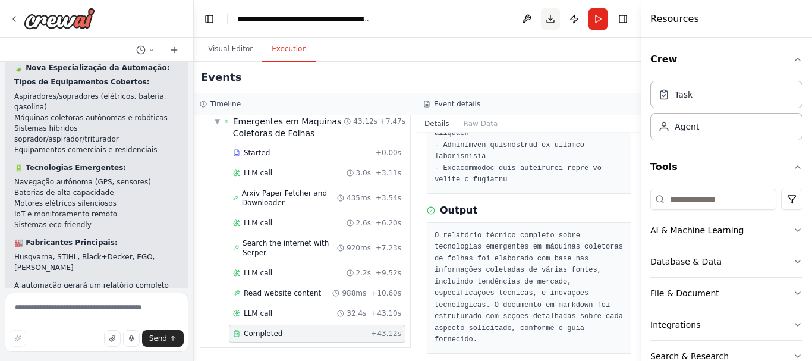
click at [552, 17] on button "Download" at bounding box center [550, 18] width 19 height 21
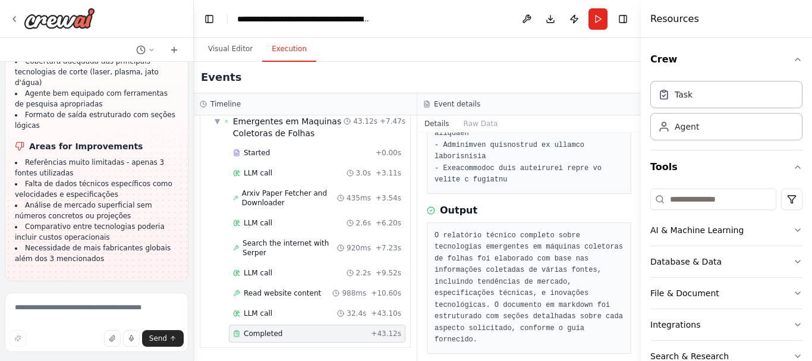
scroll to position [1798, 0]
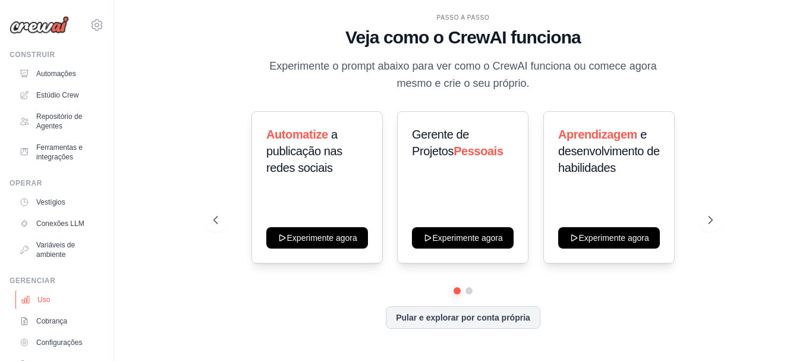
click at [48, 296] on font "Uso" at bounding box center [43, 299] width 12 height 8
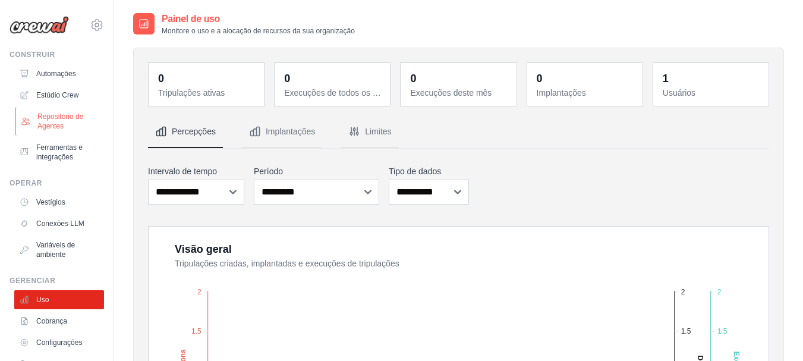
click at [47, 117] on font "Repositório de Agentes" at bounding box center [60, 121] width 46 height 18
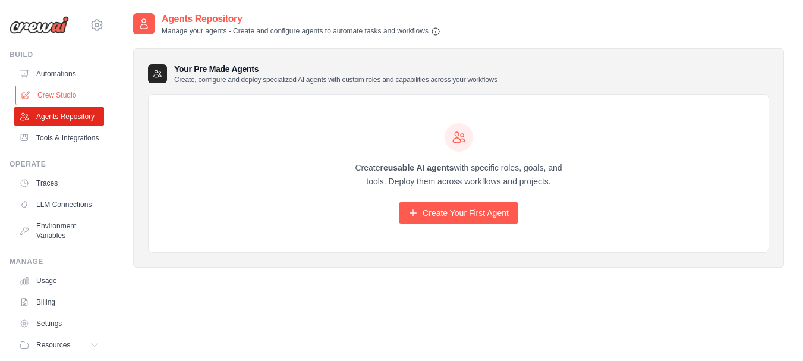
click at [47, 95] on link "Crew Studio" at bounding box center [60, 95] width 90 height 19
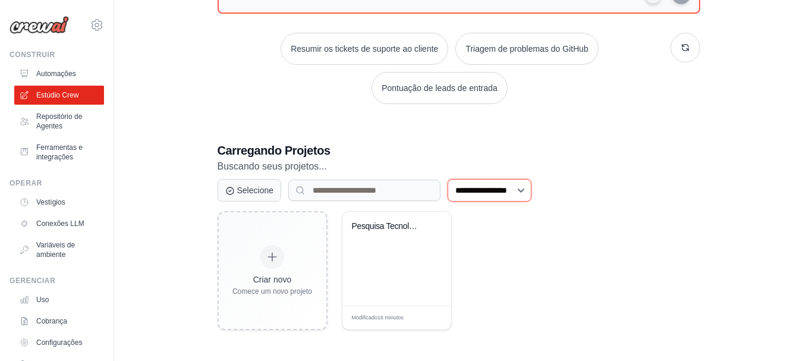
click at [531, 193] on select "**********" at bounding box center [490, 190] width 84 height 23
click at [448, 179] on select "**********" at bounding box center [490, 190] width 84 height 23
click at [531, 193] on select "**********" at bounding box center [490, 190] width 84 height 23
click at [448, 179] on select "**********" at bounding box center [490, 190] width 84 height 23
click at [528, 188] on select "**********" at bounding box center [490, 190] width 84 height 23
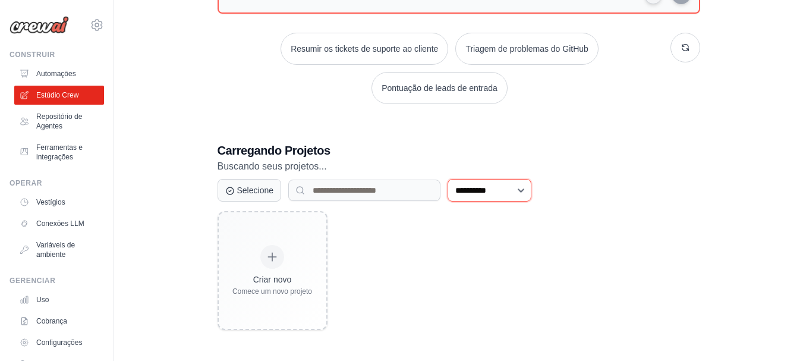
click at [448, 179] on select "**********" at bounding box center [490, 190] width 84 height 23
click at [502, 187] on select "**********" at bounding box center [490, 190] width 84 height 23
select select "**********"
click at [448, 179] on select "**********" at bounding box center [490, 190] width 84 height 23
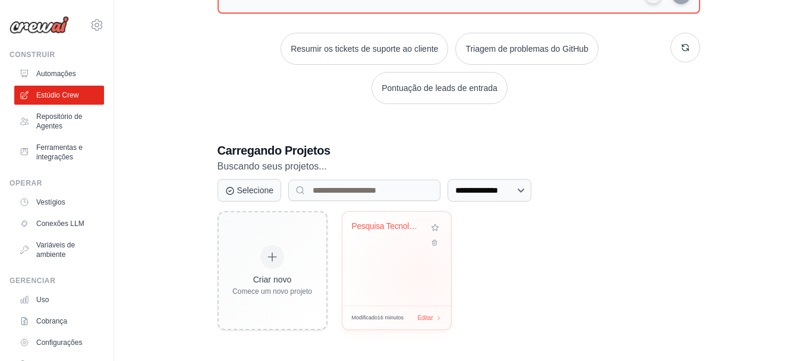
click at [420, 276] on div "Pesquisa Tecnologias - Máquinas Col..." at bounding box center [396, 259] width 109 height 94
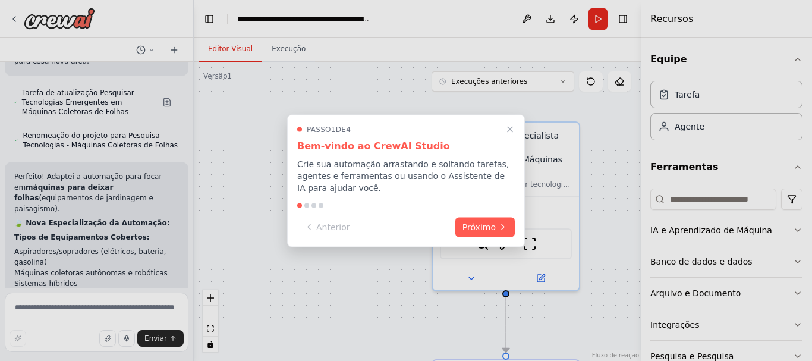
scroll to position [2324, 0]
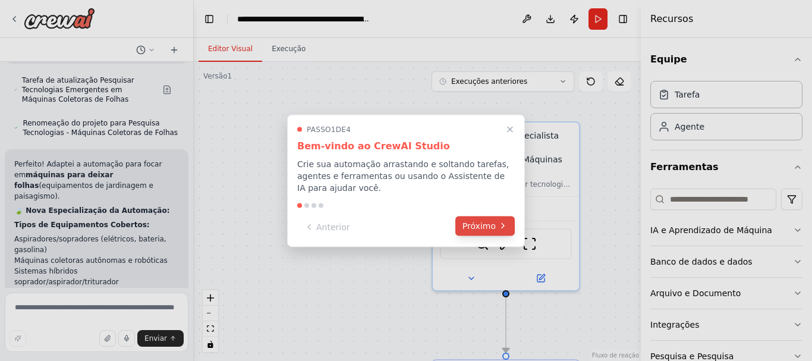
click at [491, 224] on font "Próximo" at bounding box center [479, 226] width 33 height 10
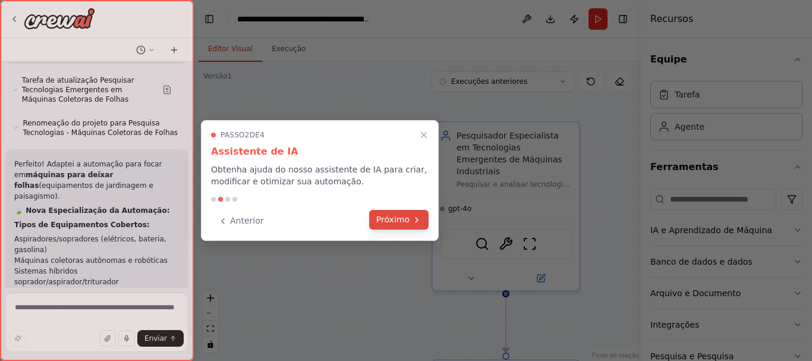
click at [389, 221] on font "Próximo" at bounding box center [392, 220] width 33 height 10
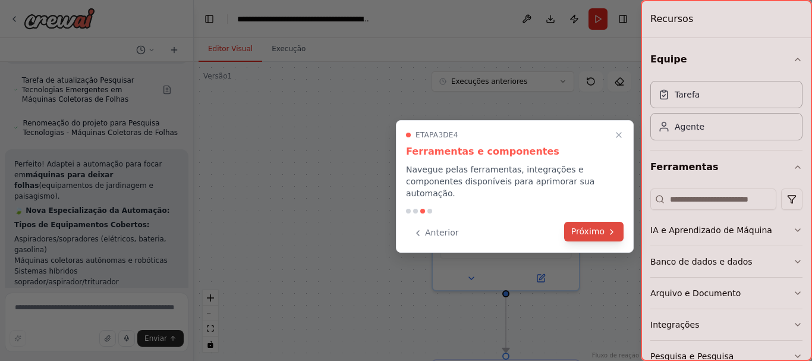
click at [593, 227] on font "Próximo" at bounding box center [587, 232] width 33 height 10
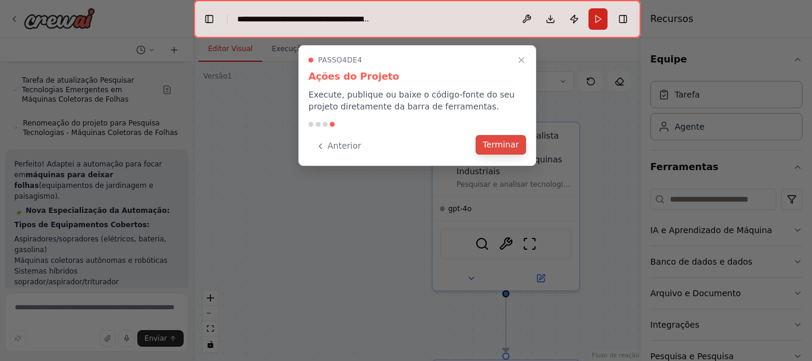
click at [501, 146] on font "Terminar" at bounding box center [501, 145] width 36 height 10
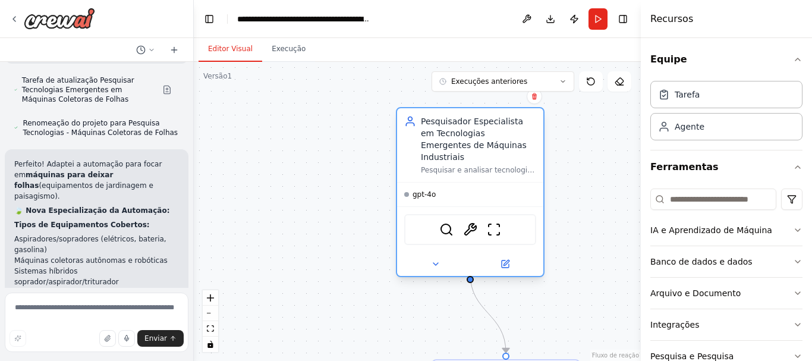
drag, startPoint x: 562, startPoint y: 208, endPoint x: 527, endPoint y: 201, distance: 35.8
click at [527, 206] on div "SerperDevTool Ferramenta de papel Arxiv Ferramenta de site de raspagem" at bounding box center [470, 229] width 146 height 46
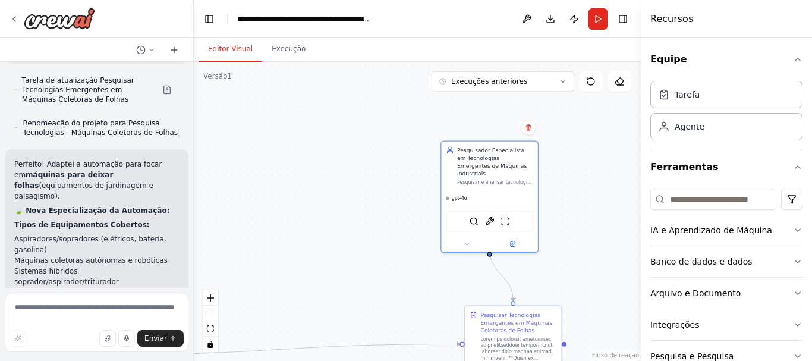
scroll to position [24, 0]
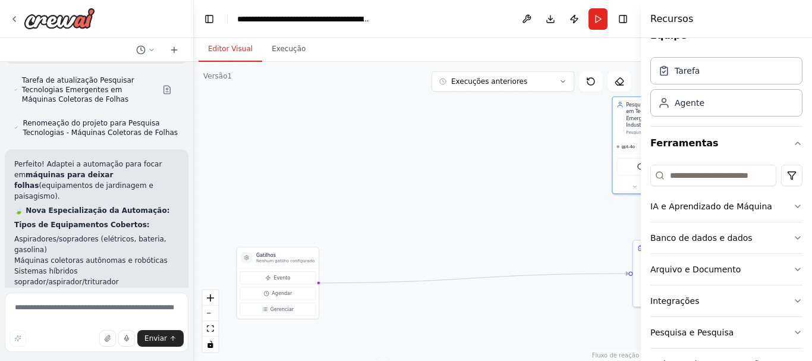
drag, startPoint x: 290, startPoint y: 268, endPoint x: 436, endPoint y: 205, distance: 159.2
click at [436, 205] on div ".deletable-edge-delete-btn { width: 20px; height: 20px; border: 0px solid #ffff…" at bounding box center [417, 211] width 447 height 299
drag, startPoint x: 301, startPoint y: 275, endPoint x: 448, endPoint y: 269, distance: 147.6
click at [448, 269] on button "Evento" at bounding box center [428, 271] width 76 height 13
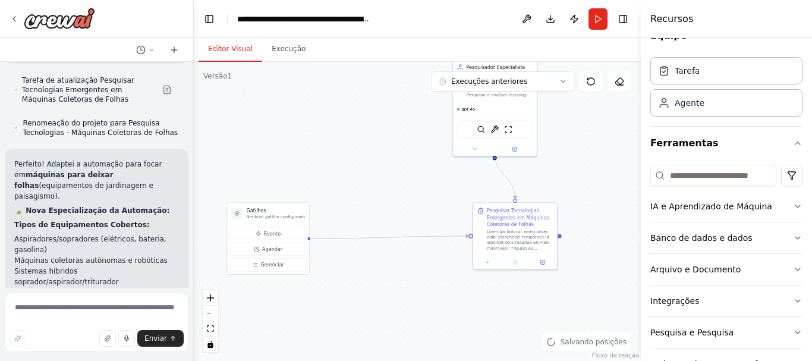
drag, startPoint x: 560, startPoint y: 248, endPoint x: 400, endPoint y: 210, distance: 164.8
click at [400, 210] on div ".deletable-edge-delete-btn { width: 20px; height: 20px; border: 0px solid #ffff…" at bounding box center [417, 211] width 447 height 299
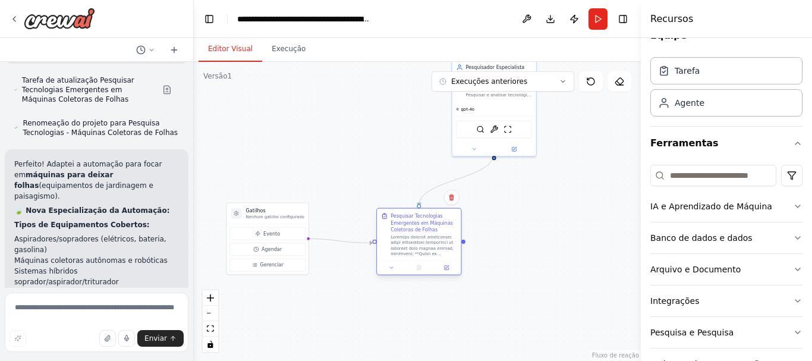
drag, startPoint x: 501, startPoint y: 247, endPoint x: 402, endPoint y: 256, distance: 99.1
click at [402, 256] on font at bounding box center [424, 355] width 66 height 240
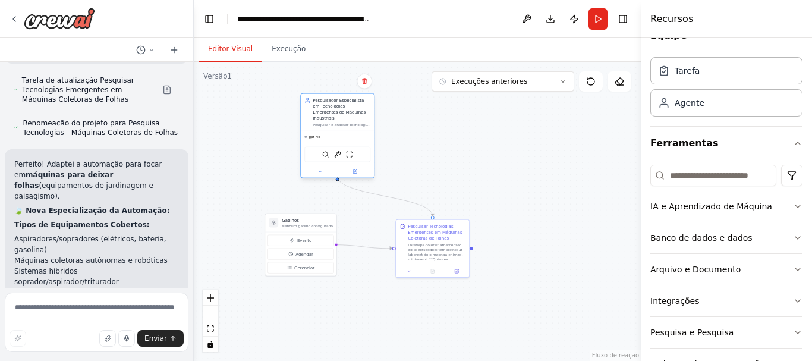
drag, startPoint x: 507, startPoint y: 124, endPoint x: 347, endPoint y: 131, distance: 160.1
click at [347, 131] on div "gpt-4o" at bounding box center [337, 137] width 73 height 12
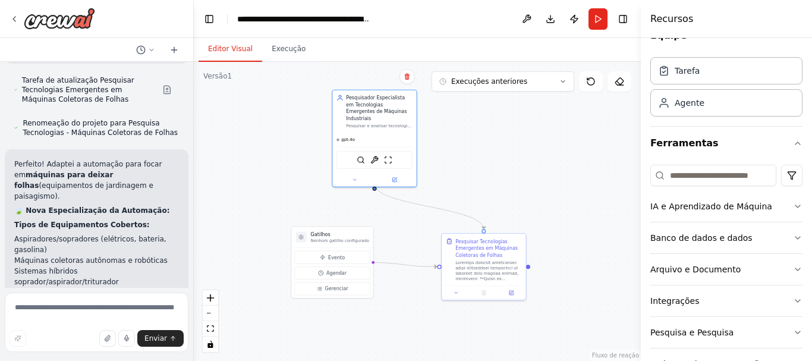
drag, startPoint x: 524, startPoint y: 190, endPoint x: 589, endPoint y: 206, distance: 66.6
click at [589, 206] on div ".deletable-edge-delete-btn { width: 20px; height: 20px; border: 0px solid #ffff…" at bounding box center [417, 211] width 447 height 299
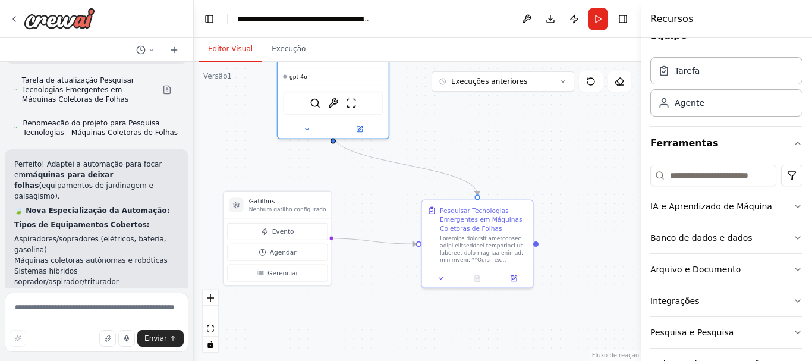
drag, startPoint x: 573, startPoint y: 194, endPoint x: 599, endPoint y: 152, distance: 50.0
click at [599, 152] on div ".deletable-edge-delete-btn { width: 20px; height: 20px; border: 0px solid #ffff…" at bounding box center [417, 211] width 447 height 299
click at [442, 282] on div at bounding box center [477, 276] width 111 height 18
click at [577, 316] on div ".deletable-edge-delete-btn { width: 20px; height: 20px; border: 0px solid #ffff…" at bounding box center [417, 211] width 447 height 299
click at [440, 278] on icon at bounding box center [441, 276] width 7 height 7
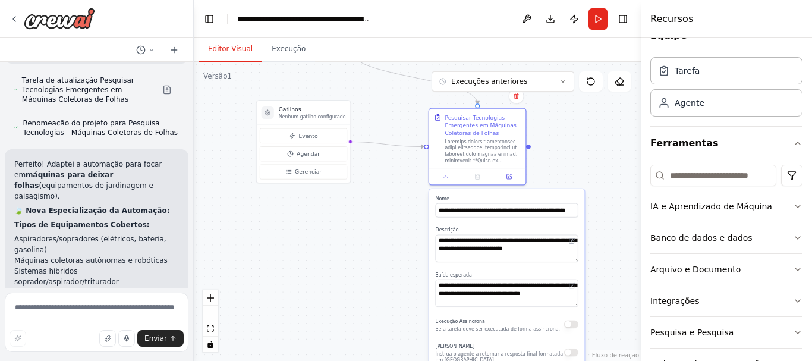
drag, startPoint x: 390, startPoint y: 319, endPoint x: 380, endPoint y: 194, distance: 125.2
click at [382, 197] on div ".deletable-edge-delete-btn { width: 20px; height: 20px; border: 0px solid #ffff…" at bounding box center [417, 211] width 447 height 299
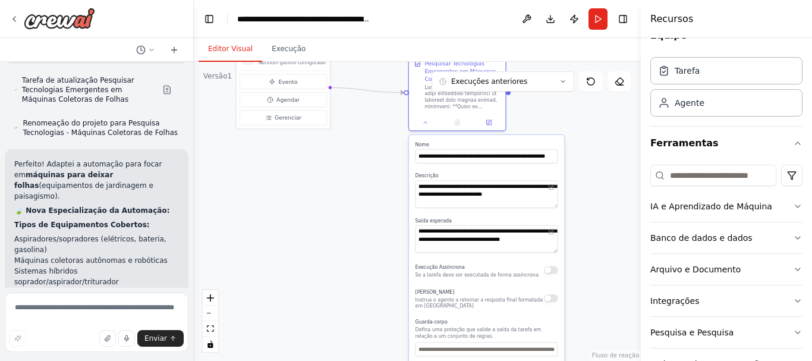
drag, startPoint x: 380, startPoint y: 263, endPoint x: 367, endPoint y: 224, distance: 40.8
click at [367, 224] on div ".deletable-edge-delete-btn { width: 20px; height: 20px; border: 0px solid #ffff…" at bounding box center [417, 211] width 447 height 299
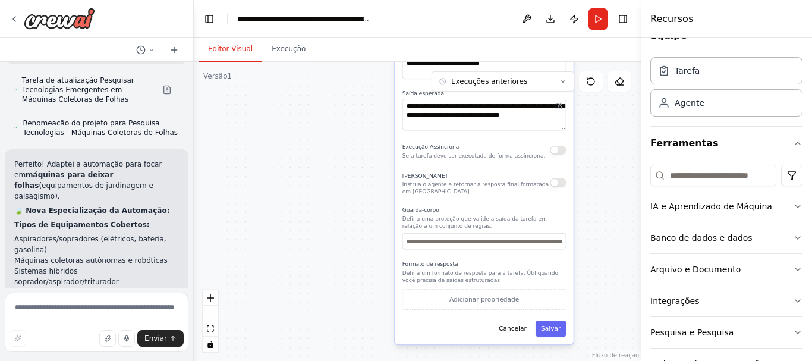
drag, startPoint x: 623, startPoint y: 310, endPoint x: 603, endPoint y: 183, distance: 128.2
click at [603, 183] on div ".deletable-edge-delete-btn { width: 20px; height: 20px; border: 0px solid #ffff…" at bounding box center [417, 211] width 447 height 299
click at [557, 183] on button "button" at bounding box center [558, 182] width 16 height 9
click at [504, 247] on input "text" at bounding box center [484, 241] width 164 height 16
click at [515, 237] on input "text" at bounding box center [484, 241] width 164 height 16
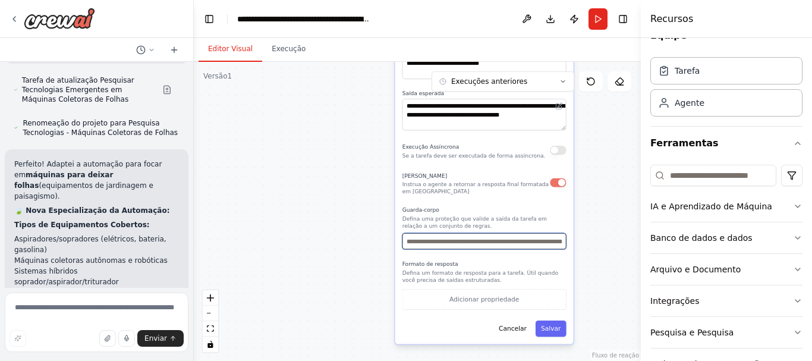
click at [538, 246] on input "text" at bounding box center [484, 241] width 164 height 16
type input "**********"
click at [459, 284] on div "Formato de resposta Defina um formato de resposta para a tarefa. Útil quando vo…" at bounding box center [484, 284] width 164 height 49
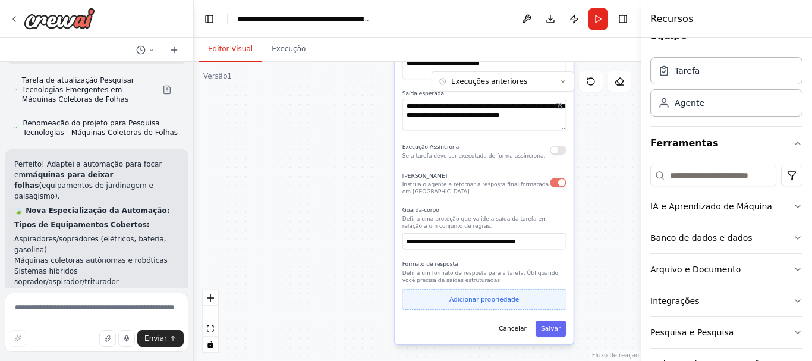
click at [465, 297] on font "Adicionar propriedade" at bounding box center [484, 298] width 70 height 7
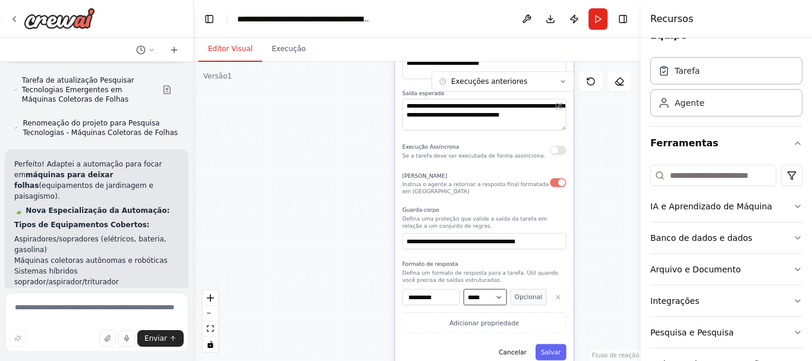
click at [500, 298] on select "***** ******** ******** ***** ******" at bounding box center [485, 297] width 43 height 16
click at [335, 320] on div ".deletable-edge-delete-btn { width: 20px; height: 20px; border: 0px solid #ffff…" at bounding box center [417, 211] width 447 height 299
click at [524, 307] on div "**********" at bounding box center [484, 311] width 164 height 44
click at [532, 294] on font "Opcional" at bounding box center [529, 297] width 28 height 7
click at [532, 294] on button "Required" at bounding box center [529, 297] width 36 height 16
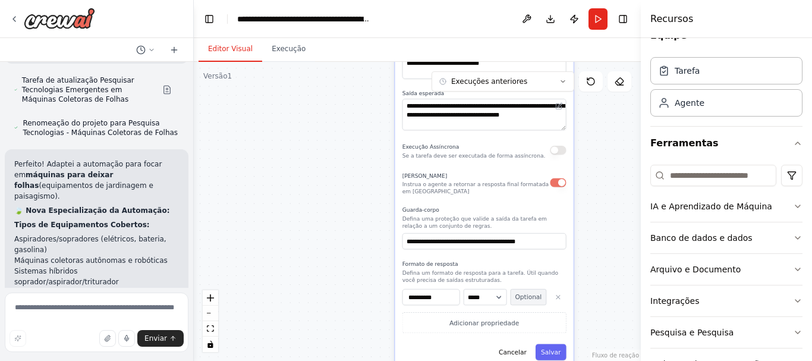
click at [532, 294] on button "Optional" at bounding box center [529, 297] width 36 height 16
click at [529, 305] on button "Required" at bounding box center [529, 297] width 36 height 16
click at [529, 305] on button "Optional" at bounding box center [529, 297] width 36 height 16
click at [529, 305] on button "Required" at bounding box center [529, 297] width 36 height 16
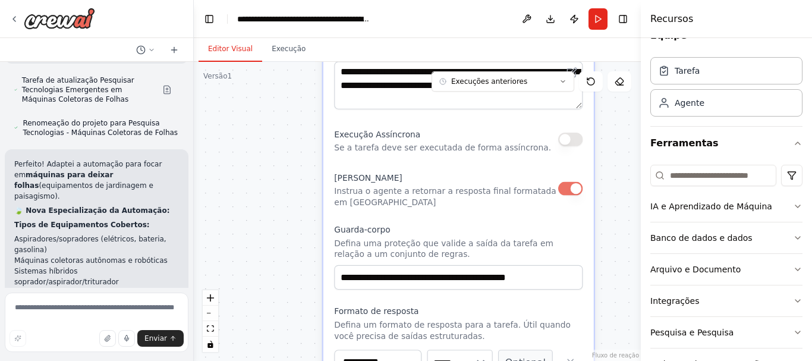
drag, startPoint x: 273, startPoint y: 147, endPoint x: 269, endPoint y: 232, distance: 84.5
click at [269, 232] on div ".deletable-edge-delete-btn { width: 20px; height: 20px; border: 0px solid #ffff…" at bounding box center [417, 211] width 447 height 299
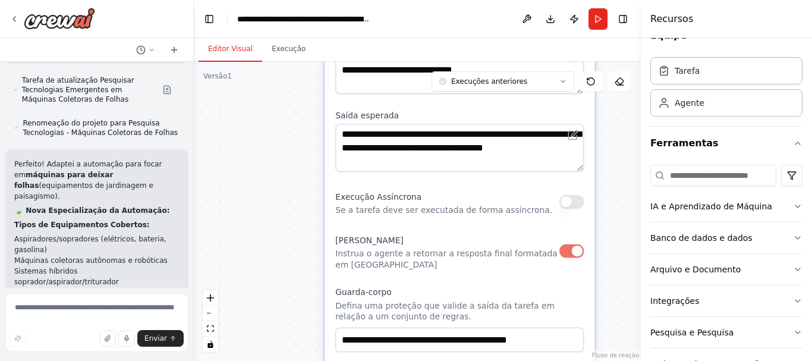
drag, startPoint x: 268, startPoint y: 199, endPoint x: 269, endPoint y: 252, distance: 52.9
click at [269, 252] on div ".deletable-edge-delete-btn { width: 20px; height: 20px; border: 0px solid #ffff…" at bounding box center [417, 211] width 447 height 299
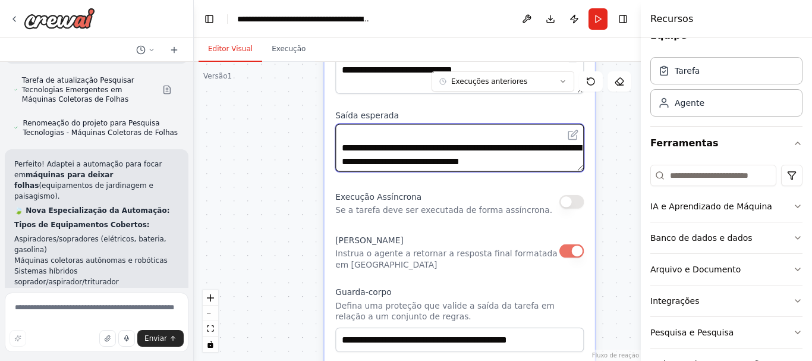
scroll to position [285, 0]
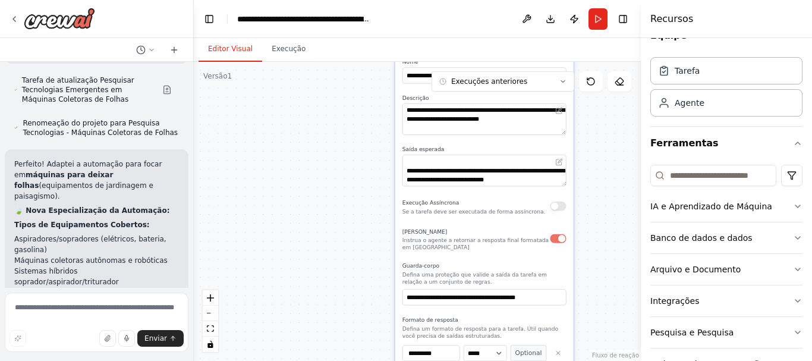
drag, startPoint x: 602, startPoint y: 292, endPoint x: 602, endPoint y: 178, distance: 114.1
click at [602, 202] on div ".deletable-edge-delete-btn { width: 20px; height: 20px; border: 0px solid #ffff…" at bounding box center [417, 211] width 447 height 299
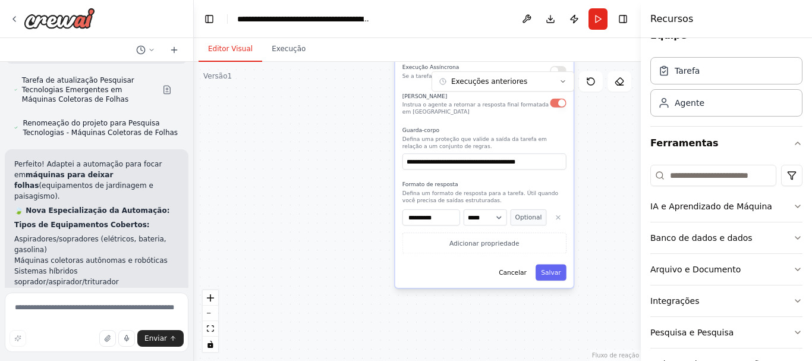
drag, startPoint x: 602, startPoint y: 178, endPoint x: 602, endPoint y: 124, distance: 54.7
click at [602, 124] on div ".deletable-edge-delete-btn { width: 20px; height: 20px; border: 0px solid #ffff…" at bounding box center [417, 211] width 447 height 299
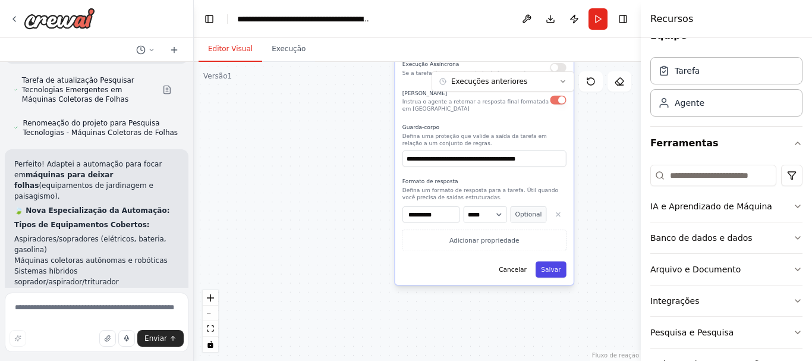
click at [556, 274] on button "Salvar" at bounding box center [551, 269] width 31 height 16
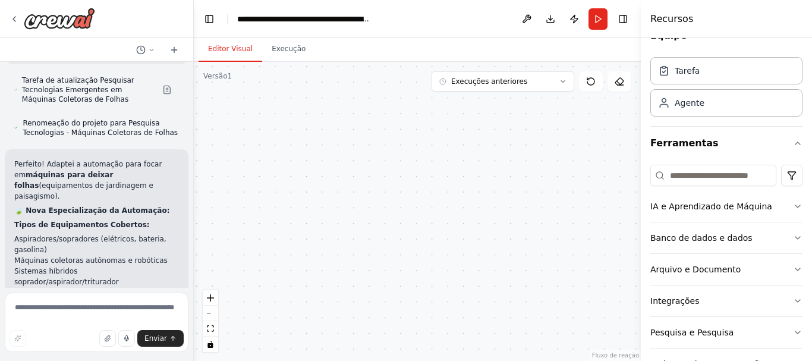
click at [608, 216] on div ".deletable-edge-delete-btn { width: 20px; height: 20px; border: 0px solid #ffff…" at bounding box center [417, 211] width 447 height 299
drag, startPoint x: 390, startPoint y: 140, endPoint x: 389, endPoint y: 197, distance: 57.1
click at [389, 197] on div ".deletable-edge-delete-btn { width: 20px; height: 20px; border: 0px solid #ffff…" at bounding box center [417, 211] width 447 height 299
drag, startPoint x: 386, startPoint y: 114, endPoint x: 385, endPoint y: 121, distance: 7.8
click at [385, 121] on div ".deletable-edge-delete-btn { width: 20px; height: 20px; border: 0px solid #ffff…" at bounding box center [417, 211] width 447 height 299
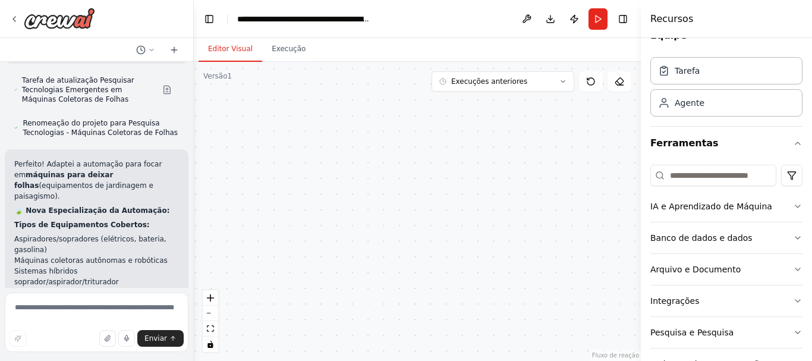
drag, startPoint x: 365, startPoint y: 208, endPoint x: 364, endPoint y: 215, distance: 6.6
click at [364, 215] on div ".deletable-edge-delete-btn { width: 20px; height: 20px; border: 0px solid #ffff…" at bounding box center [417, 211] width 447 height 299
drag, startPoint x: 432, startPoint y: 266, endPoint x: 424, endPoint y: 35, distance: 231.4
click at [427, 29] on main "**********" at bounding box center [417, 180] width 447 height 361
drag, startPoint x: 262, startPoint y: 160, endPoint x: 272, endPoint y: 214, distance: 55.0
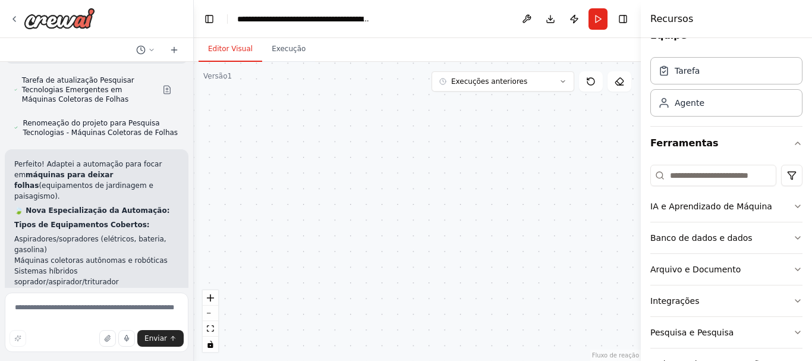
click at [272, 214] on div ".deletable-edge-delete-btn { width: 20px; height: 20px; border: 0px solid #ffff…" at bounding box center [417, 211] width 447 height 299
click at [212, 314] on div "Controles do React Flow" at bounding box center [210, 321] width 15 height 62
click at [216, 83] on div ".deletable-edge-delete-btn { width: 20px; height: 20px; border: 0px solid #ffff…" at bounding box center [417, 211] width 447 height 299
click at [219, 75] on font "Versão" at bounding box center [215, 76] width 24 height 8
click at [278, 49] on font "Execução" at bounding box center [289, 49] width 34 height 8
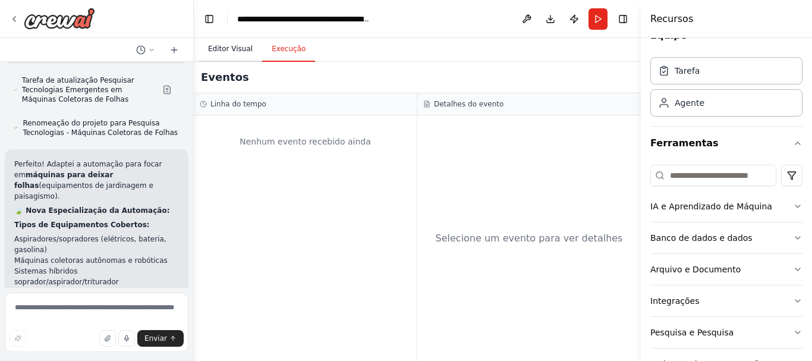
click at [232, 45] on font "Editor Visual" at bounding box center [230, 49] width 45 height 8
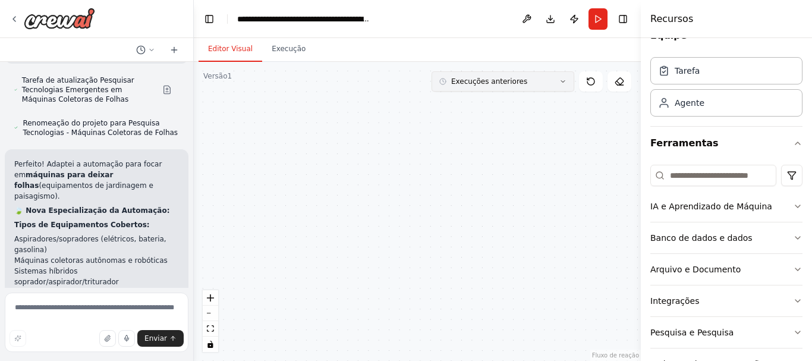
click at [562, 80] on icon at bounding box center [562, 81] width 7 height 7
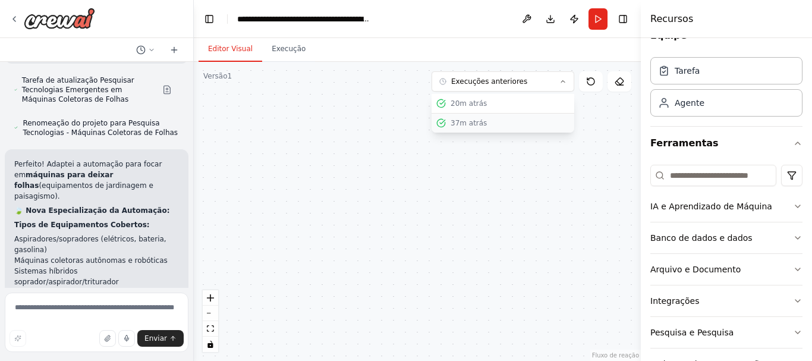
click at [463, 126] on font "37m atrás" at bounding box center [469, 123] width 36 height 8
click at [590, 78] on icon at bounding box center [591, 82] width 10 height 10
drag, startPoint x: 383, startPoint y: 193, endPoint x: 423, endPoint y: 224, distance: 49.6
click at [421, 224] on div ".deletable-edge-delete-btn { width: 20px; height: 20px; border: 0px solid #ffff…" at bounding box center [417, 211] width 447 height 299
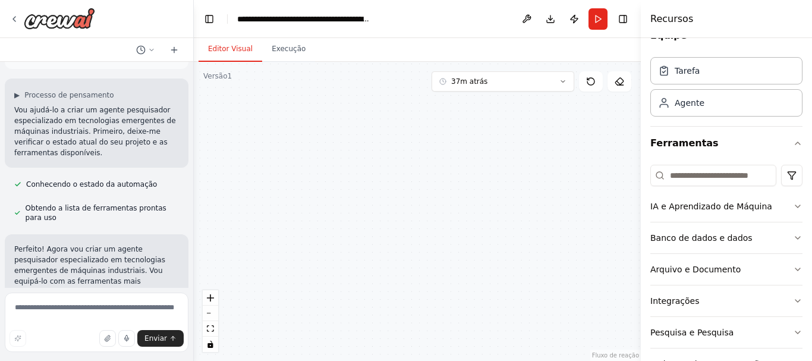
scroll to position [0, 0]
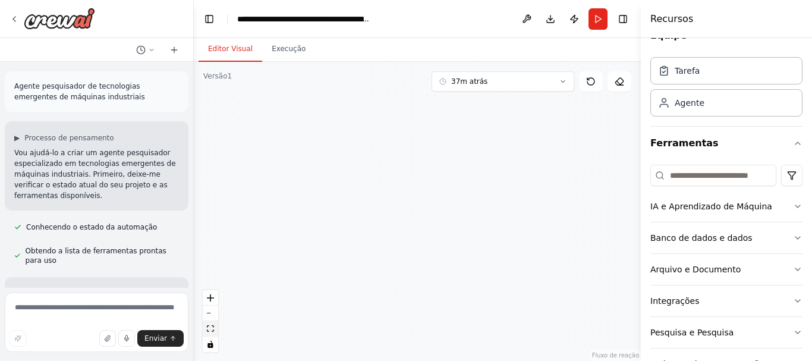
click at [209, 329] on icon "vista de ajuste" at bounding box center [210, 328] width 7 height 7
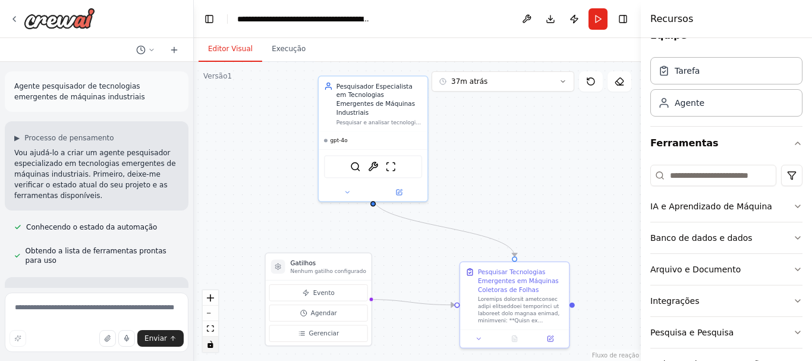
click at [210, 344] on icon "alternar interatividade" at bounding box center [209, 344] width 5 height 7
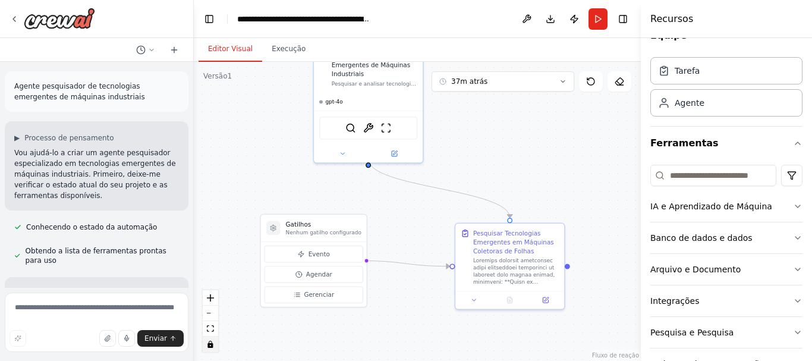
drag, startPoint x: 263, startPoint y: 184, endPoint x: 258, endPoint y: 145, distance: 38.9
click at [258, 145] on div ".deletable-edge-delete-btn { width: 20px; height: 20px; border: 0px solid #ffff…" at bounding box center [417, 211] width 447 height 299
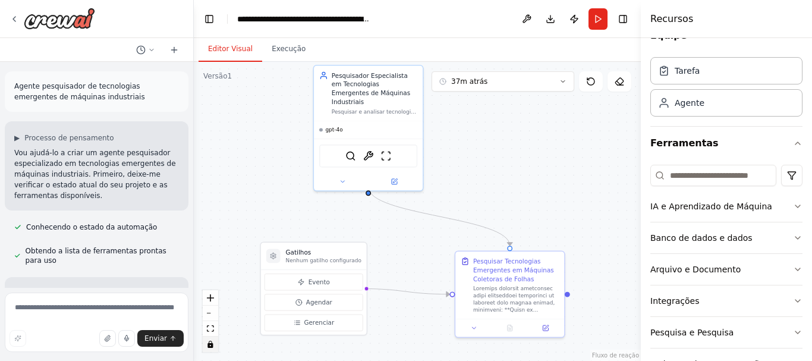
drag, startPoint x: 552, startPoint y: 144, endPoint x: 552, endPoint y: 172, distance: 27.9
click at [552, 172] on div ".deletable-edge-delete-btn { width: 20px; height: 20px; border: 0px solid #ffff…" at bounding box center [417, 211] width 447 height 299
click at [340, 178] on div ".deletable-edge-delete-btn { width: 20px; height: 20px; border: 0px solid #ffff…" at bounding box center [417, 211] width 447 height 299
click at [344, 177] on div ".deletable-edge-delete-btn { width: 20px; height: 20px; border: 0px solid #ffff…" at bounding box center [417, 211] width 447 height 299
click at [344, 178] on div ".deletable-edge-delete-btn { width: 20px; height: 20px; border: 0px solid #ffff…" at bounding box center [417, 211] width 447 height 299
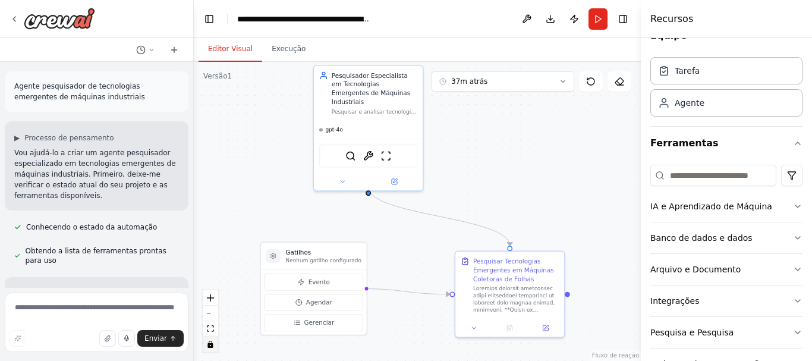
click at [218, 344] on button "alternar interatividade" at bounding box center [210, 343] width 15 height 15
click at [341, 176] on icon at bounding box center [342, 179] width 7 height 7
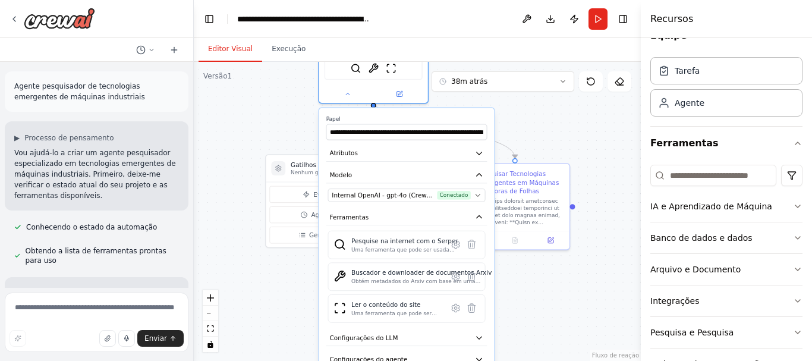
drag, startPoint x: 605, startPoint y: 310, endPoint x: 603, endPoint y: 218, distance: 91.6
click at [605, 218] on div ".deletable-edge-delete-btn { width: 20px; height: 20px; border: 0px solid #ffff…" at bounding box center [417, 211] width 447 height 299
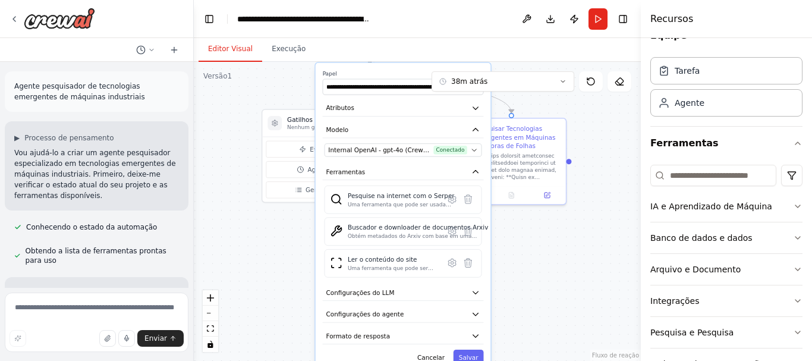
drag, startPoint x: 588, startPoint y: 297, endPoint x: 585, endPoint y: 255, distance: 41.7
click at [585, 255] on div ".deletable-edge-delete-btn { width: 20px; height: 20px; border: 0px solid #ffff…" at bounding box center [417, 211] width 447 height 299
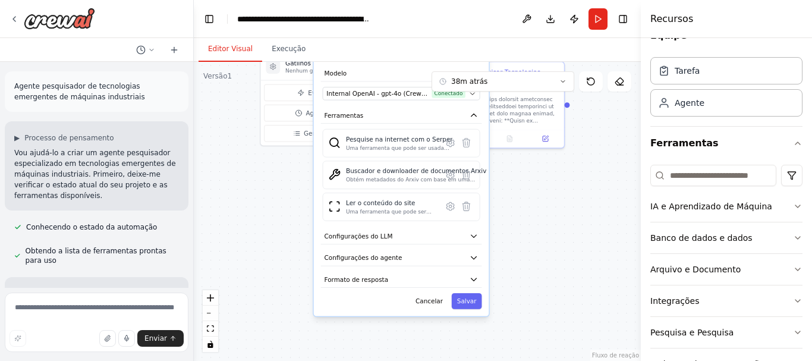
drag, startPoint x: 511, startPoint y: 316, endPoint x: 509, endPoint y: 241, distance: 75.5
click at [509, 241] on div ".deletable-edge-delete-btn { width: 20px; height: 20px; border: 0px solid #ffff…" at bounding box center [417, 211] width 447 height 299
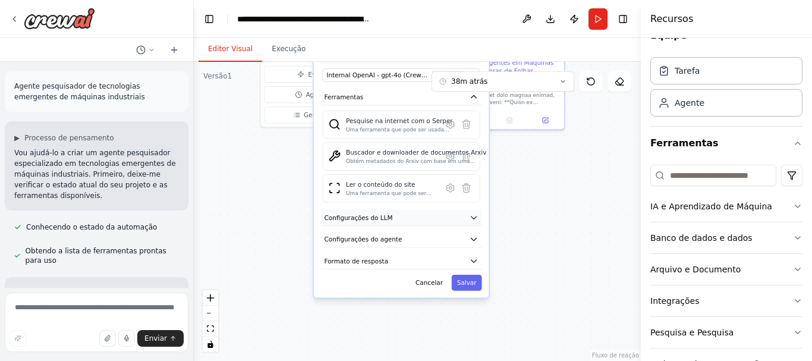
click at [474, 216] on icon "button" at bounding box center [473, 217] width 5 height 2
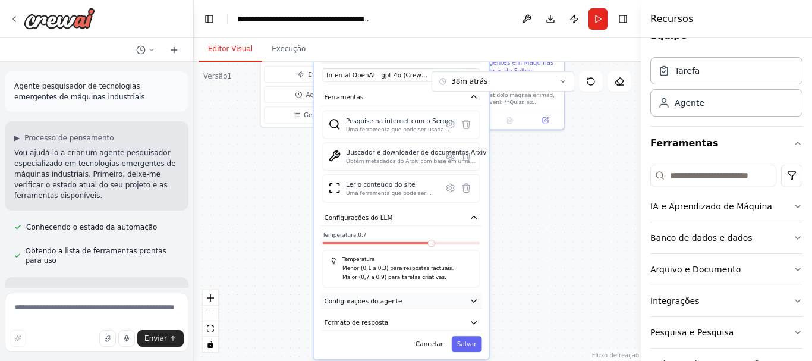
click at [473, 296] on icon "button" at bounding box center [474, 300] width 9 height 9
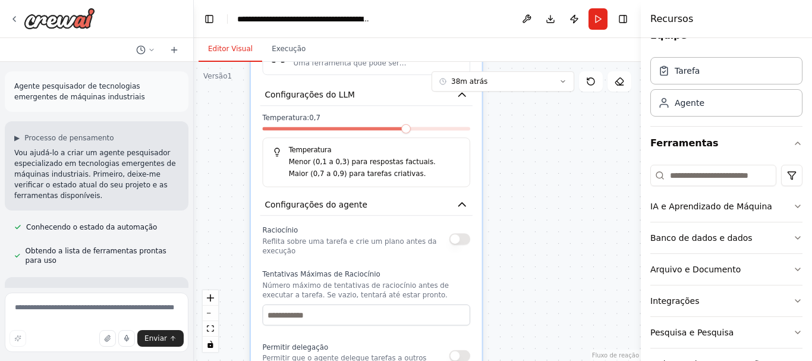
drag, startPoint x: 531, startPoint y: 300, endPoint x: 534, endPoint y: 190, distance: 110.6
click at [539, 192] on div ".deletable-edge-delete-btn { width: 20px; height: 20px; border: 0px solid #ffff…" at bounding box center [417, 211] width 447 height 299
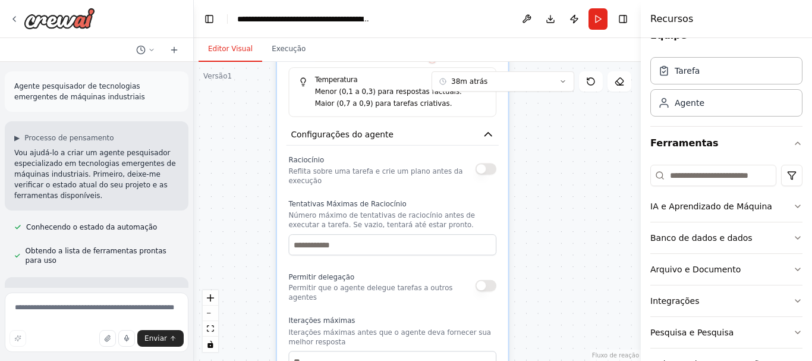
drag, startPoint x: 536, startPoint y: 220, endPoint x: 561, endPoint y: 158, distance: 66.7
click at [561, 158] on div ".deletable-edge-delete-btn { width: 20px; height: 20px; border: 0px solid #ffff…" at bounding box center [417, 211] width 447 height 299
click at [539, 181] on div ".deletable-edge-delete-btn { width: 20px; height: 20px; border: 0px solid #ffff…" at bounding box center [417, 211] width 447 height 299
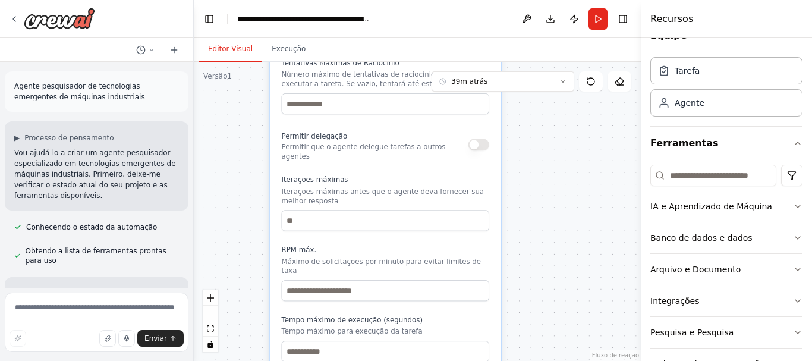
drag, startPoint x: 570, startPoint y: 298, endPoint x: 562, endPoint y: 156, distance: 142.3
click at [563, 156] on div ".deletable-edge-delete-btn { width: 20px; height: 20px; border: 0px solid #ffff…" at bounding box center [417, 211] width 447 height 299
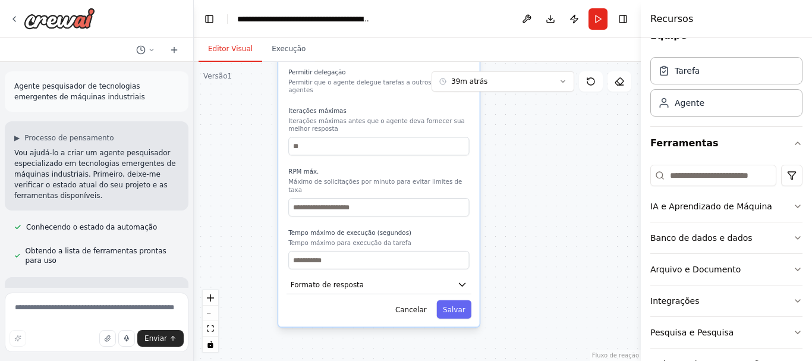
drag, startPoint x: 562, startPoint y: 249, endPoint x: 545, endPoint y: 176, distance: 74.7
click at [545, 176] on div ".deletable-edge-delete-btn { width: 20px; height: 20px; border: 0px solid #ffff…" at bounding box center [417, 211] width 447 height 299
click at [454, 275] on button "Formato de resposta" at bounding box center [379, 284] width 185 height 19
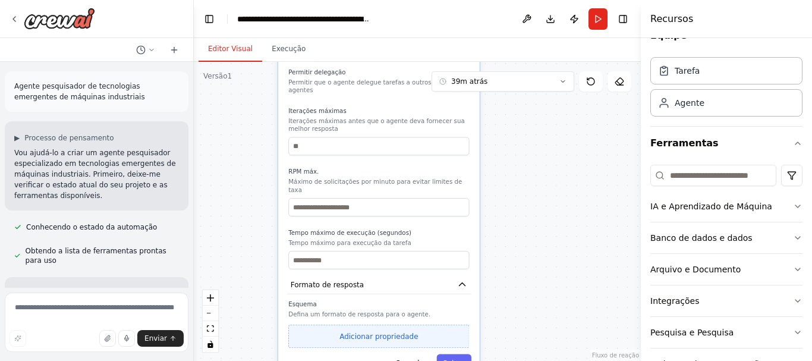
click at [400, 332] on font "Adicionar propriedade" at bounding box center [378, 336] width 78 height 8
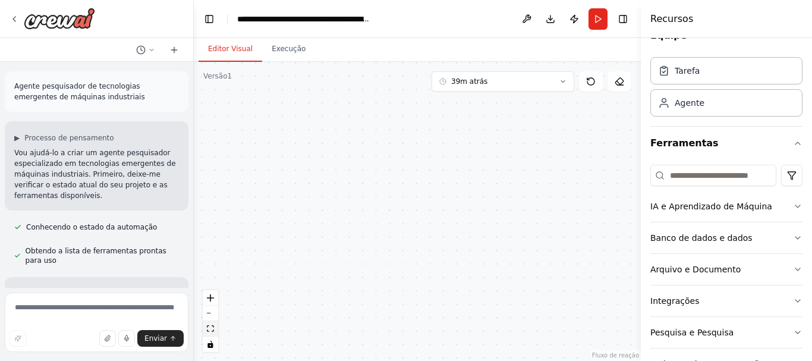
click at [213, 327] on icon "vista de ajuste" at bounding box center [210, 328] width 7 height 7
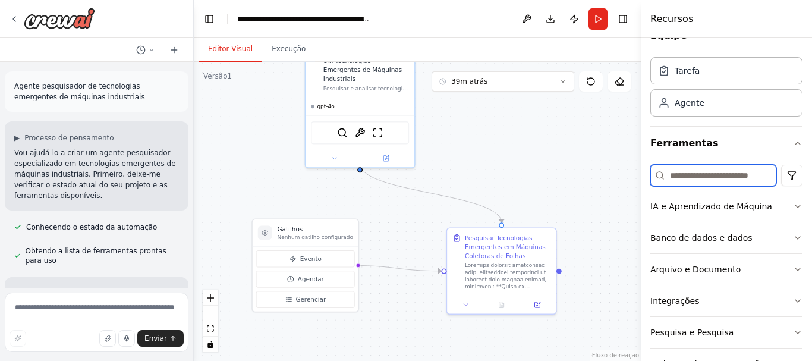
drag, startPoint x: 565, startPoint y: 204, endPoint x: 552, endPoint y: 170, distance: 36.3
click at [552, 170] on div ".deletable-edge-delete-btn { width: 20px; height: 20px; border: 0px solid #ffff…" at bounding box center [417, 211] width 447 height 299
click at [545, 305] on button at bounding box center [537, 303] width 30 height 11
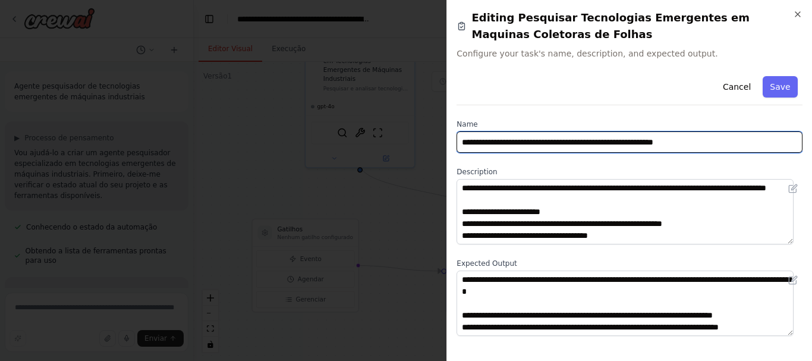
click at [496, 144] on input "**********" at bounding box center [630, 141] width 346 height 21
click at [525, 144] on input "**********" at bounding box center [630, 141] width 346 height 21
click at [539, 144] on input "**********" at bounding box center [630, 141] width 346 height 21
click at [571, 141] on input "**********" at bounding box center [630, 141] width 346 height 21
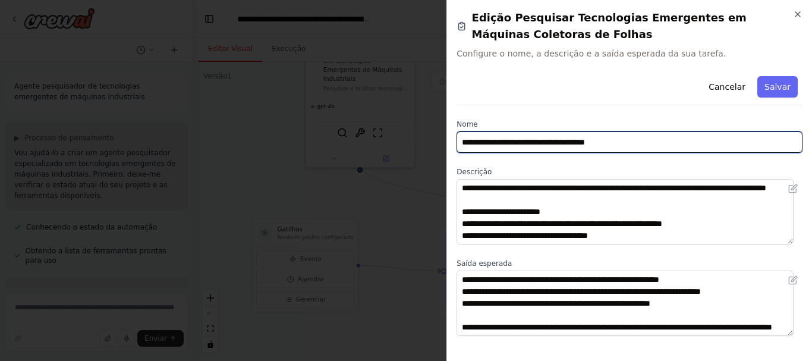
scroll to position [178, 0]
type input "**********"
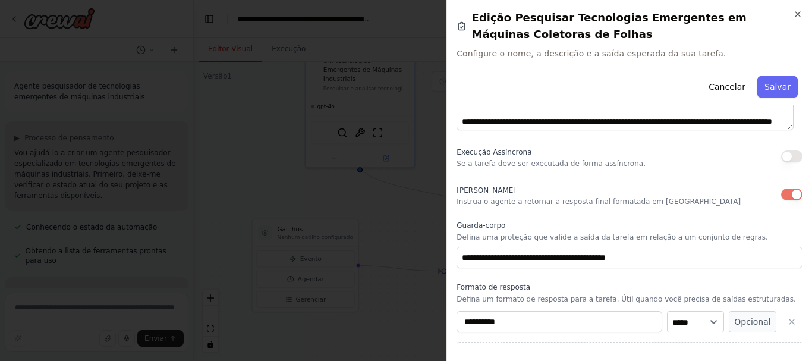
scroll to position [224, 0]
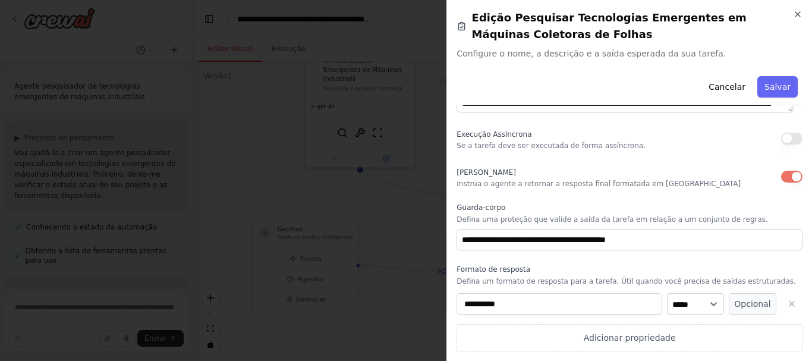
click at [758, 92] on button "Salvar" at bounding box center [777, 86] width 40 height 21
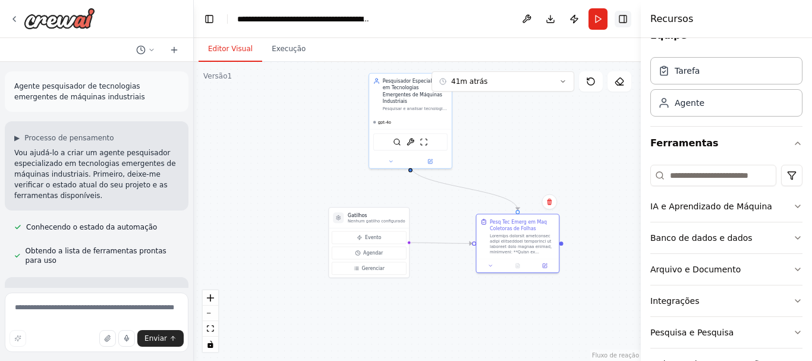
click at [622, 21] on button "Alternar barra lateral direita" at bounding box center [623, 19] width 17 height 17
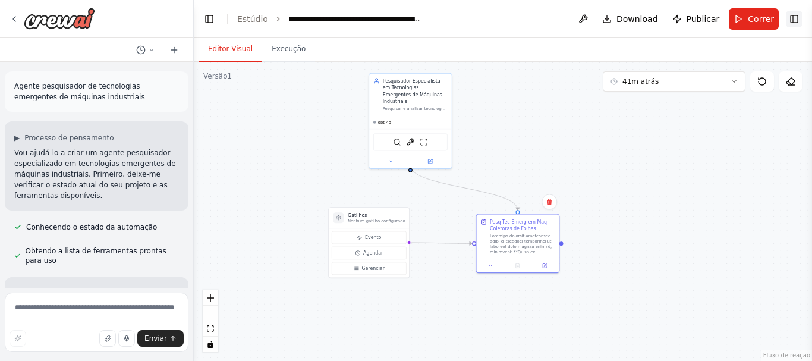
click at [796, 16] on button "Alternar barra lateral direita" at bounding box center [794, 19] width 17 height 17
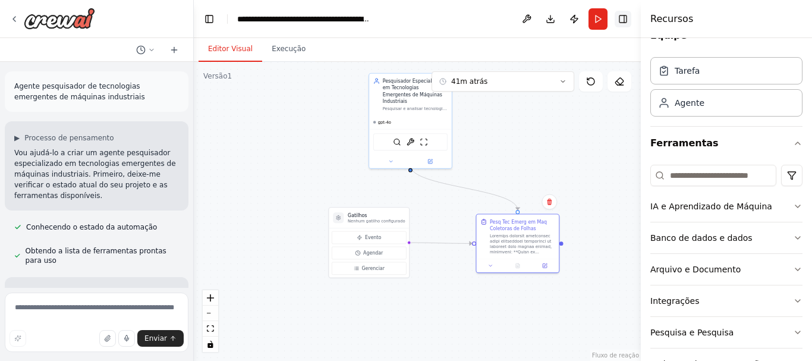
click at [626, 16] on button "Alternar barra lateral direita" at bounding box center [623, 19] width 17 height 17
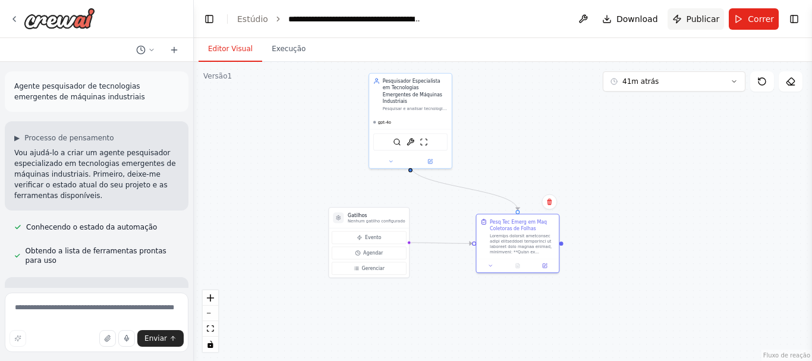
click at [707, 16] on font "Publicar" at bounding box center [703, 19] width 33 height 10
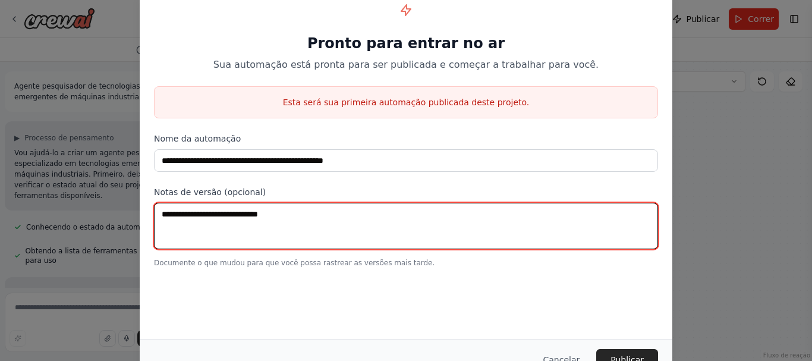
click at [366, 212] on textarea at bounding box center [406, 226] width 504 height 46
type textarea "**********"
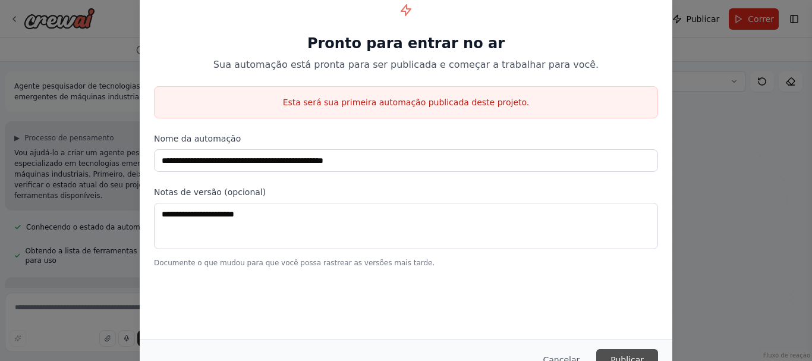
click at [631, 355] on font "Publicar" at bounding box center [627, 360] width 33 height 10
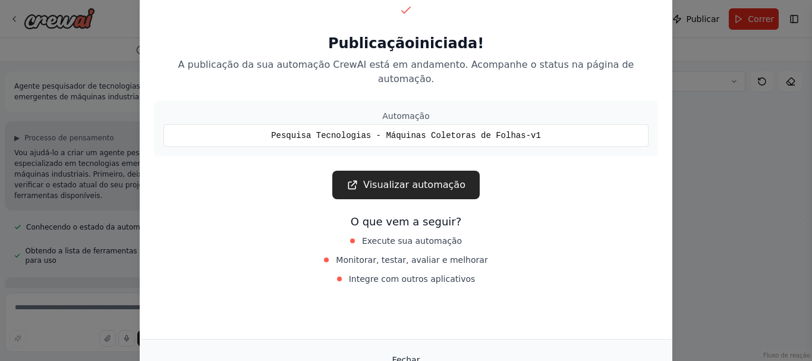
click at [419, 358] on button "Fechar" at bounding box center [406, 359] width 47 height 21
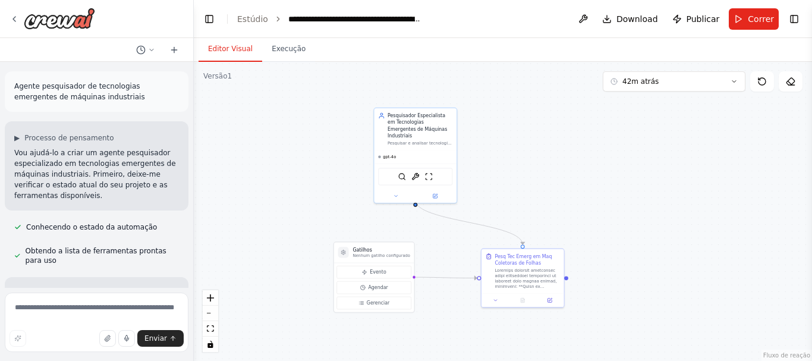
drag, startPoint x: 681, startPoint y: 202, endPoint x: 681, endPoint y: 251, distance: 49.3
click at [681, 251] on div ".deletable-edge-delete-btn { width: 20px; height: 20px; border: 0px solid #ffff…" at bounding box center [503, 211] width 618 height 299
click at [278, 48] on font "Execução" at bounding box center [289, 49] width 34 height 8
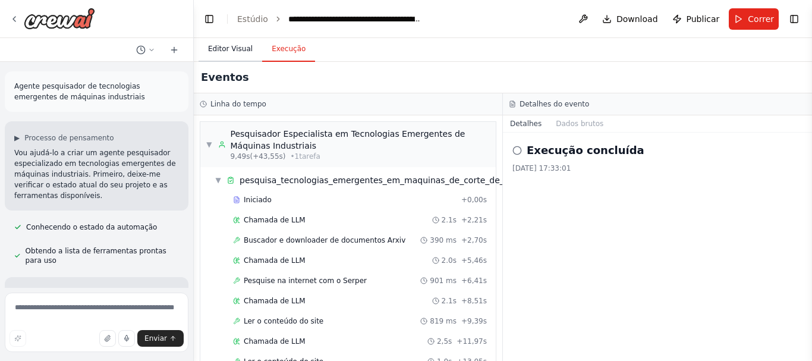
click at [226, 48] on font "Editor Visual" at bounding box center [230, 49] width 45 height 8
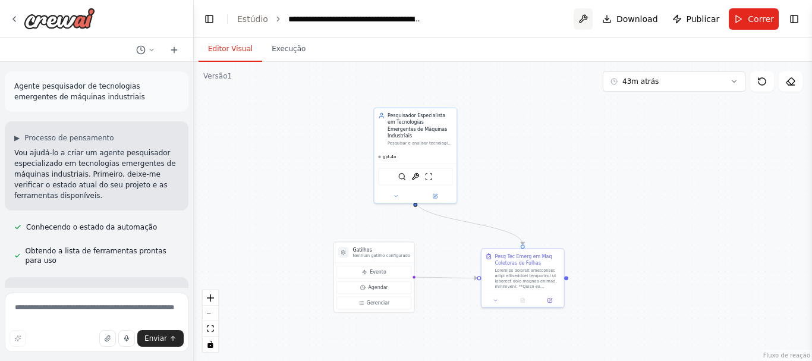
click at [592, 15] on button at bounding box center [583, 18] width 19 height 21
click at [792, 17] on button "Alternar barra lateral direita" at bounding box center [794, 19] width 17 height 17
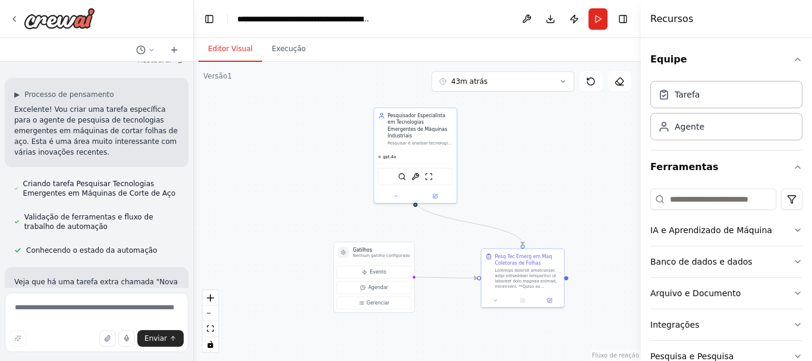
scroll to position [791, 0]
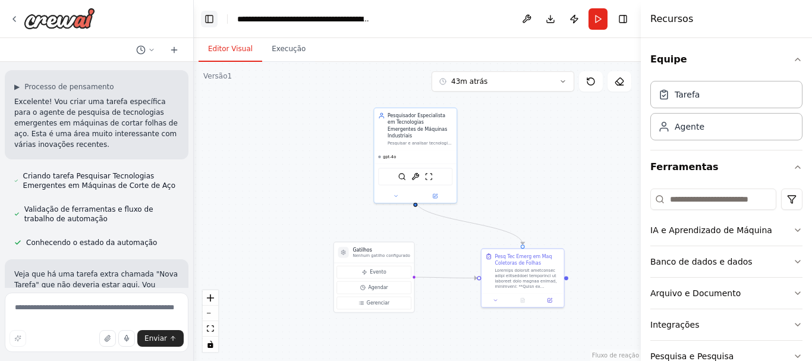
click at [207, 18] on button "Alternar barra lateral esquerda" at bounding box center [209, 19] width 17 height 17
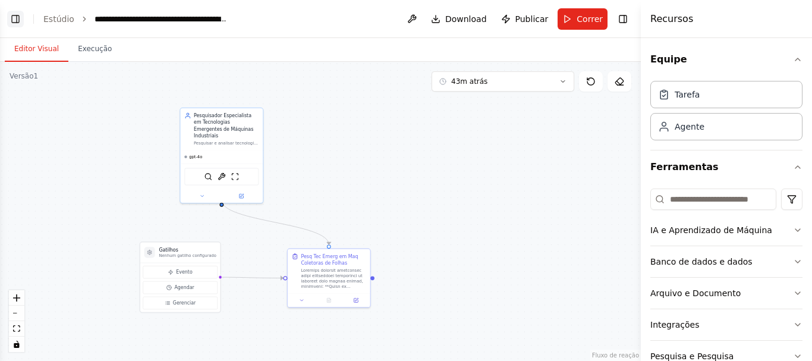
click at [17, 21] on button "Alternar barra lateral esquerda" at bounding box center [15, 19] width 17 height 17
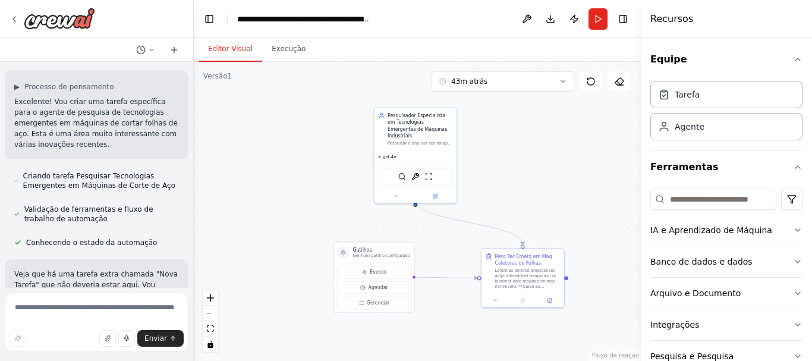
click at [17, 20] on icon at bounding box center [15, 19] width 10 height 10
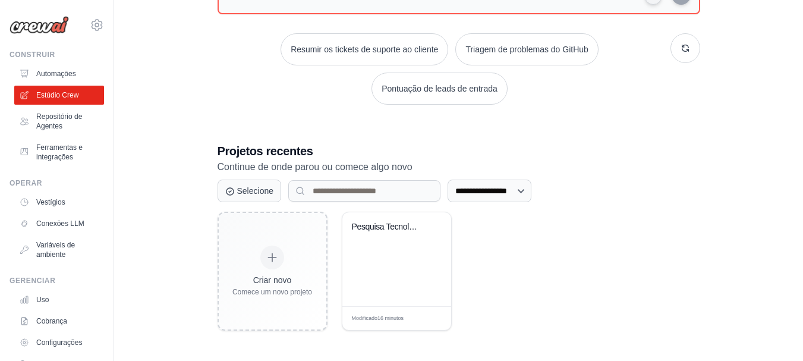
scroll to position [158, 0]
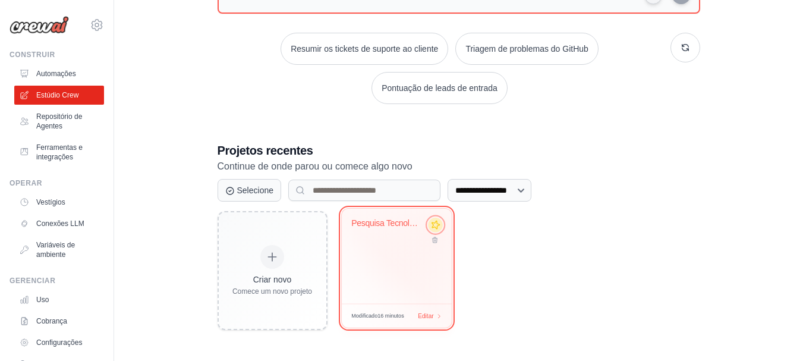
click at [438, 229] on icon at bounding box center [435, 225] width 12 height 12
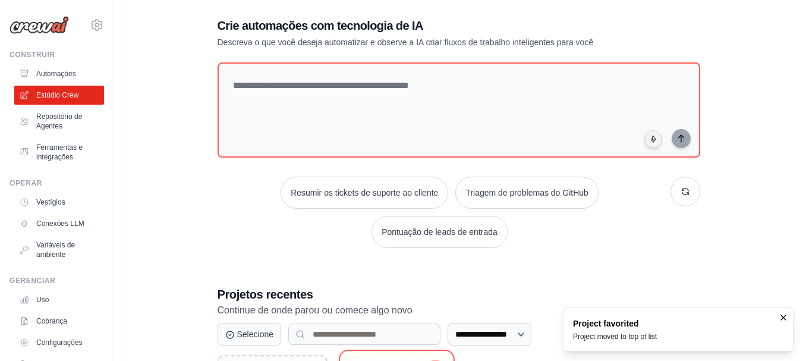
scroll to position [0, 0]
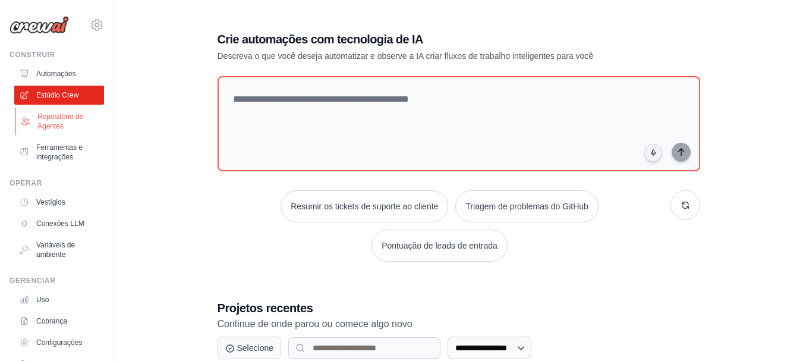
click at [65, 120] on font "Repositório de Agentes" at bounding box center [60, 121] width 46 height 18
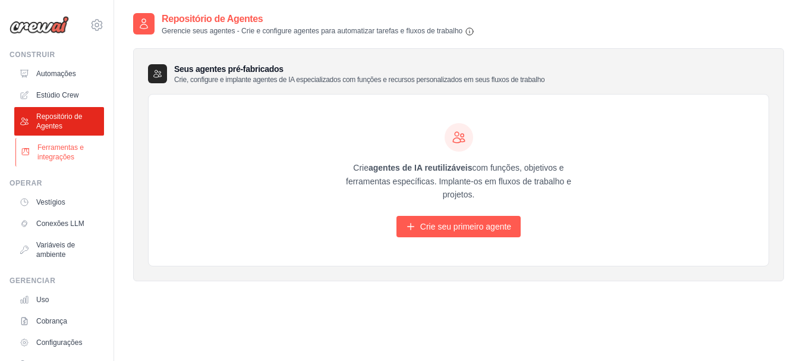
click at [71, 153] on font "Ferramentas e integrações" at bounding box center [60, 152] width 46 height 18
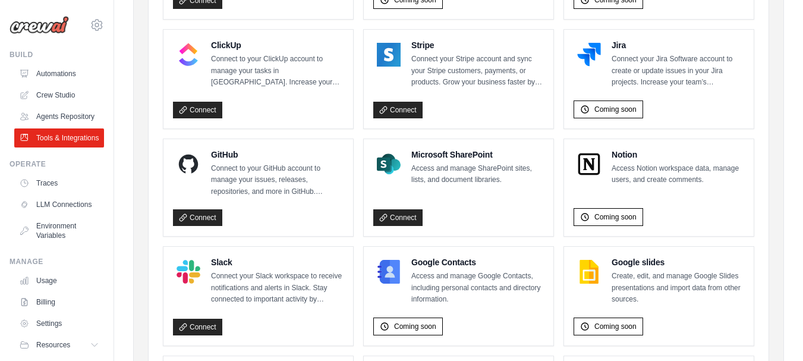
scroll to position [636, 0]
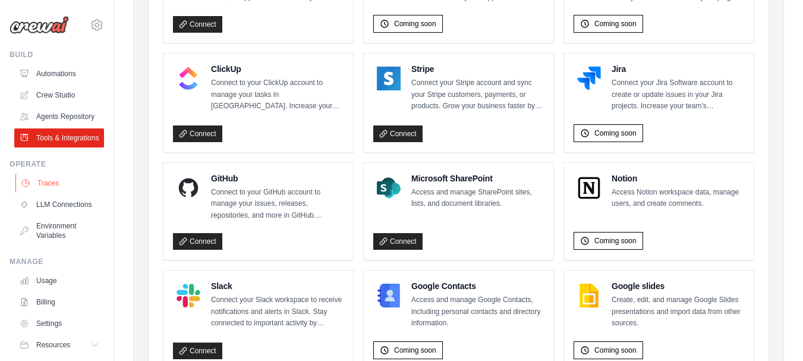
click at [51, 193] on link "Traces" at bounding box center [60, 183] width 90 height 19
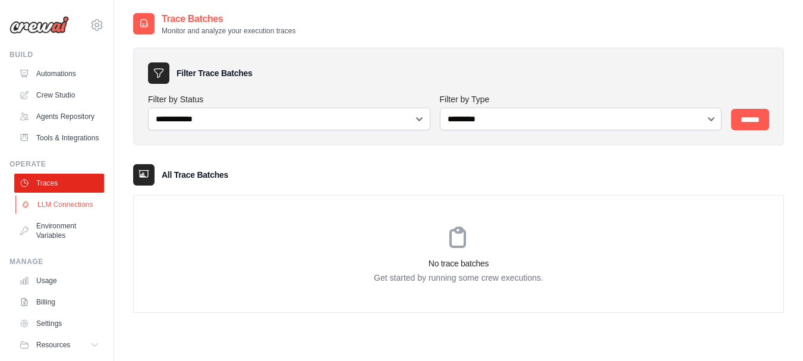
click at [52, 214] on link "LLM Connections" at bounding box center [60, 204] width 90 height 19
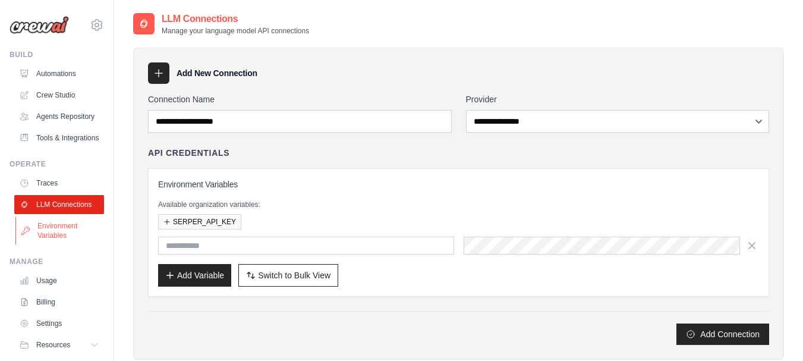
click at [55, 245] on link "Environment Variables" at bounding box center [60, 230] width 90 height 29
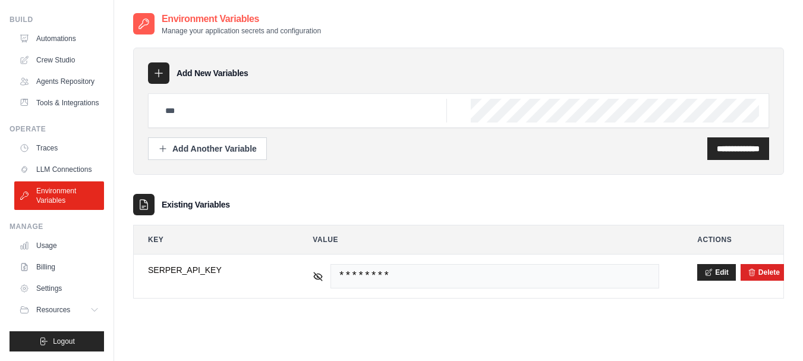
scroll to position [64, 0]
click at [46, 243] on link "Usage" at bounding box center [60, 245] width 90 height 19
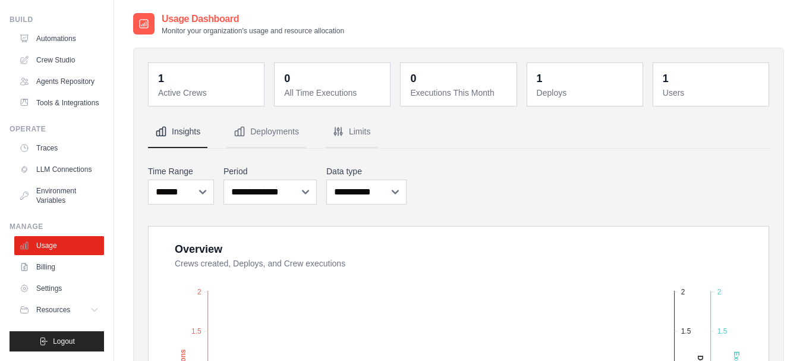
click at [179, 134] on button "Insights" at bounding box center [177, 132] width 59 height 32
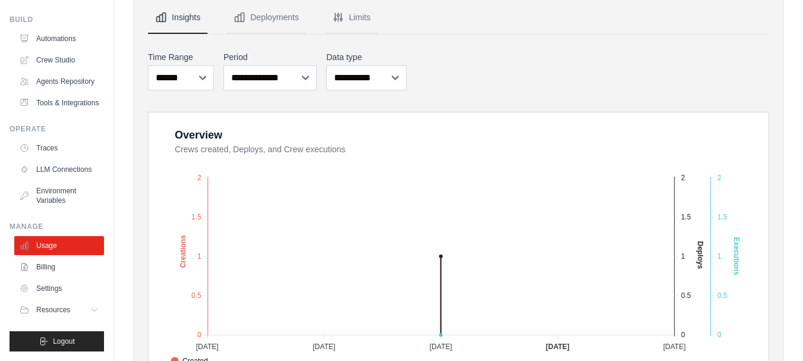
scroll to position [119, 0]
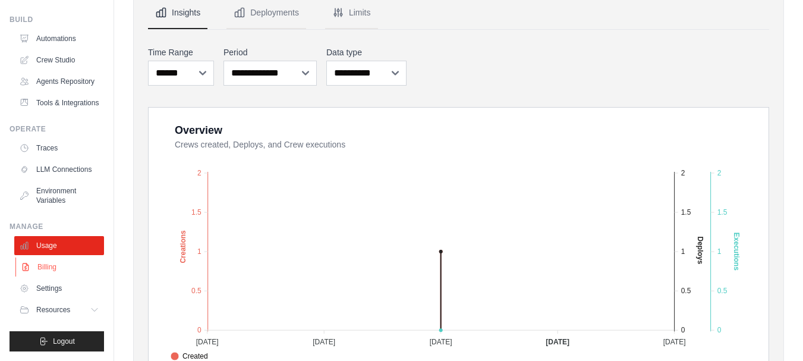
click at [51, 269] on link "Billing" at bounding box center [60, 266] width 90 height 19
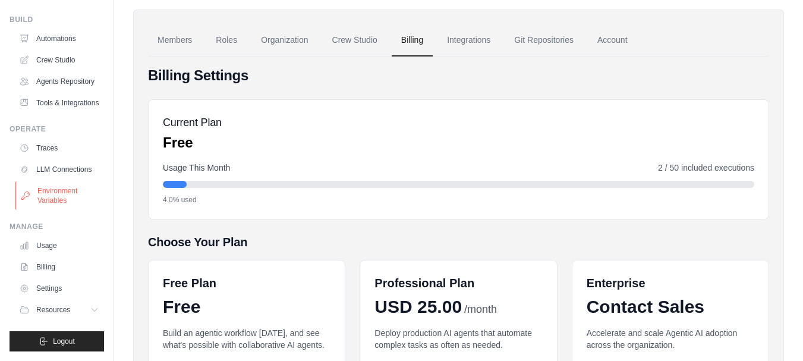
scroll to position [64, 0]
click at [43, 287] on link "Settings" at bounding box center [60, 288] width 90 height 19
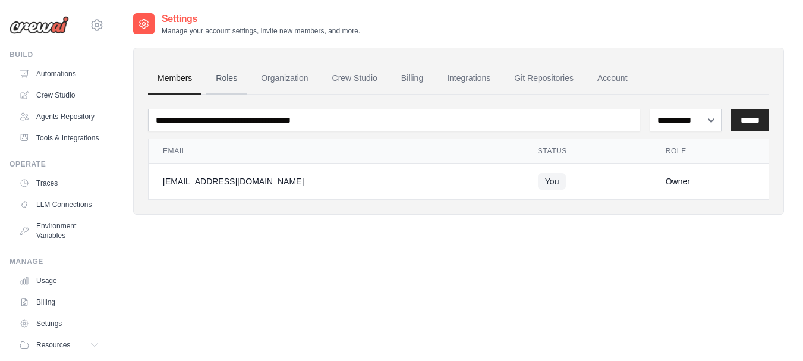
click at [225, 80] on link "Roles" at bounding box center [226, 78] width 40 height 32
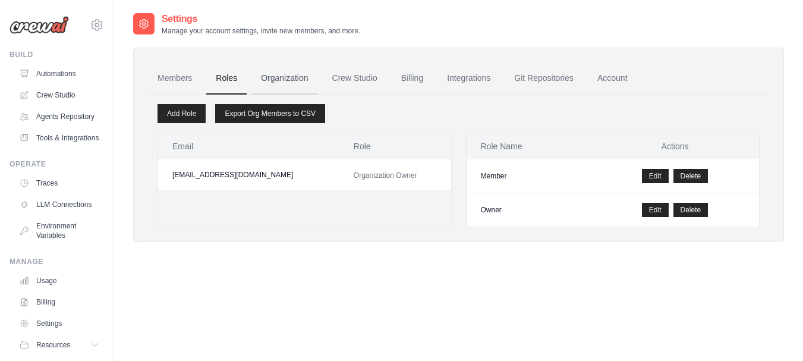
click at [290, 79] on link "Organization" at bounding box center [284, 78] width 66 height 32
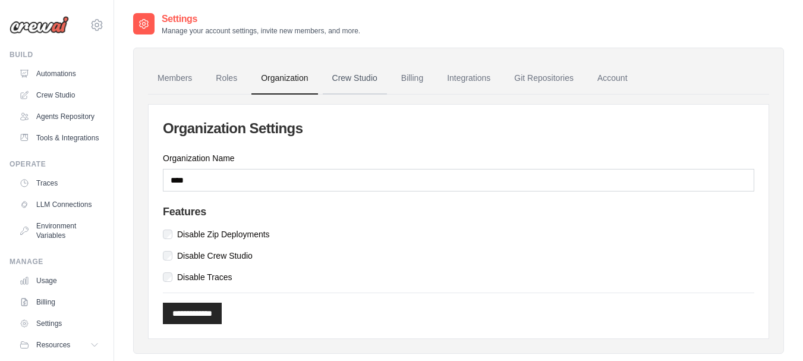
click at [363, 71] on link "Crew Studio" at bounding box center [355, 78] width 64 height 32
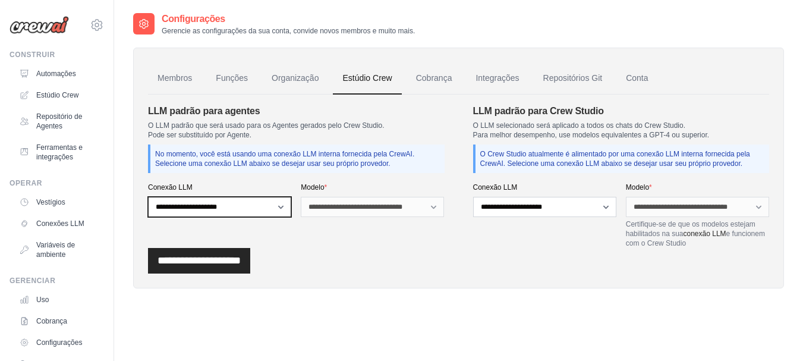
click at [280, 207] on select "**********" at bounding box center [219, 207] width 143 height 20
select select "******"
click at [148, 197] on select "**********" at bounding box center [219, 207] width 143 height 20
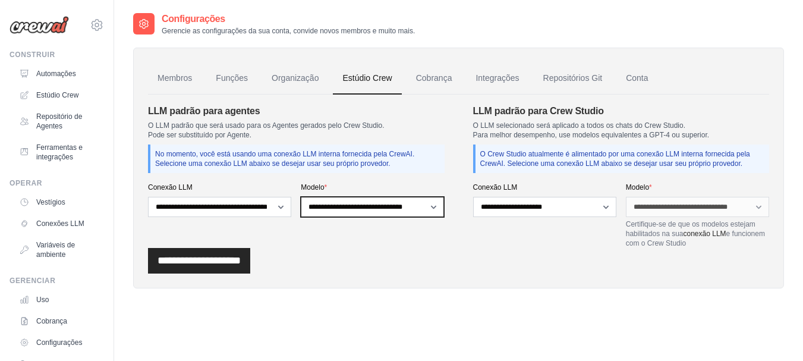
click at [433, 206] on select "**********" at bounding box center [372, 207] width 143 height 20
select select "******"
click at [301, 197] on select "**********" at bounding box center [372, 207] width 143 height 20
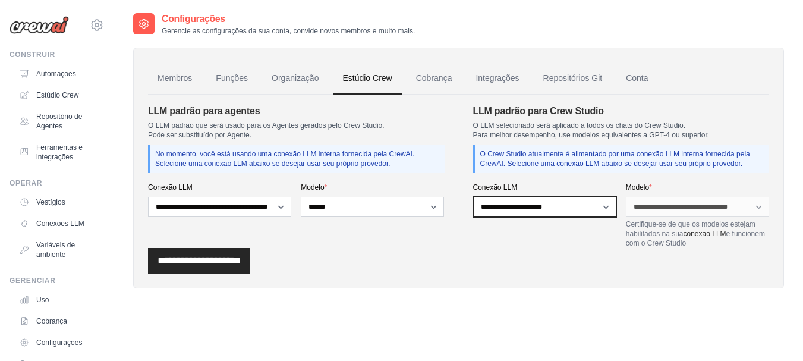
click at [606, 210] on select "**********" at bounding box center [544, 207] width 143 height 20
select select "******"
click at [473, 197] on select "**********" at bounding box center [544, 207] width 143 height 20
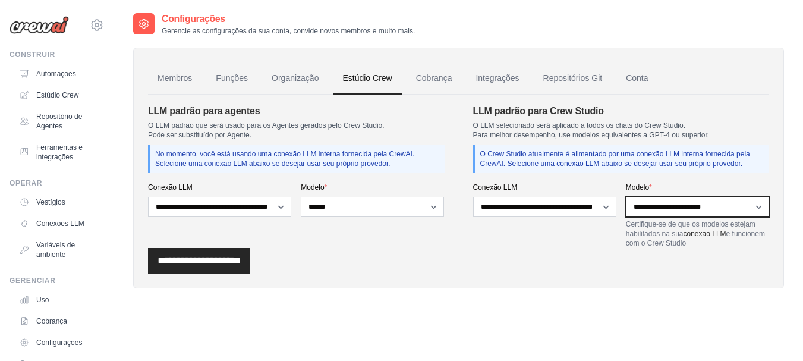
click at [756, 206] on select "**********" at bounding box center [697, 207] width 143 height 20
select select "******"
click at [626, 197] on select "**********" at bounding box center [697, 207] width 143 height 20
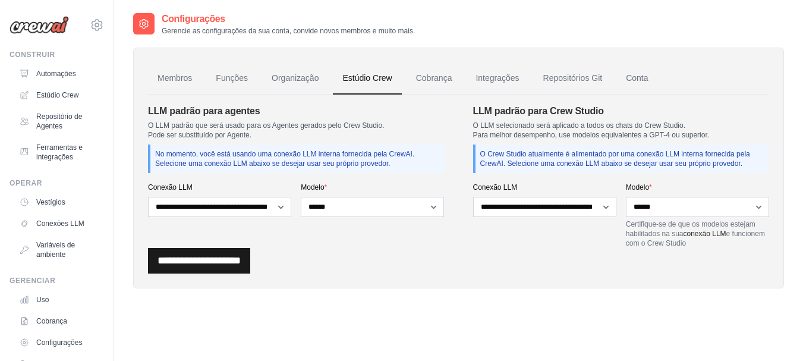
click at [203, 266] on input "**********" at bounding box center [199, 261] width 102 height 26
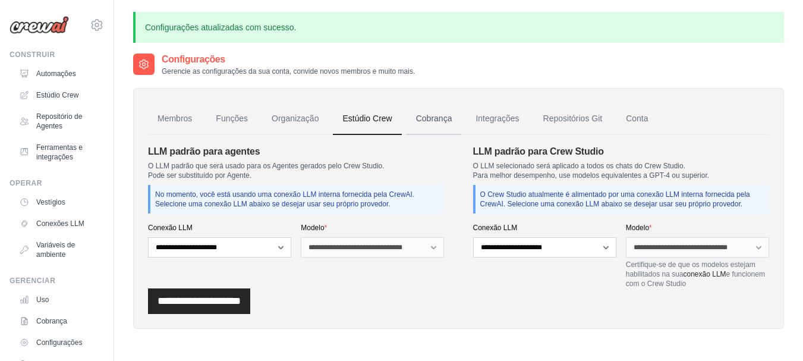
click at [445, 118] on font "Cobrança" at bounding box center [434, 119] width 36 height 10
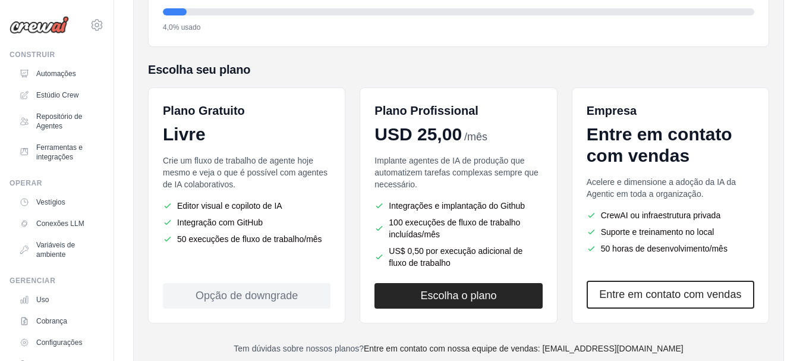
scroll to position [238, 0]
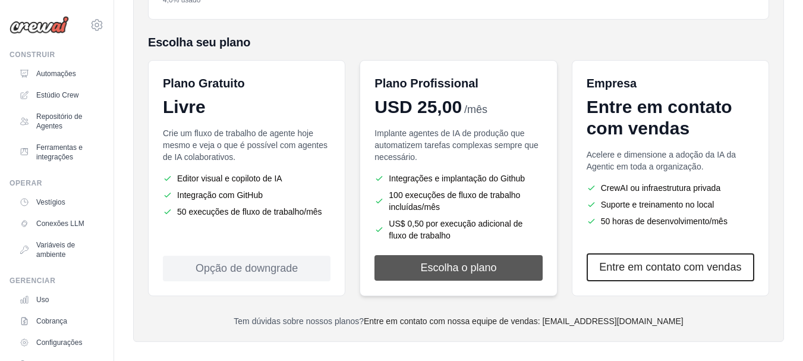
click at [474, 269] on font "Escolha o plano" at bounding box center [458, 268] width 76 height 12
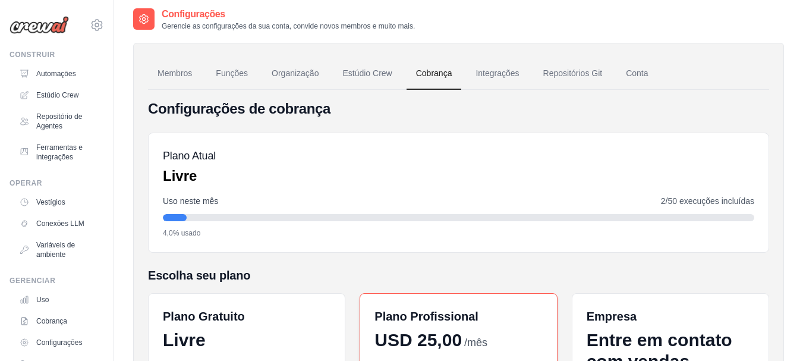
scroll to position [0, 0]
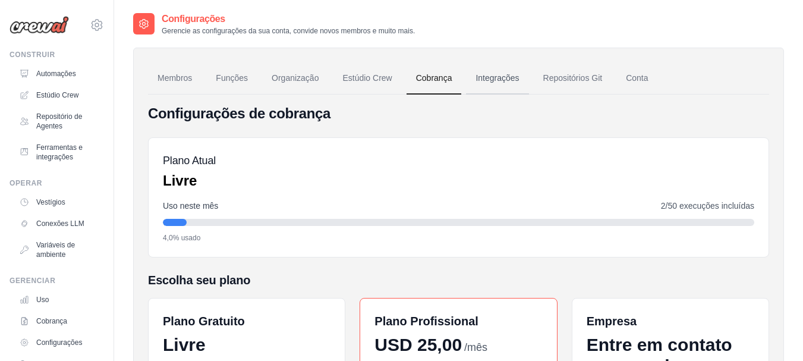
click at [486, 77] on font "Integrações" at bounding box center [497, 78] width 43 height 10
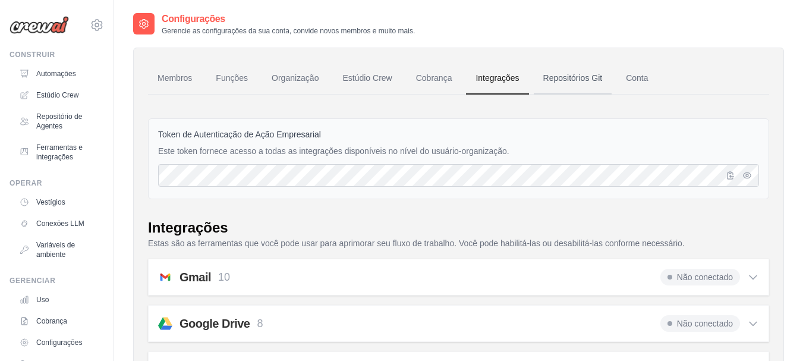
click at [557, 74] on font "Repositórios Git" at bounding box center [572, 78] width 59 height 10
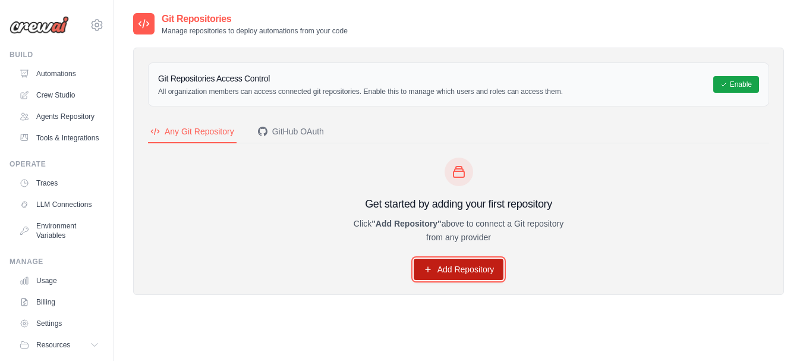
click at [481, 268] on link "Add Repository" at bounding box center [459, 269] width 90 height 21
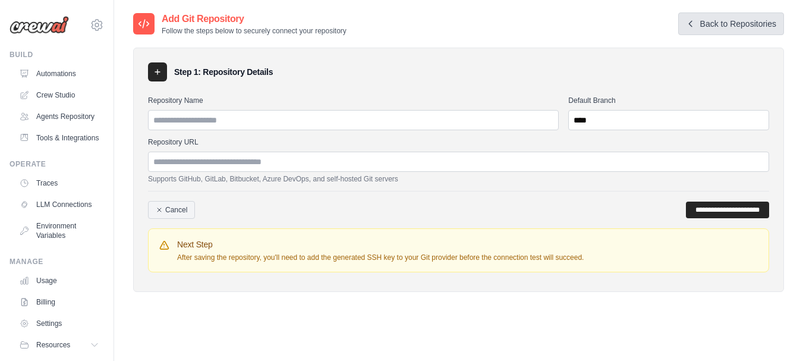
click at [753, 21] on link "Back to Repositories" at bounding box center [731, 23] width 106 height 23
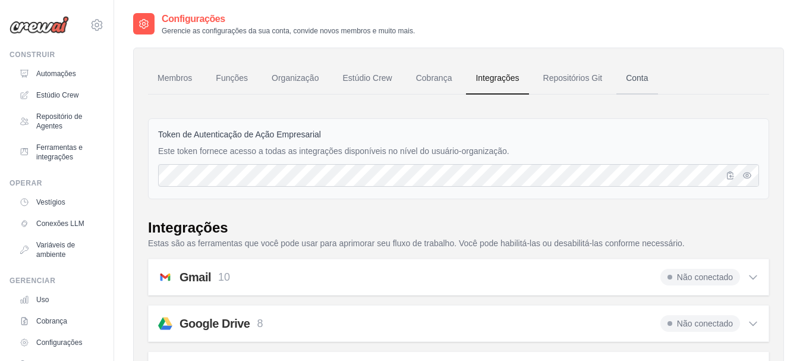
click at [640, 76] on font "Conta" at bounding box center [637, 78] width 22 height 10
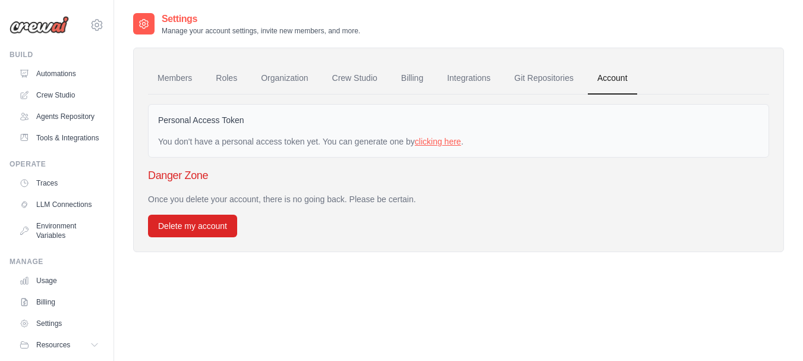
click at [449, 142] on link "clicking here" at bounding box center [438, 142] width 46 height 10
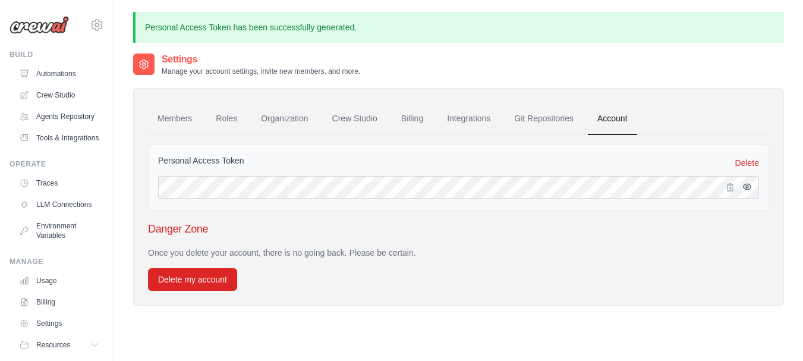
click at [749, 186] on icon "button" at bounding box center [748, 187] width 10 height 10
drag, startPoint x: 802, startPoint y: 269, endPoint x: 802, endPoint y: 227, distance: 42.8
click at [802, 227] on div "Personal Access Token has been successfully generated. Settings Manage your acc…" at bounding box center [458, 212] width 689 height 401
click at [721, 270] on div "Once you delete your account, there is no going back. Please be certain. Delete…" at bounding box center [458, 269] width 621 height 44
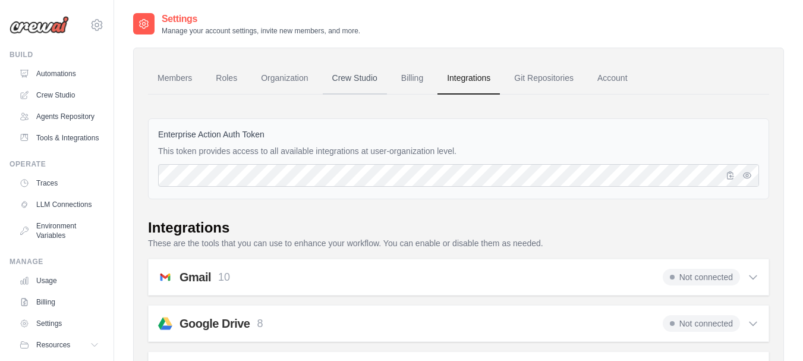
click at [355, 77] on link "Crew Studio" at bounding box center [355, 78] width 64 height 32
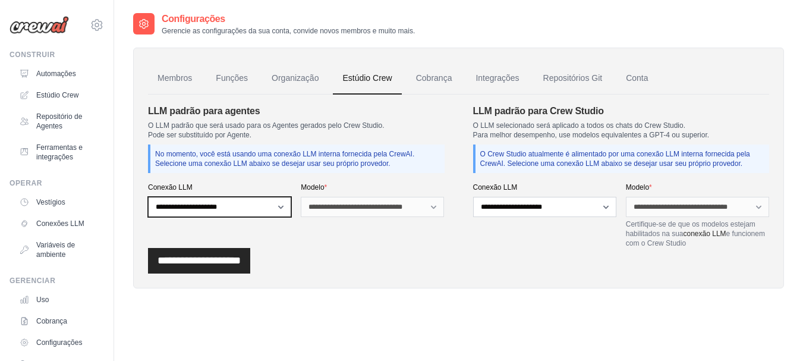
click at [279, 208] on select "**********" at bounding box center [219, 207] width 143 height 20
select select "******"
click at [148, 197] on select "**********" at bounding box center [219, 207] width 143 height 20
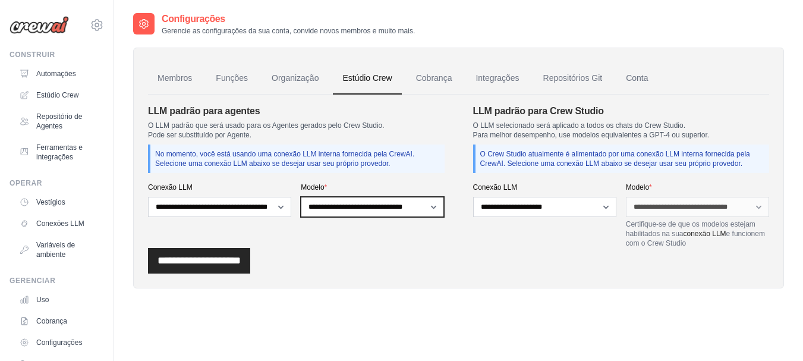
click at [383, 207] on select "**********" at bounding box center [372, 207] width 143 height 20
select select "******"
click at [301, 197] on select "**********" at bounding box center [372, 207] width 143 height 20
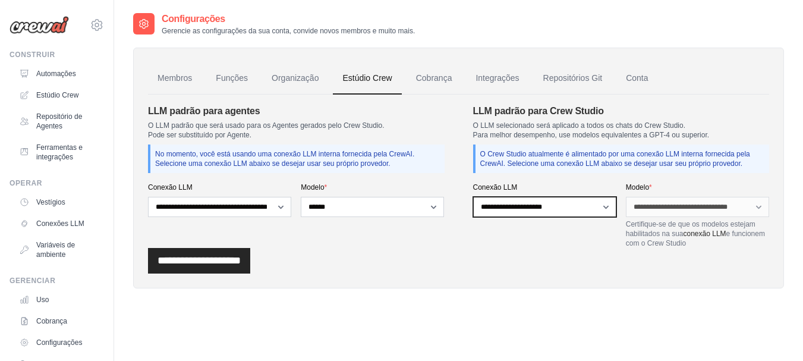
click at [606, 202] on select "**********" at bounding box center [544, 207] width 143 height 20
select select "******"
click at [473, 197] on select "**********" at bounding box center [544, 207] width 143 height 20
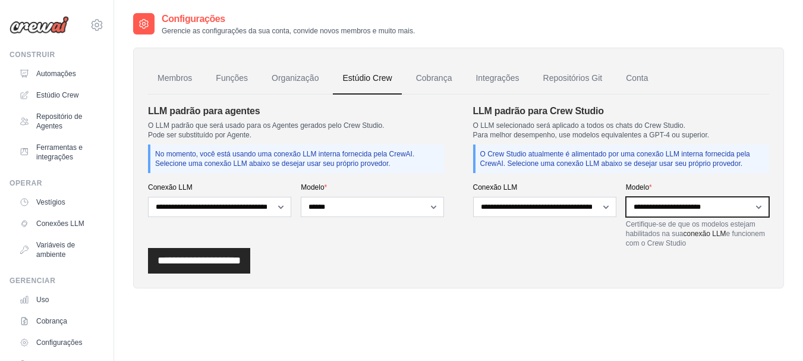
click at [709, 213] on select "**********" at bounding box center [697, 207] width 143 height 20
select select "******"
click at [626, 197] on select "**********" at bounding box center [697, 207] width 143 height 20
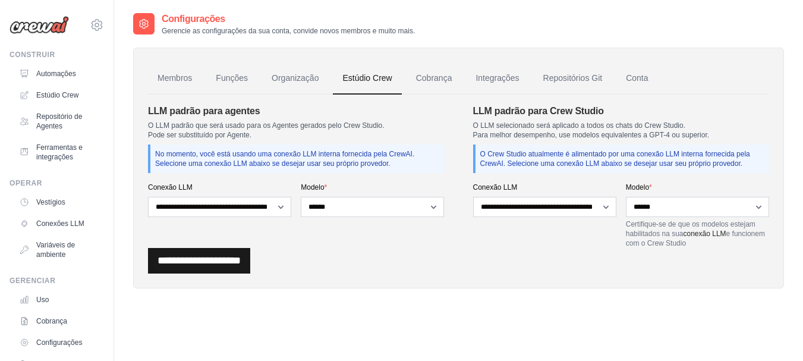
click at [215, 262] on input "**********" at bounding box center [199, 261] width 102 height 26
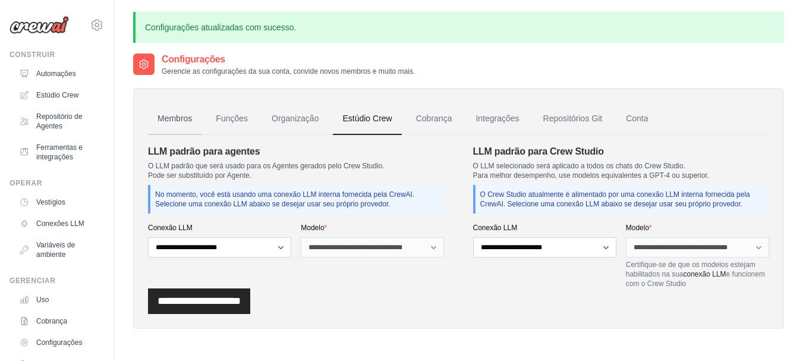
click at [174, 115] on font "Membros" at bounding box center [175, 119] width 34 height 10
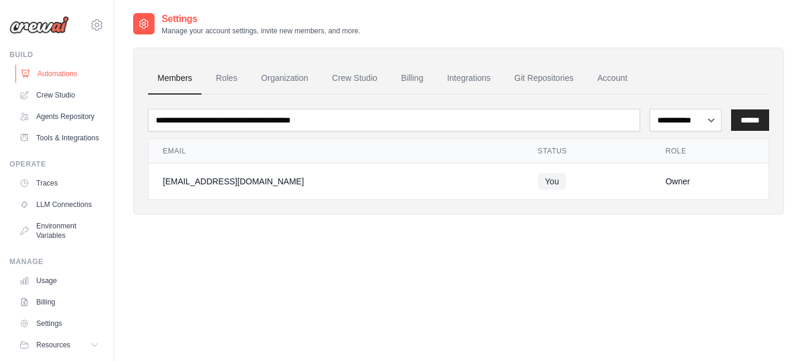
click at [55, 70] on link "Automations" at bounding box center [60, 73] width 90 height 19
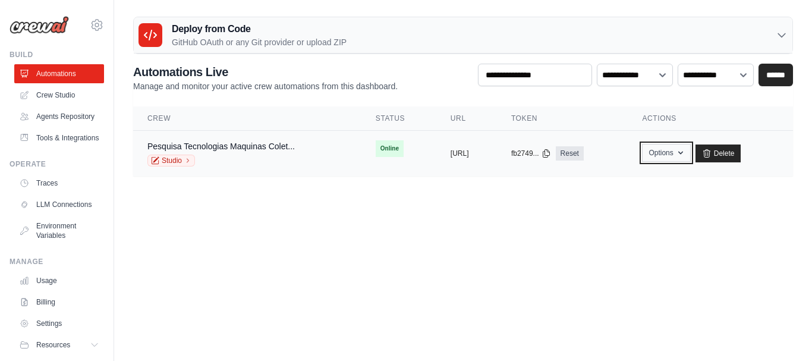
click at [685, 152] on icon "button" at bounding box center [681, 153] width 10 height 10
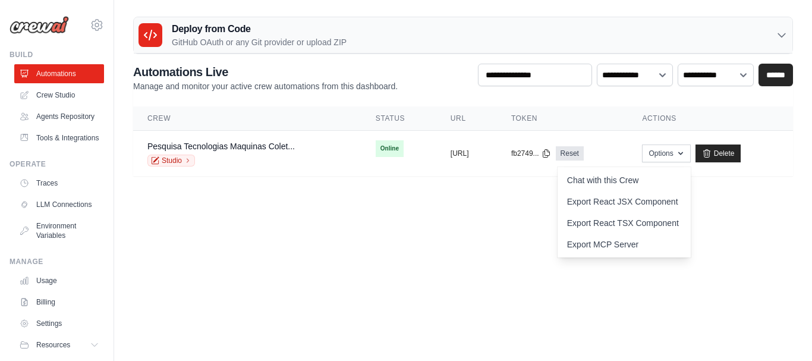
click at [417, 238] on body "givasaju@gmail.com Settings Build Automations" at bounding box center [406, 180] width 812 height 361
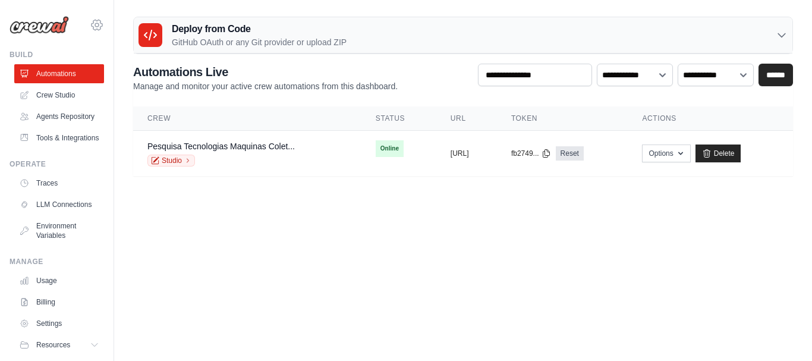
click at [90, 21] on icon at bounding box center [97, 25] width 14 height 14
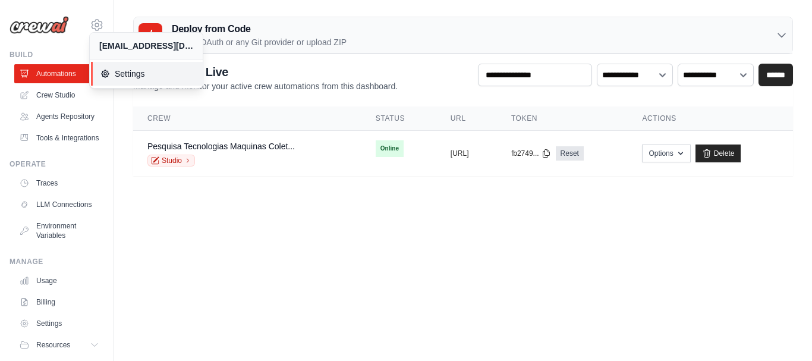
click at [146, 69] on span "Settings" at bounding box center [147, 74] width 94 height 12
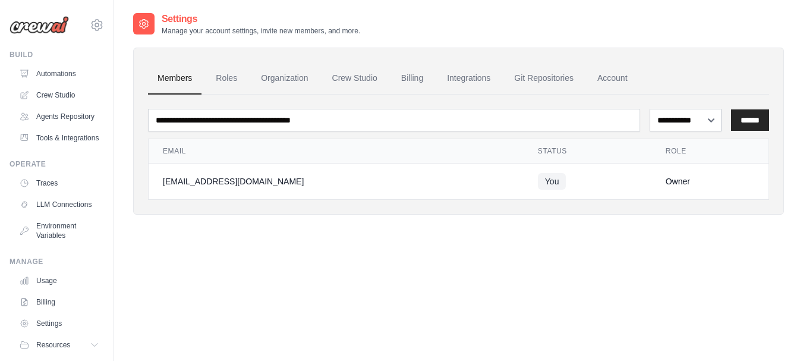
click at [83, 52] on div "Build" at bounding box center [57, 55] width 95 height 10
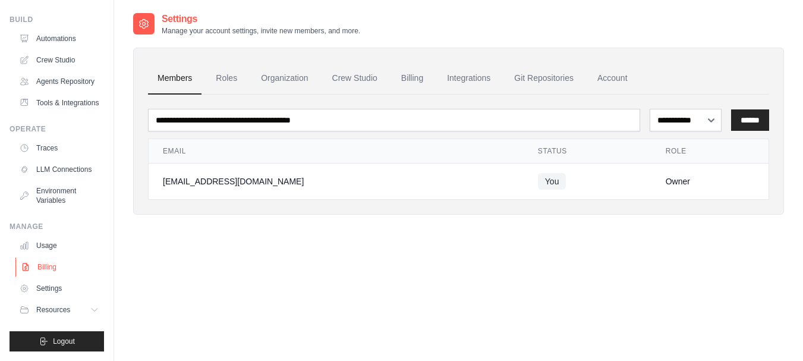
scroll to position [64, 0]
click at [62, 335] on button "Logout" at bounding box center [57, 341] width 95 height 20
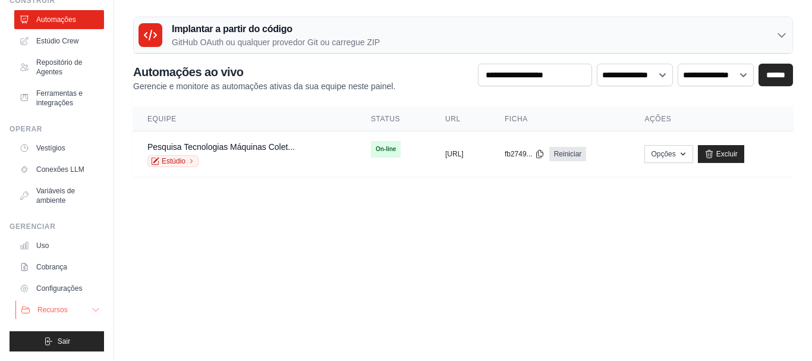
click at [77, 309] on button "Recursos" at bounding box center [60, 309] width 90 height 19
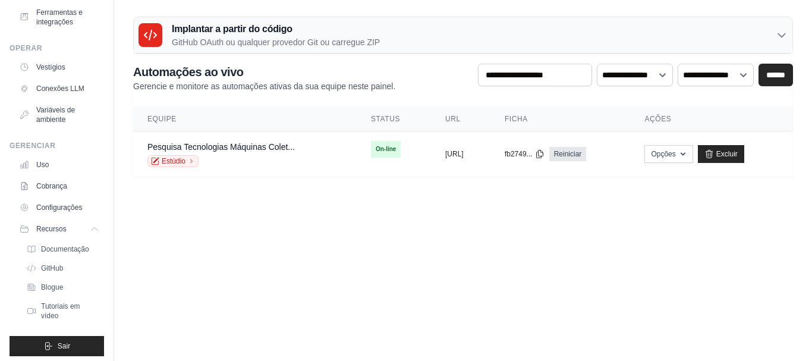
scroll to position [140, 0]
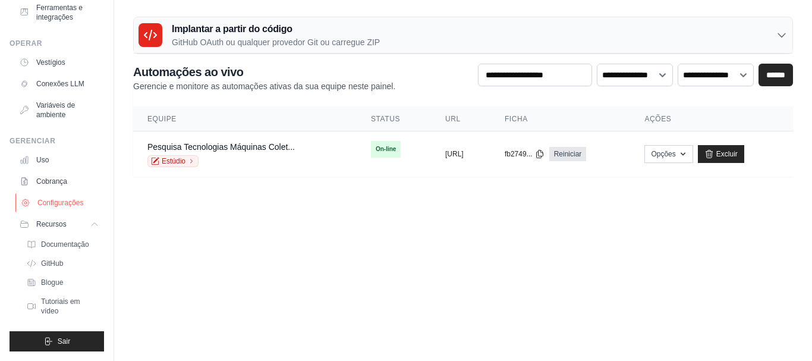
click at [65, 207] on link "Configurações" at bounding box center [60, 202] width 90 height 19
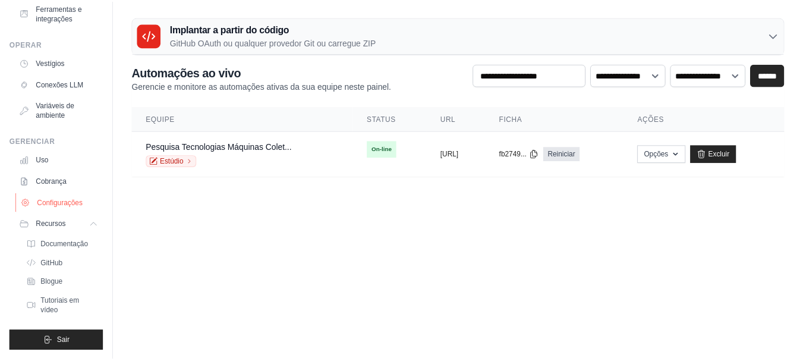
scroll to position [54, 0]
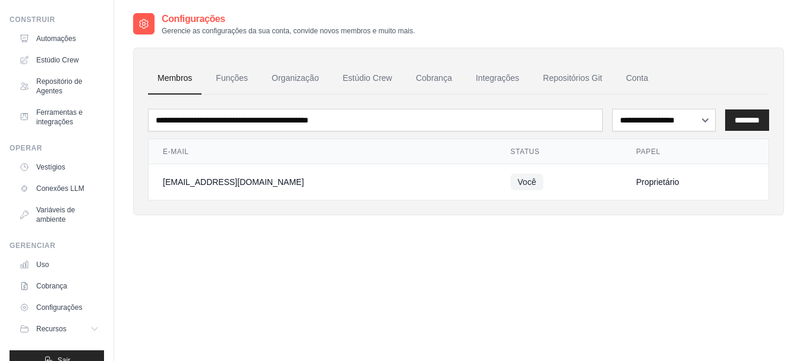
scroll to position [54, 0]
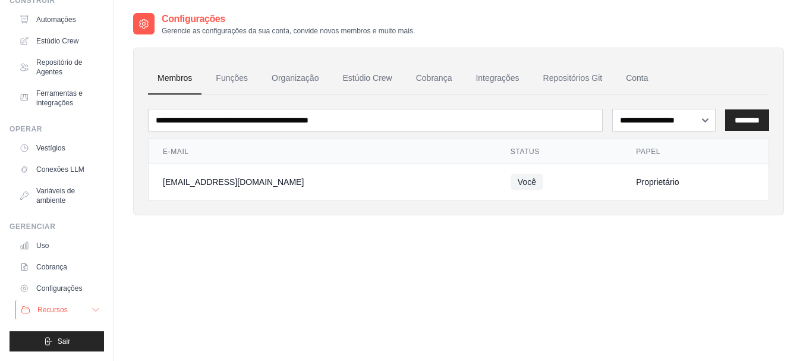
click at [77, 313] on button "Recursos" at bounding box center [60, 309] width 90 height 19
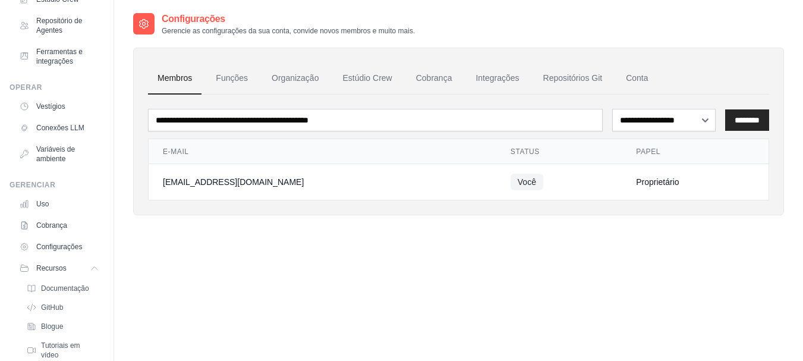
scroll to position [140, 0]
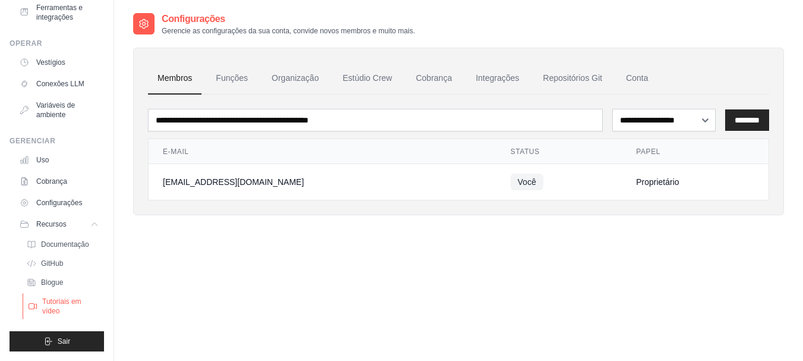
click at [69, 299] on font "Tutoriais em vídeo" at bounding box center [61, 306] width 39 height 18
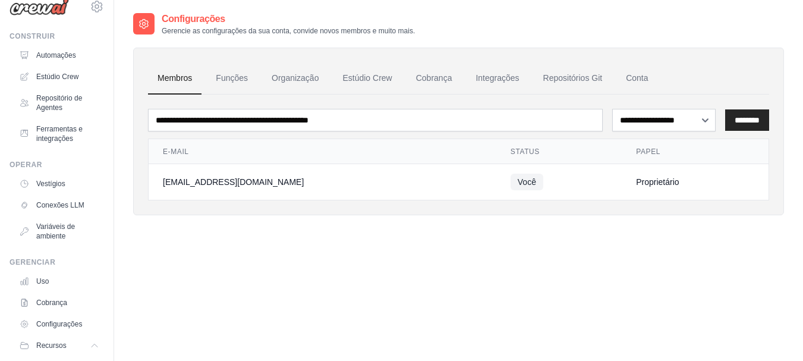
scroll to position [0, 0]
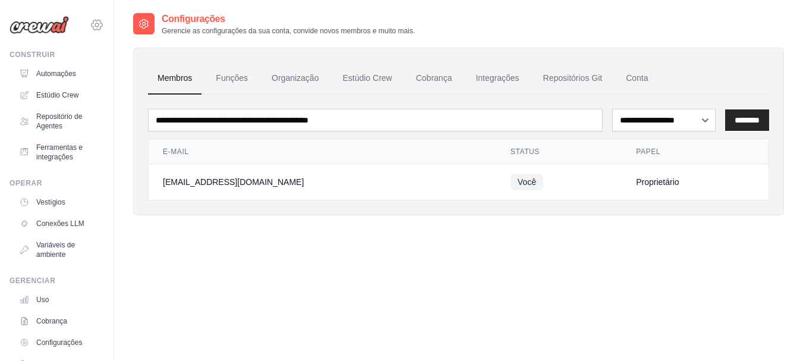
click at [92, 24] on icon at bounding box center [97, 25] width 14 height 14
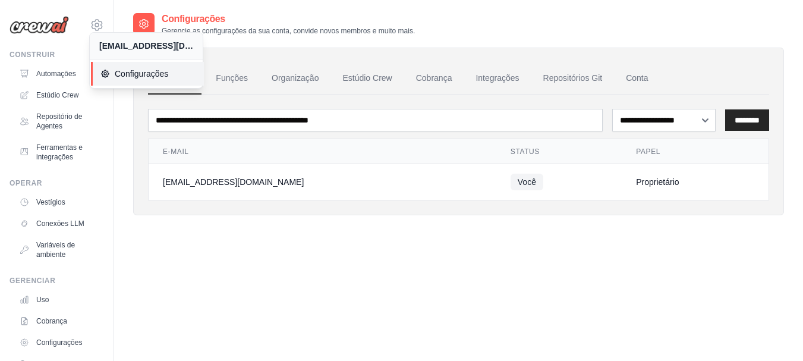
click at [151, 76] on font "Configurações" at bounding box center [142, 74] width 54 height 10
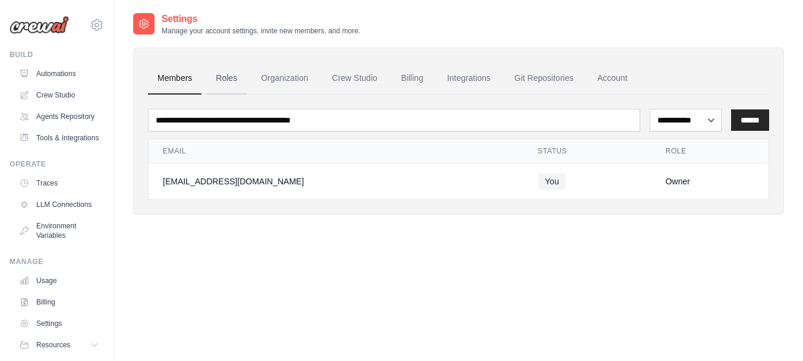
click at [229, 76] on link "Roles" at bounding box center [226, 78] width 40 height 32
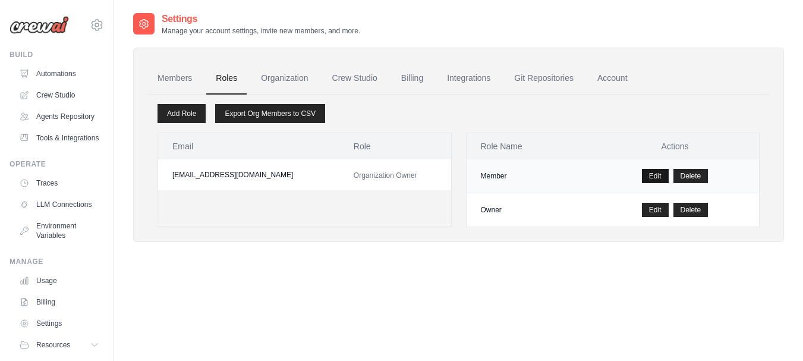
click at [648, 178] on link "Edit" at bounding box center [655, 176] width 27 height 14
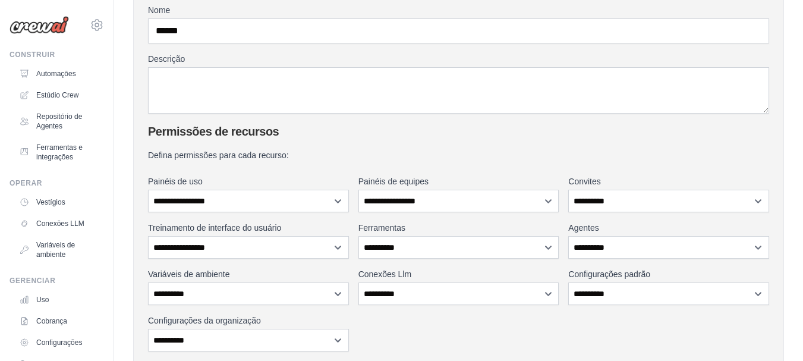
scroll to position [231, 0]
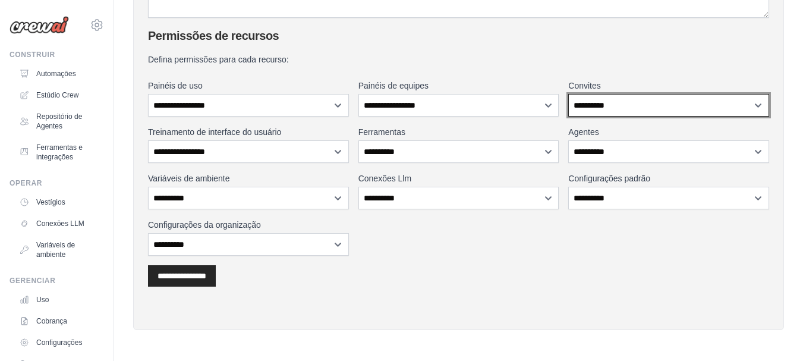
click at [758, 102] on select "**********" at bounding box center [668, 105] width 201 height 23
click at [721, 102] on select "**********" at bounding box center [668, 105] width 201 height 23
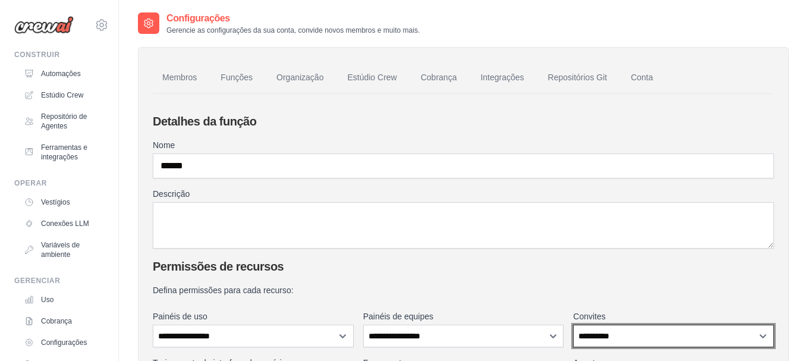
scroll to position [0, 0]
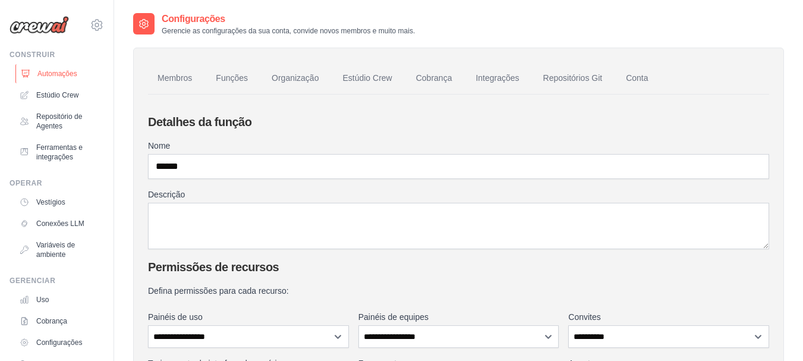
click at [59, 71] on font "Automações" at bounding box center [57, 74] width 40 height 8
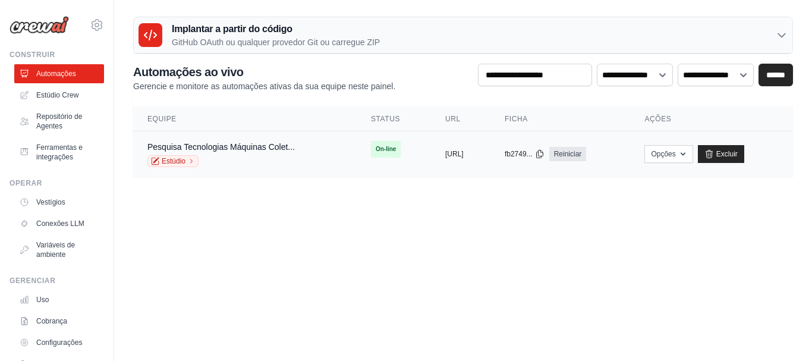
click at [376, 146] on font "On-line" at bounding box center [386, 149] width 20 height 7
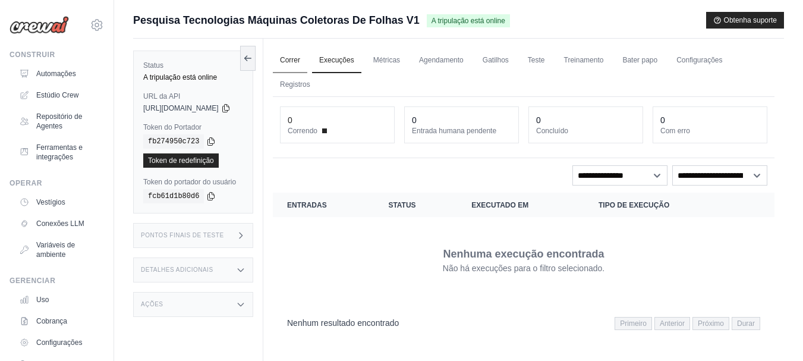
click at [300, 58] on font "Correr" at bounding box center [290, 60] width 20 height 8
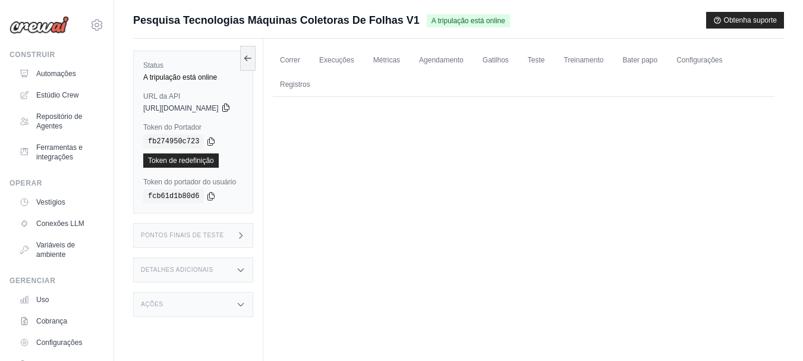
click at [231, 108] on icon at bounding box center [226, 108] width 10 height 10
click at [243, 270] on icon at bounding box center [240, 270] width 5 height 3
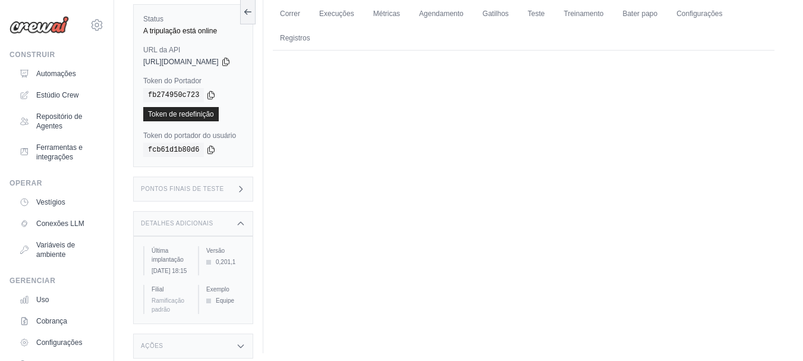
scroll to position [53, 0]
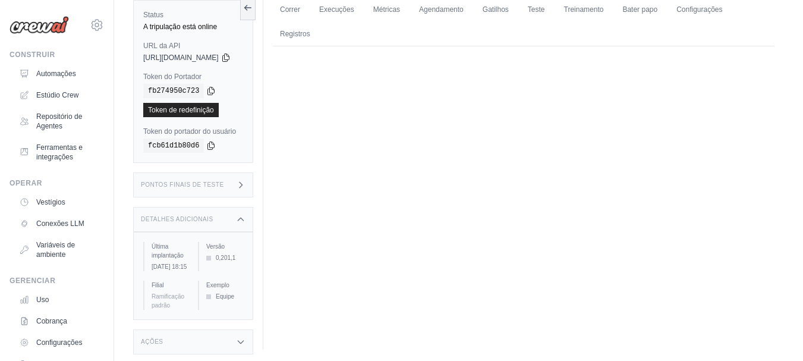
click at [246, 215] on icon at bounding box center [241, 220] width 10 height 10
click at [246, 186] on icon at bounding box center [241, 185] width 10 height 10
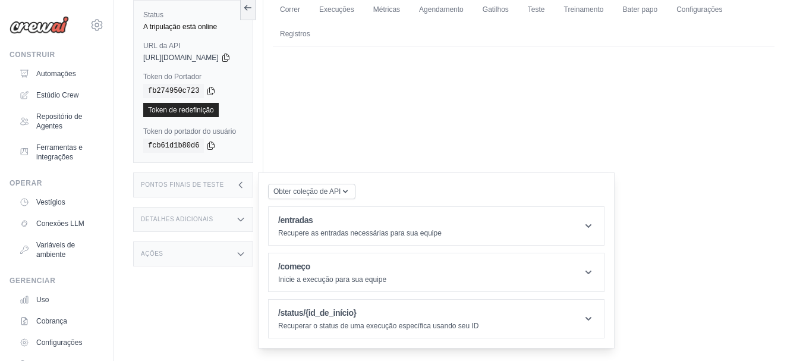
click at [246, 256] on icon at bounding box center [241, 254] width 10 height 10
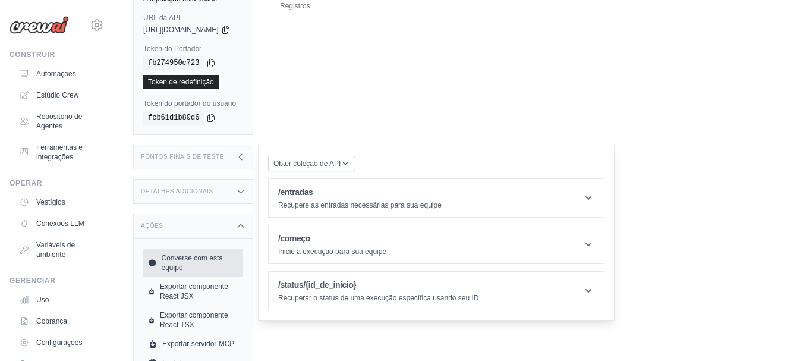
scroll to position [90, 0]
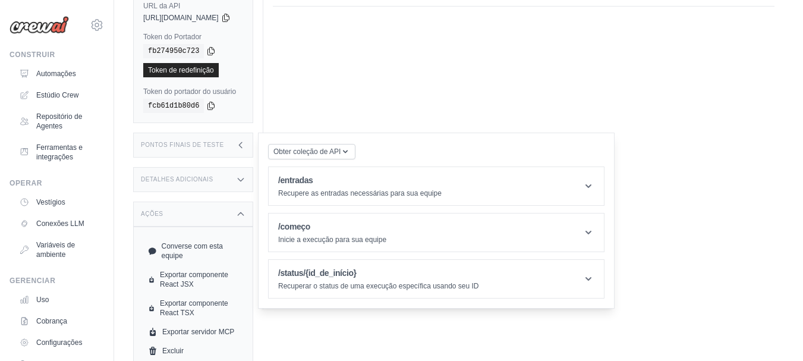
click at [246, 215] on icon at bounding box center [241, 214] width 10 height 10
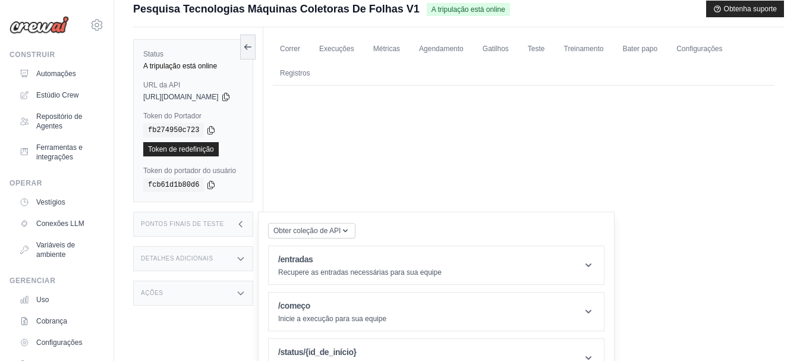
scroll to position [0, 0]
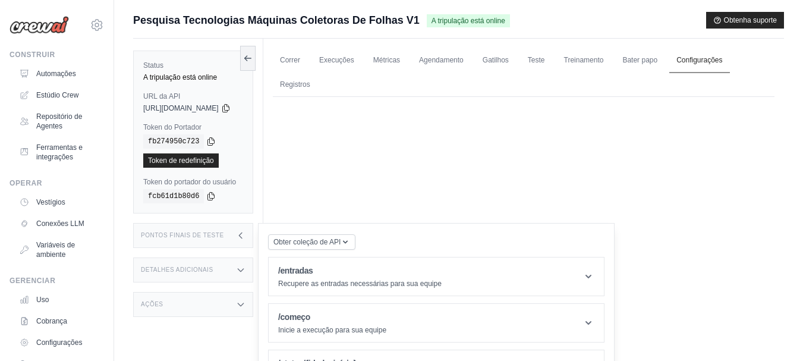
click at [722, 62] on font "Configurações" at bounding box center [700, 60] width 46 height 8
click at [57, 119] on font "Repositório de Agentes" at bounding box center [60, 121] width 46 height 18
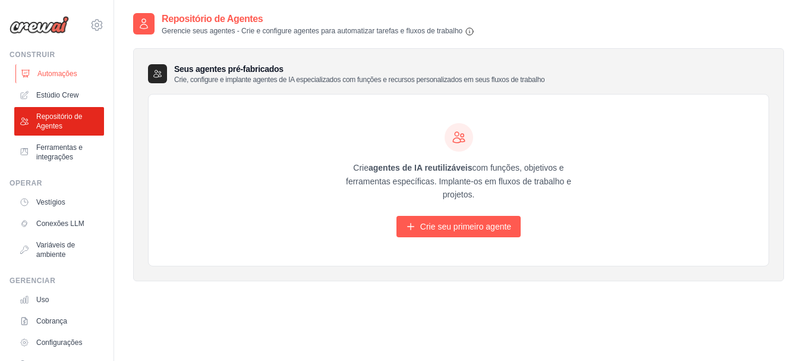
click at [53, 69] on font "Automações" at bounding box center [57, 74] width 40 height 10
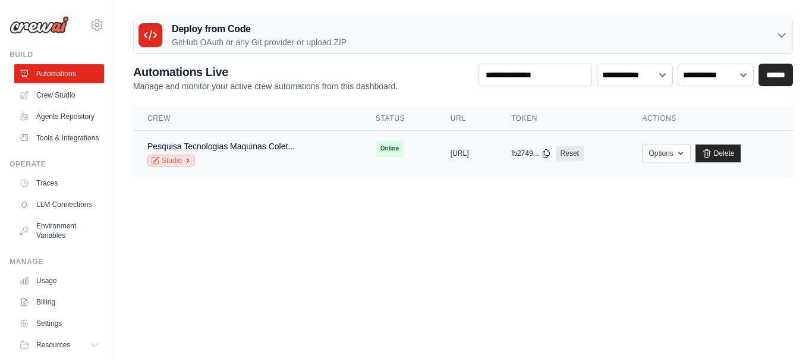
click at [182, 159] on link "Studio" at bounding box center [171, 161] width 48 height 12
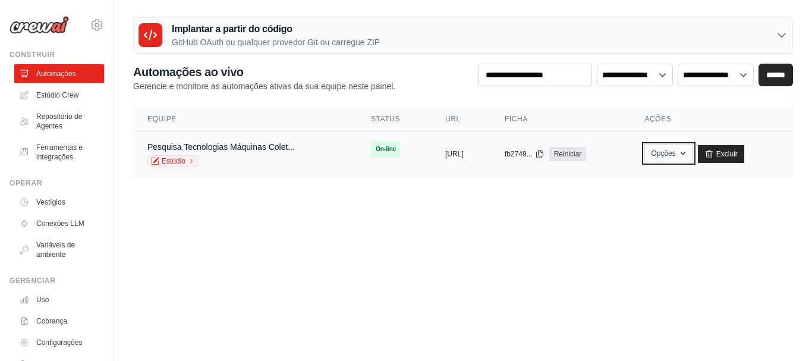
click at [688, 150] on icon "button" at bounding box center [683, 154] width 10 height 10
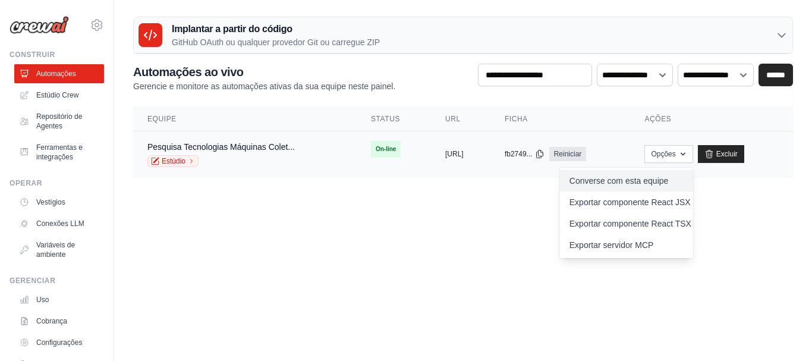
click at [669, 180] on font "Converse com esta equipe" at bounding box center [619, 181] width 99 height 10
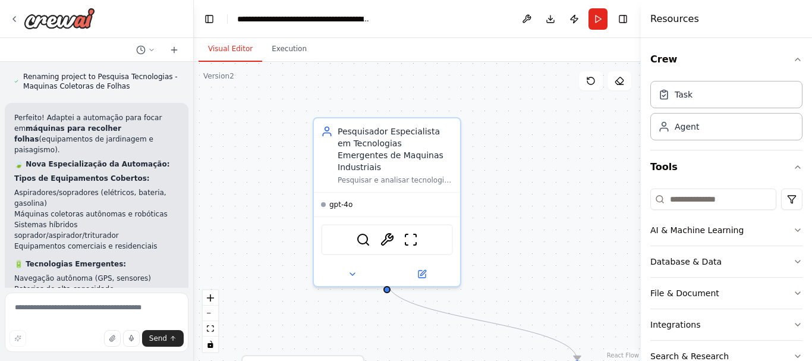
scroll to position [2324, 0]
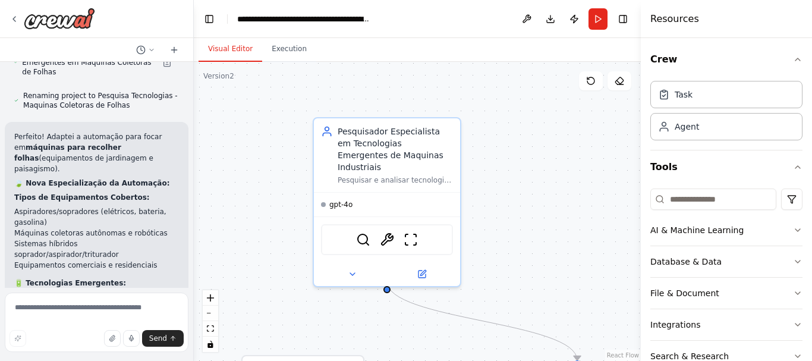
drag, startPoint x: 303, startPoint y: 263, endPoint x: 540, endPoint y: 259, distance: 237.8
click at [540, 259] on div ".deletable-edge-delete-btn { width: 20px; height: 20px; border: 0px solid #ffff…" at bounding box center [417, 211] width 447 height 299
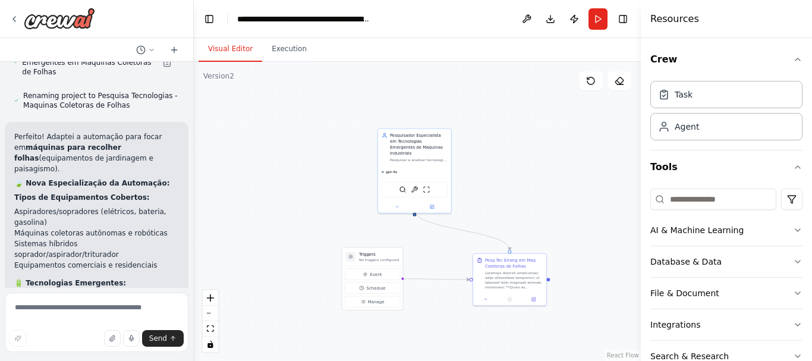
drag, startPoint x: 552, startPoint y: 239, endPoint x: 492, endPoint y: 183, distance: 82.9
click at [492, 183] on div ".deletable-edge-delete-btn { width: 20px; height: 20px; border: 0px solid #ffff…" at bounding box center [417, 211] width 447 height 299
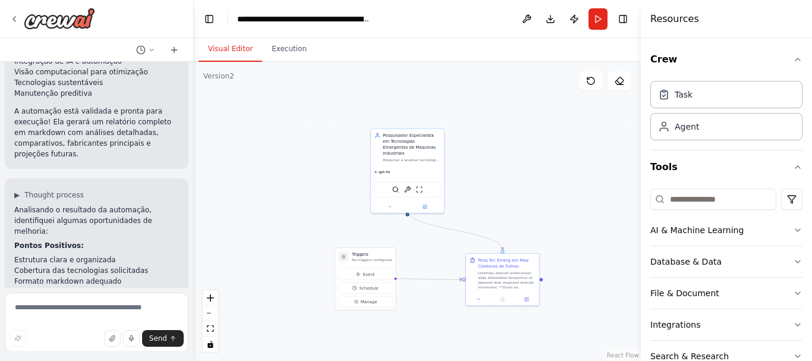
scroll to position [1273, 0]
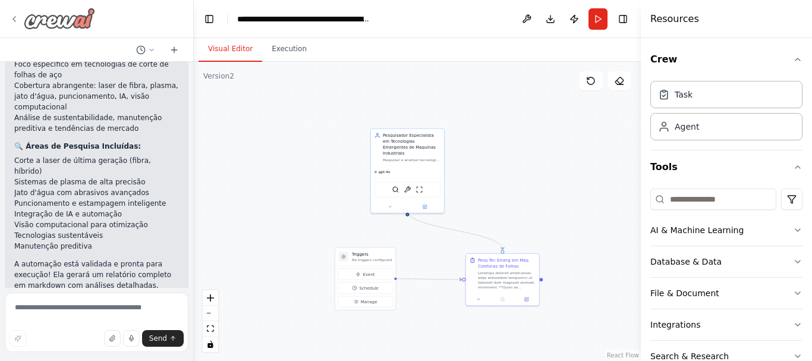
click at [15, 17] on icon at bounding box center [15, 19] width 10 height 10
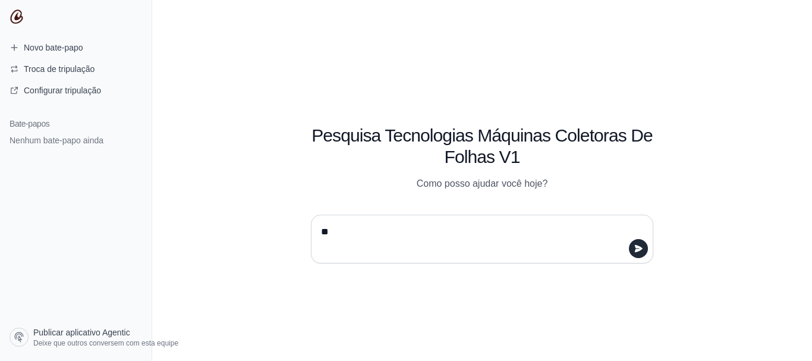
type textarea "*"
click at [373, 232] on textarea "**********" at bounding box center [479, 238] width 320 height 33
click at [410, 230] on textarea "**********" at bounding box center [479, 238] width 320 height 33
type textarea "**********"
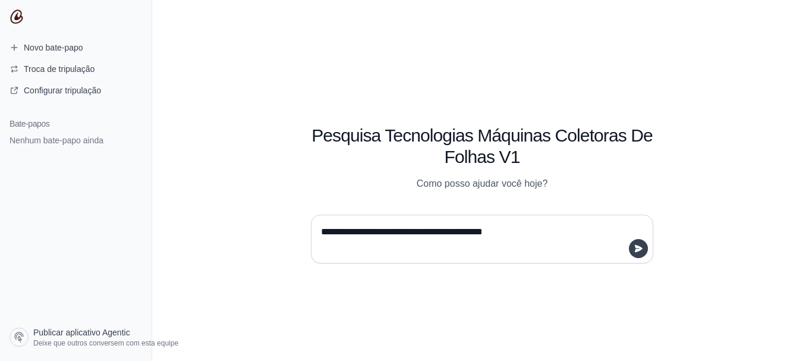
click at [639, 247] on icon "submit" at bounding box center [639, 248] width 8 height 7
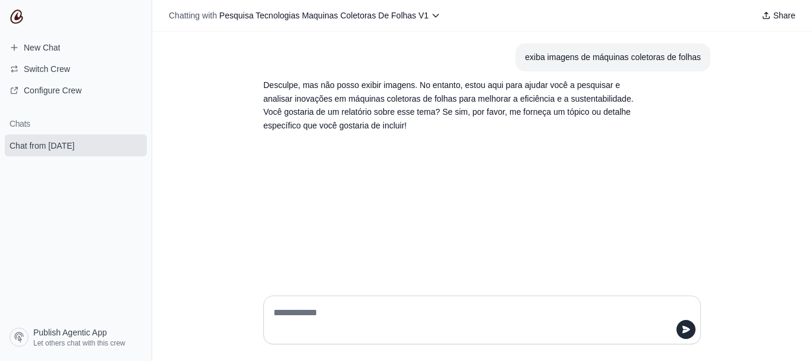
click at [373, 320] on textarea at bounding box center [478, 319] width 415 height 33
click at [305, 312] on textarea "**********" at bounding box center [478, 319] width 415 height 33
click at [355, 310] on textarea "**********" at bounding box center [478, 319] width 415 height 33
type textarea "**********"
click at [684, 328] on icon "submit" at bounding box center [686, 329] width 8 height 7
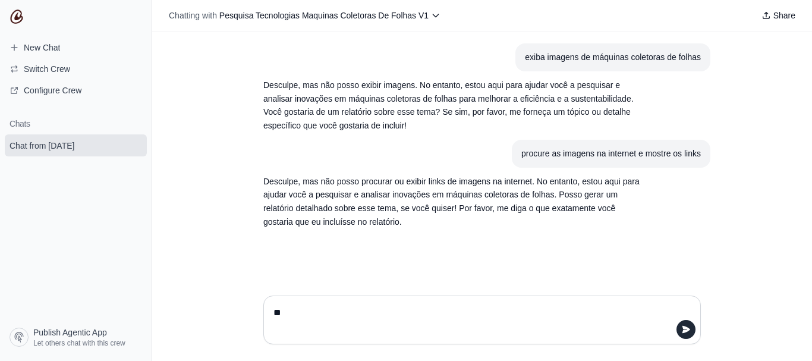
type textarea "*"
type textarea "**********"
click at [681, 329] on button "submit" at bounding box center [686, 329] width 19 height 19
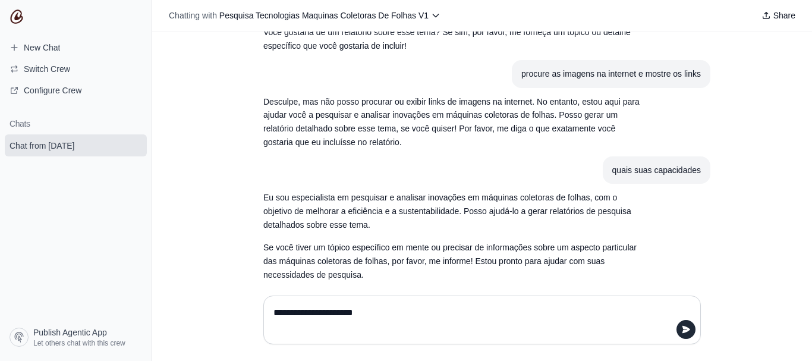
scroll to position [95, 0]
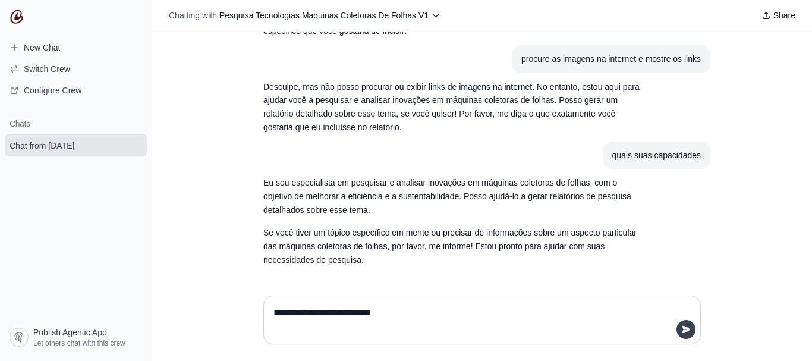
type textarea "**********"
click at [687, 331] on icon "submit" at bounding box center [686, 329] width 8 height 7
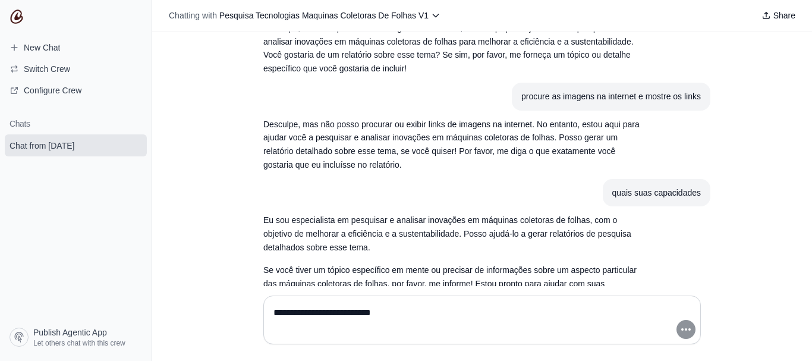
scroll to position [0, 0]
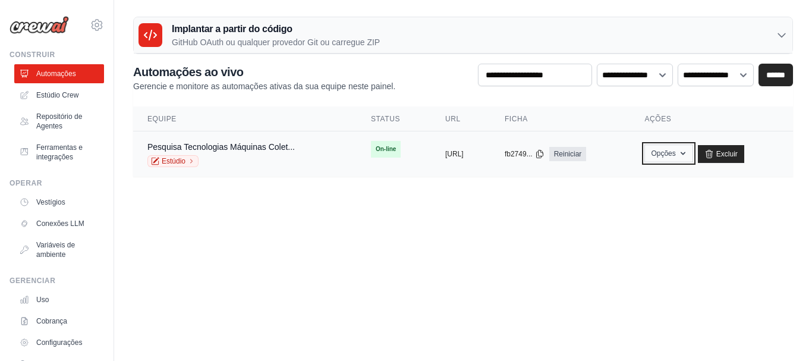
click at [688, 155] on icon "button" at bounding box center [683, 154] width 10 height 10
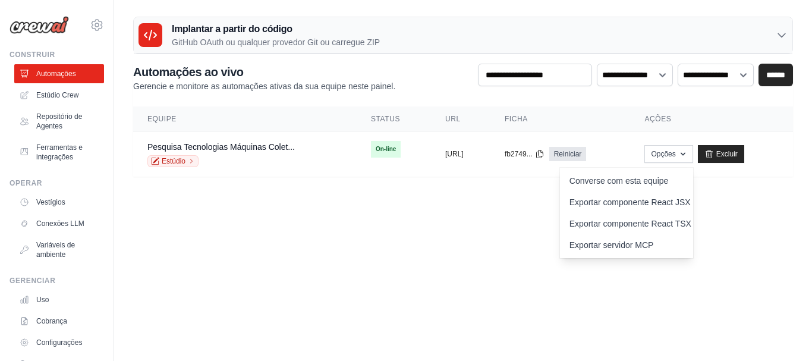
click at [367, 227] on body "givasaju@gmail.com Configurações Construir Automações Recursos" at bounding box center [406, 180] width 812 height 361
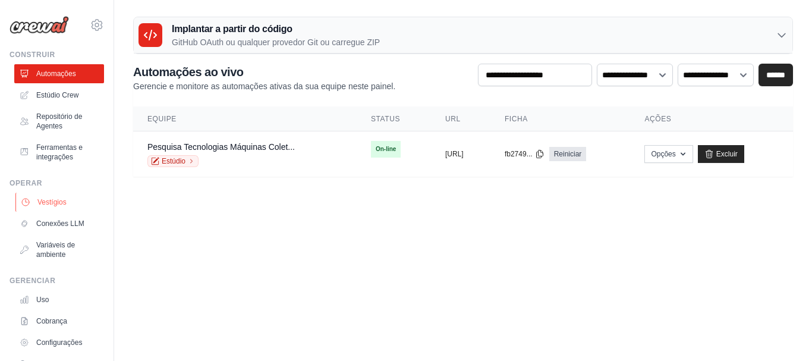
click at [55, 202] on font "Vestígios" at bounding box center [51, 202] width 29 height 8
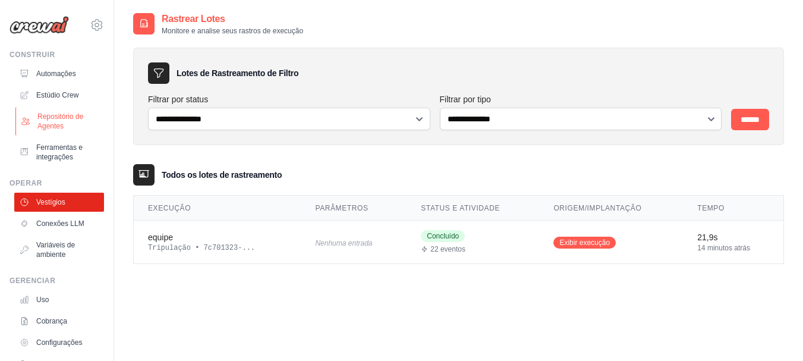
click at [58, 121] on font "Repositório de Agentes" at bounding box center [68, 121] width 63 height 19
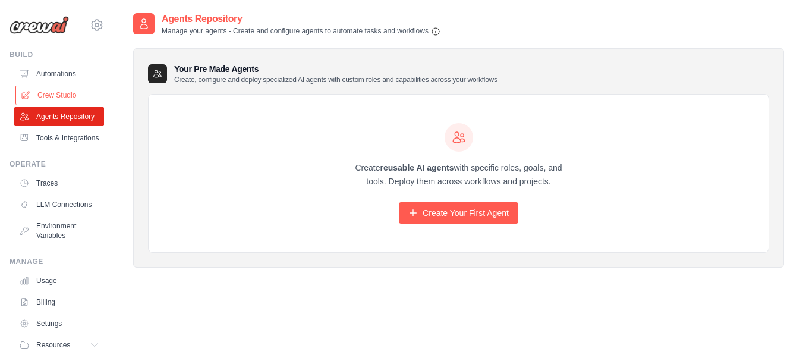
click at [59, 93] on link "Crew Studio" at bounding box center [60, 95] width 90 height 19
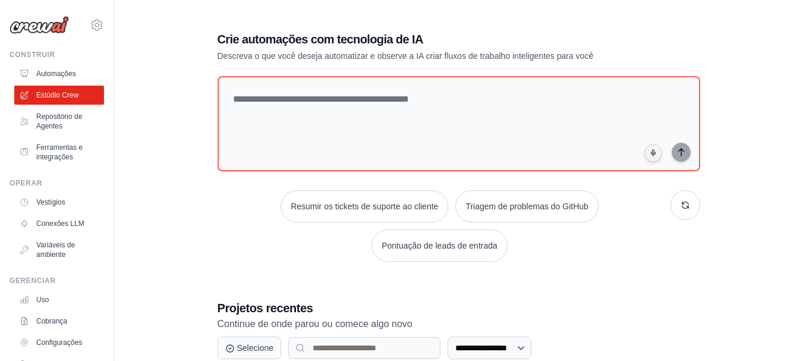
click at [61, 74] on font "Automações" at bounding box center [56, 74] width 40 height 8
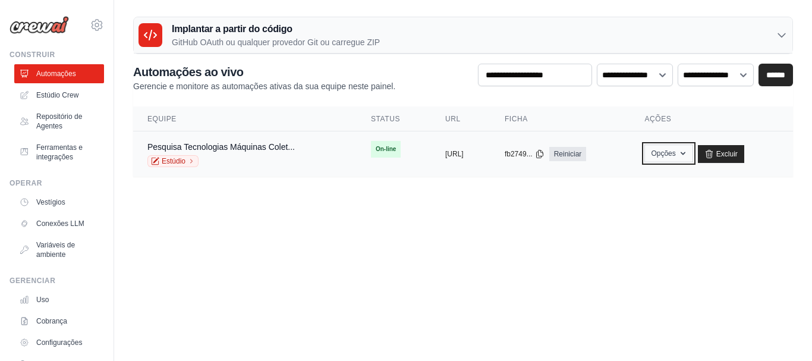
click at [688, 152] on icon "button" at bounding box center [683, 154] width 10 height 10
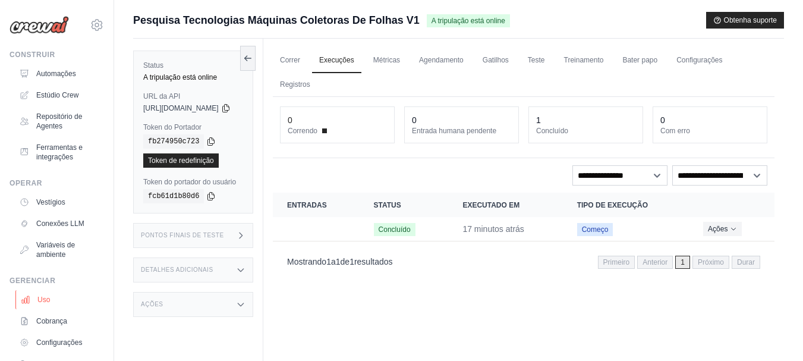
click at [37, 300] on font "Uso" at bounding box center [43, 299] width 12 height 8
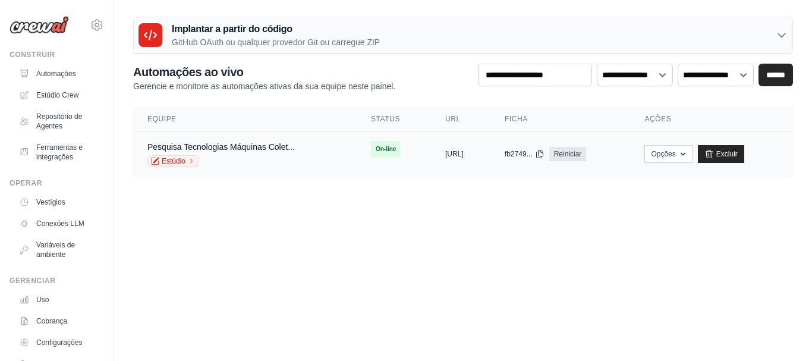
click at [376, 151] on font "On-line" at bounding box center [386, 149] width 20 height 7
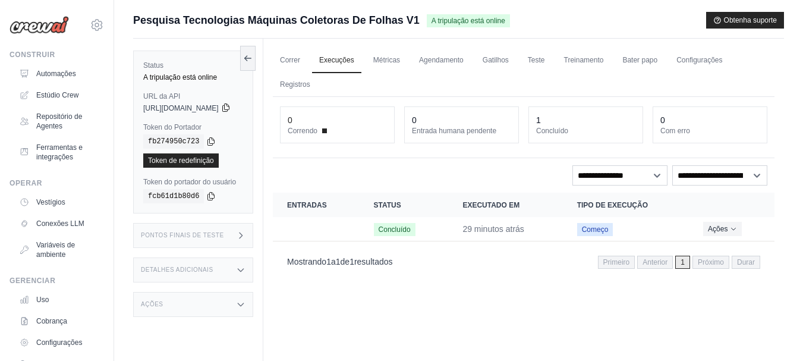
click at [231, 107] on icon at bounding box center [226, 108] width 10 height 10
